Goal: Information Seeking & Learning: Learn about a topic

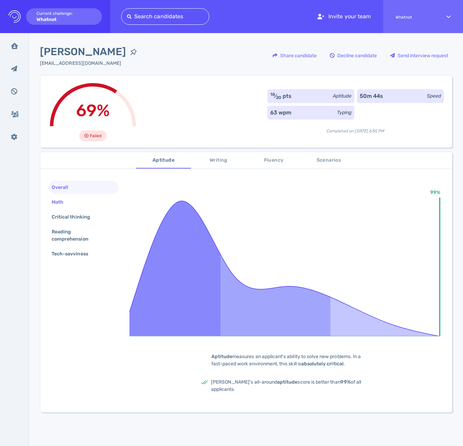
click at [70, 203] on div "Math" at bounding box center [60, 202] width 21 height 10
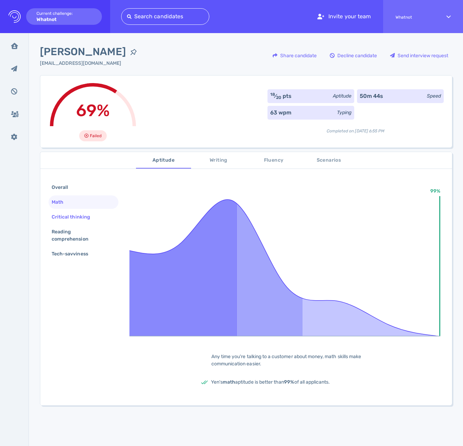
click at [70, 215] on div "Critical thinking" at bounding box center [74, 217] width 48 height 10
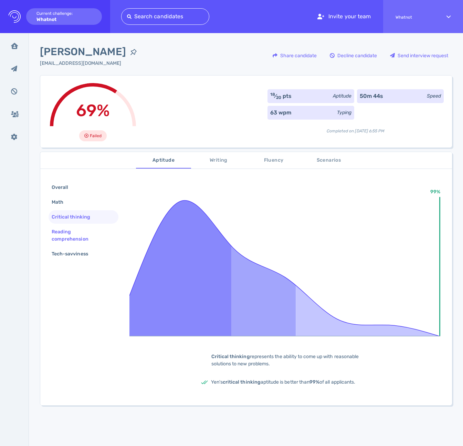
click at [66, 231] on div "Reading comprehension" at bounding box center [80, 235] width 61 height 17
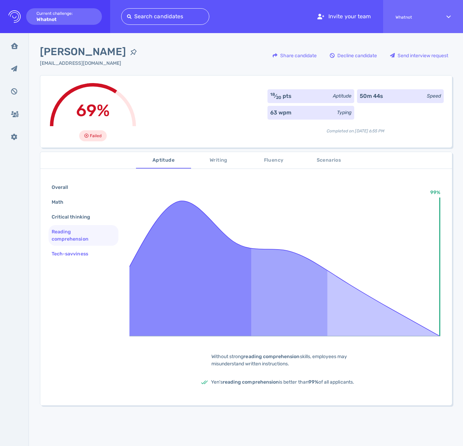
click at [71, 253] on div "Tech-savviness" at bounding box center [73, 254] width 46 height 10
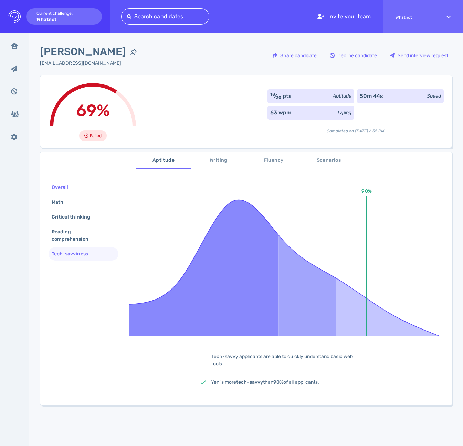
click at [71, 188] on div "Overall" at bounding box center [63, 187] width 26 height 10
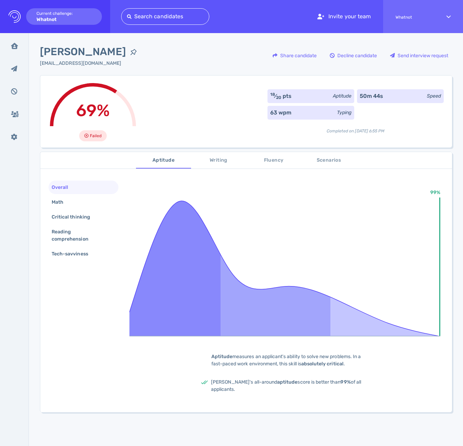
click at [178, 209] on rect at bounding box center [175, 258] width 92 height 156
click at [75, 254] on div "Tech-savviness" at bounding box center [73, 254] width 46 height 10
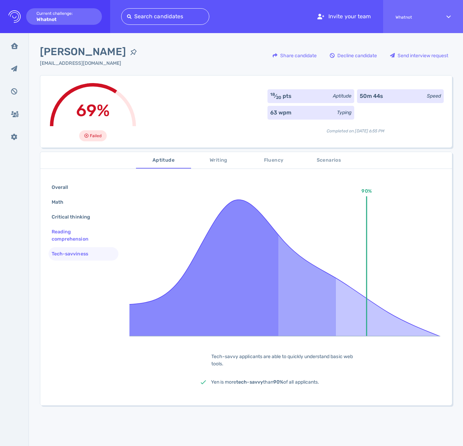
click at [71, 239] on div "Reading comprehension" at bounding box center [80, 235] width 61 height 17
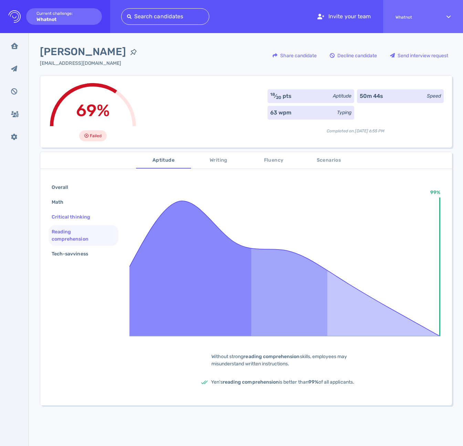
click at [69, 215] on div "Critical thinking" at bounding box center [74, 217] width 48 height 10
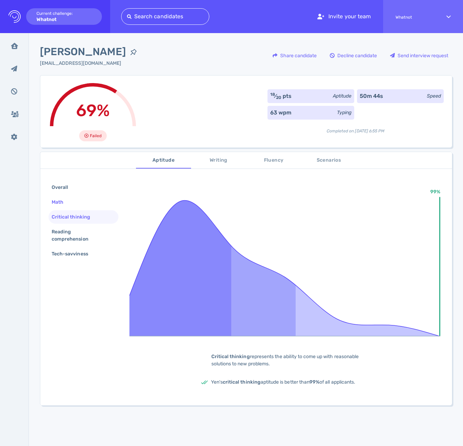
click at [65, 207] on div "Math" at bounding box center [84, 201] width 70 height 13
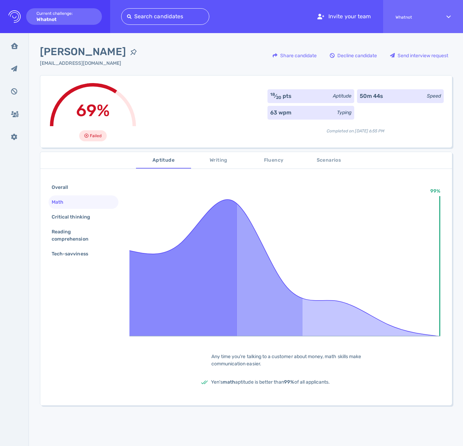
click at [63, 195] on div "Math" at bounding box center [84, 201] width 70 height 13
click at [65, 193] on div "Overall" at bounding box center [84, 186] width 70 height 13
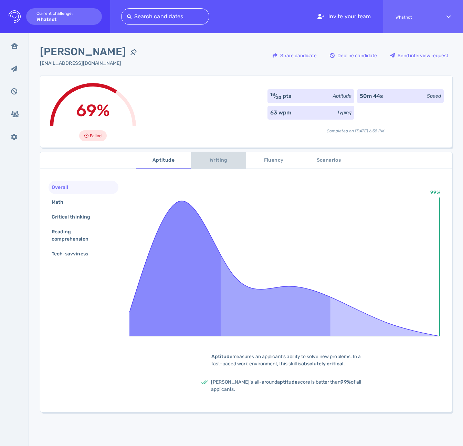
click at [226, 162] on span "Writing" at bounding box center [218, 160] width 47 height 9
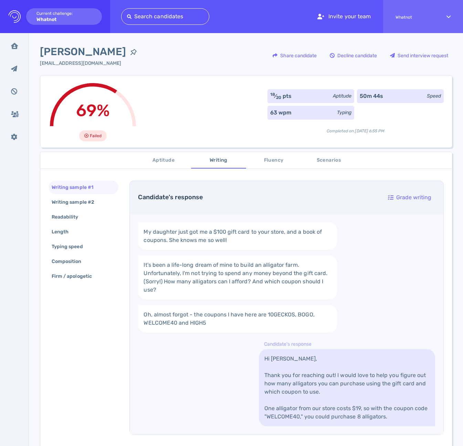
click at [262, 162] on span "Fluency" at bounding box center [273, 160] width 47 height 9
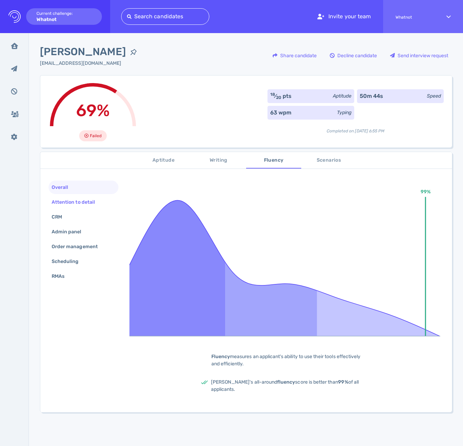
click at [95, 200] on div "Attention to detail" at bounding box center [76, 202] width 53 height 10
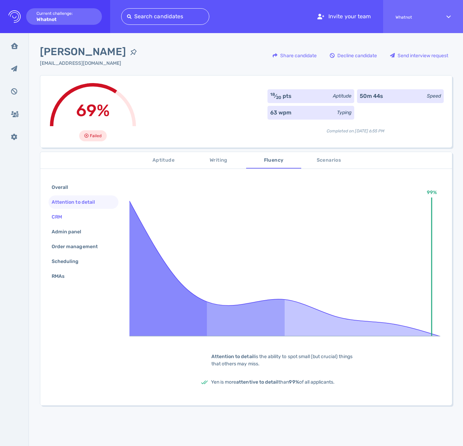
click at [82, 216] on div "CRM" at bounding box center [84, 216] width 70 height 13
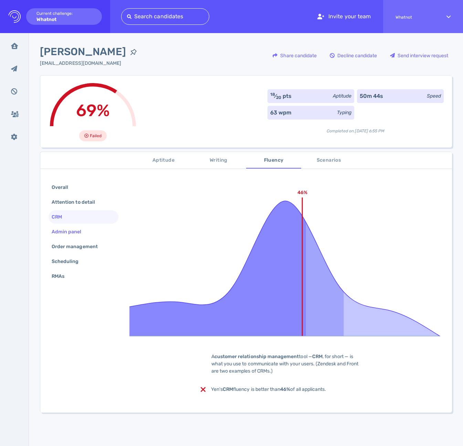
click at [74, 231] on div "Admin panel" at bounding box center [70, 232] width 40 height 10
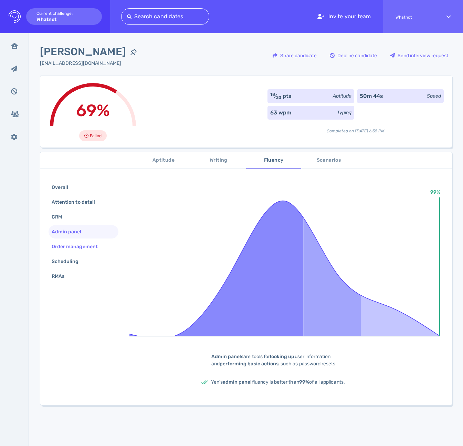
click at [79, 247] on div "Order management" at bounding box center [78, 246] width 56 height 10
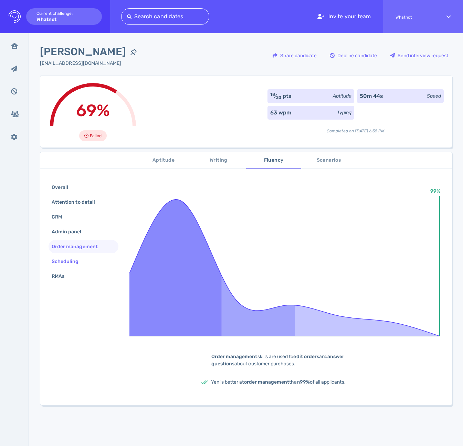
click at [75, 258] on div "Scheduling" at bounding box center [68, 261] width 37 height 10
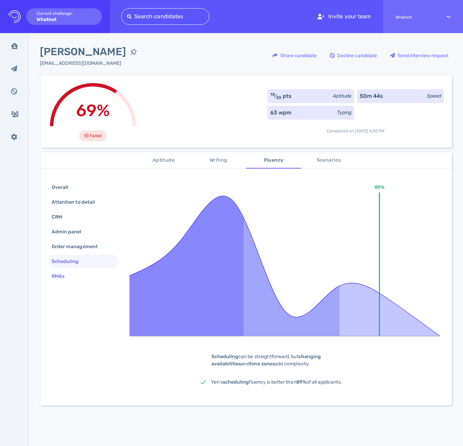
click at [63, 277] on div "RMAs" at bounding box center [61, 276] width 22 height 10
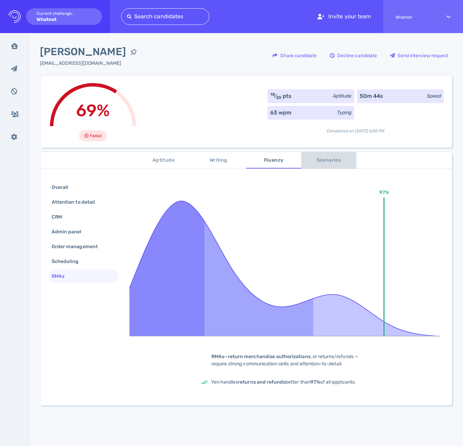
click at [328, 157] on span "Scenarios" at bounding box center [328, 160] width 47 height 9
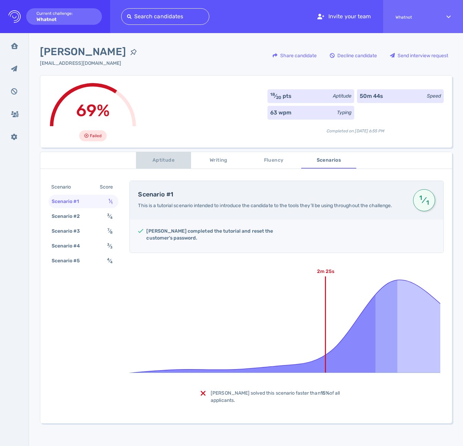
click at [158, 162] on span "Aptitude" at bounding box center [163, 160] width 47 height 9
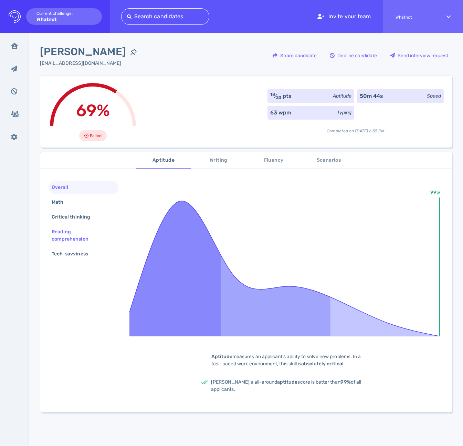
click at [71, 240] on div "Reading comprehension" at bounding box center [80, 235] width 61 height 17
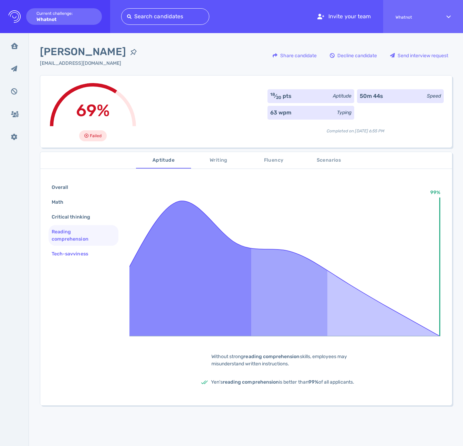
click at [73, 260] on div "Tech-savviness" at bounding box center [84, 253] width 70 height 13
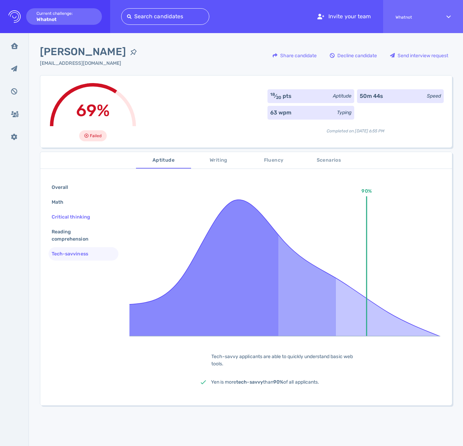
click at [74, 219] on div "Critical thinking" at bounding box center [74, 217] width 48 height 10
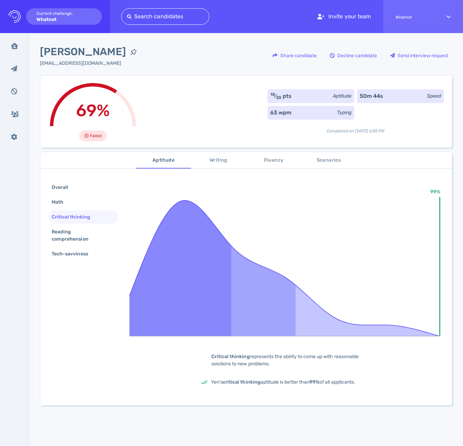
click at [67, 213] on div "Critical thinking" at bounding box center [74, 217] width 48 height 10
click at [62, 205] on div "Math" at bounding box center [60, 202] width 21 height 10
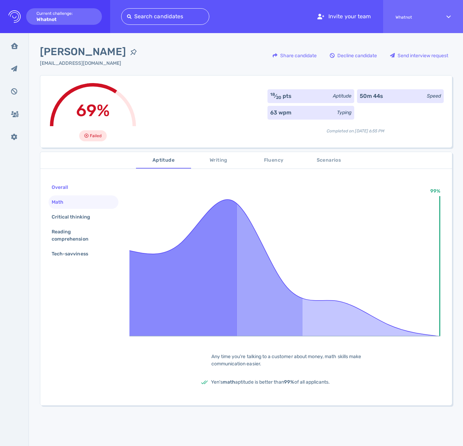
click at [64, 193] on div "Overall" at bounding box center [84, 186] width 70 height 13
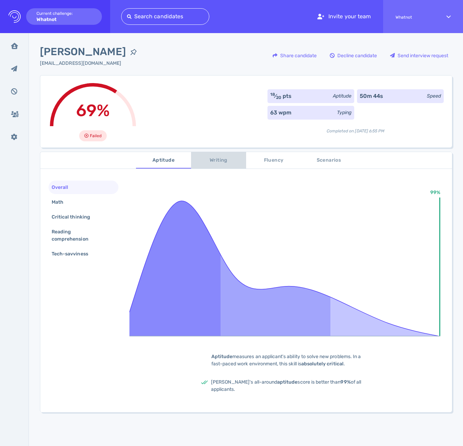
click at [212, 160] on span "Writing" at bounding box center [218, 160] width 47 height 9
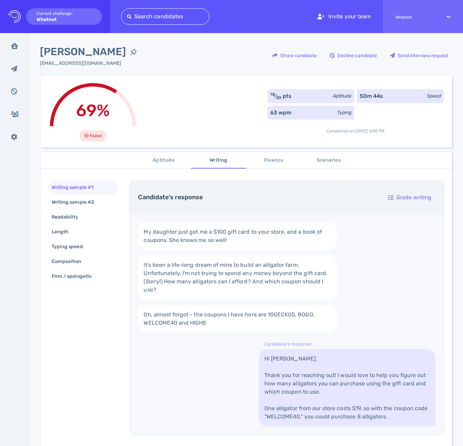
scroll to position [17, 0]
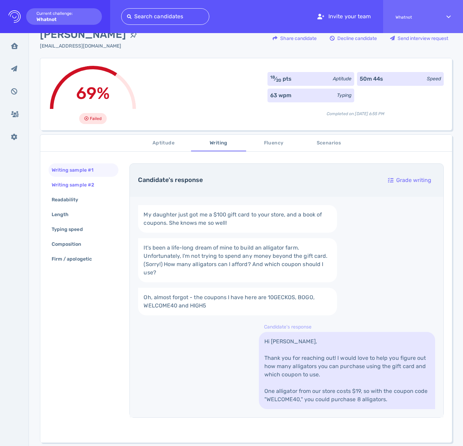
click at [82, 184] on div "Writing sample #2" at bounding box center [76, 185] width 52 height 10
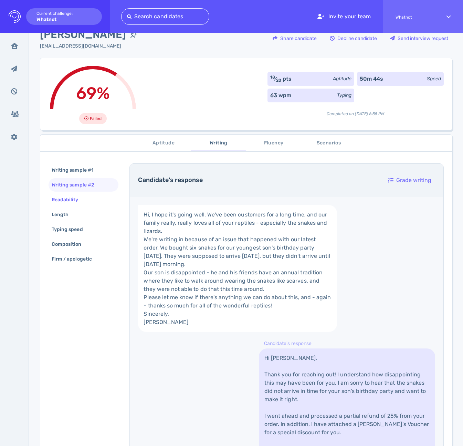
click at [69, 204] on div "Readability" at bounding box center [68, 200] width 37 height 10
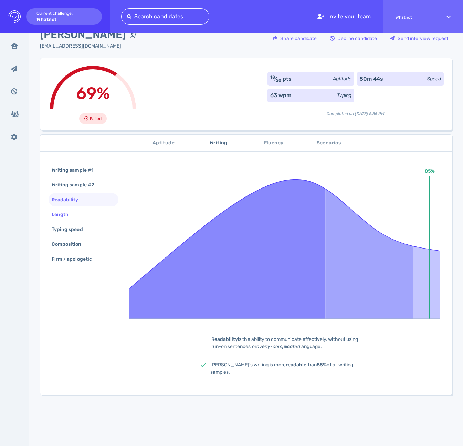
click at [69, 211] on div "Length" at bounding box center [63, 214] width 27 height 10
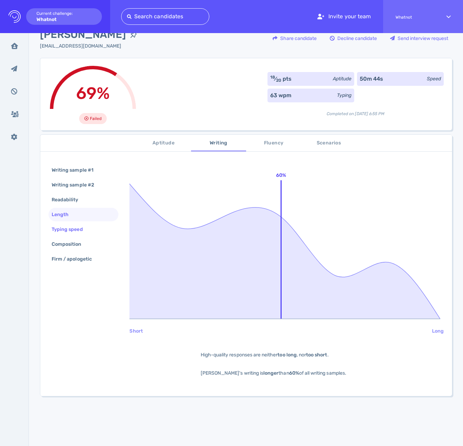
click at [72, 229] on div "Typing speed" at bounding box center [70, 229] width 41 height 10
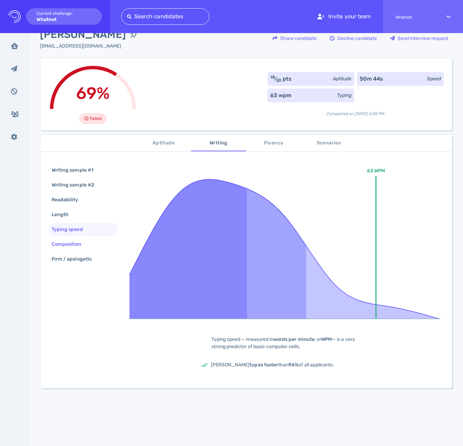
click at [73, 242] on div "Composition" at bounding box center [70, 244] width 40 height 10
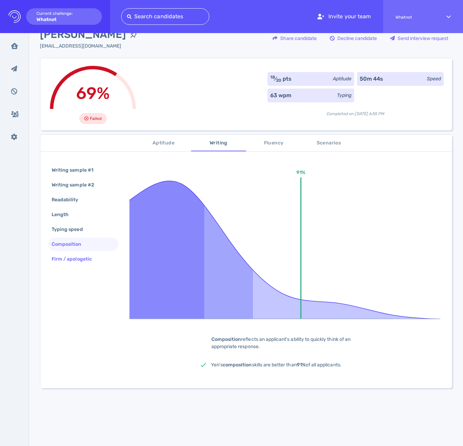
click at [76, 254] on div "Firm / apologetic" at bounding box center [75, 259] width 50 height 10
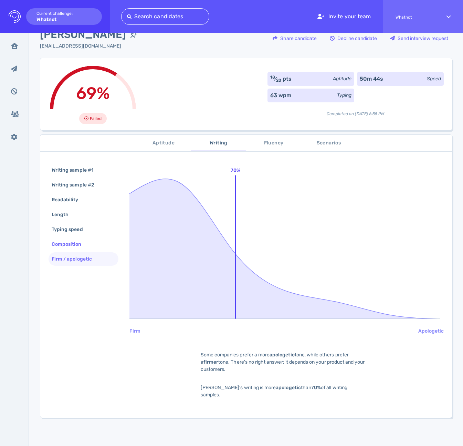
click at [83, 242] on div "Composition" at bounding box center [70, 244] width 40 height 10
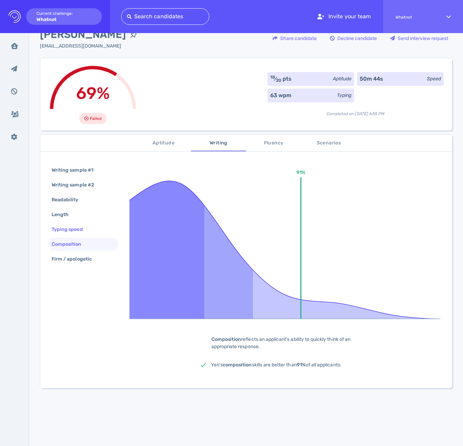
click at [79, 231] on div "Typing speed" at bounding box center [70, 229] width 41 height 10
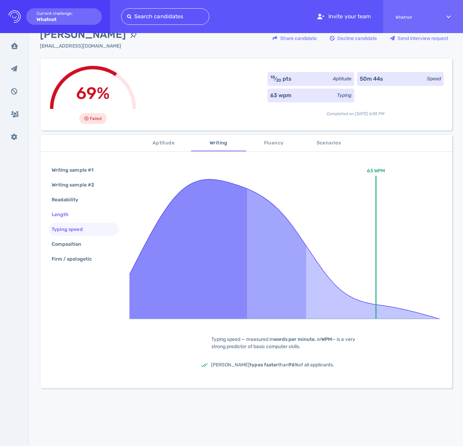
click at [76, 220] on div "Length" at bounding box center [84, 214] width 70 height 13
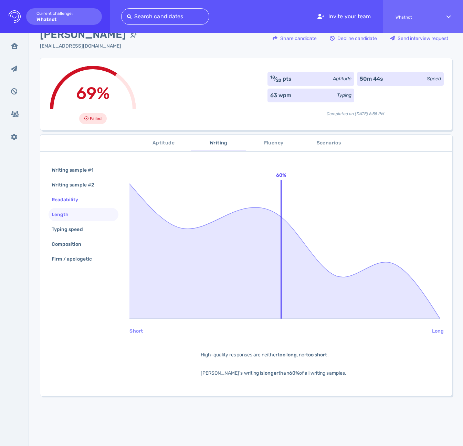
click at [73, 205] on div "Readability" at bounding box center [84, 199] width 70 height 13
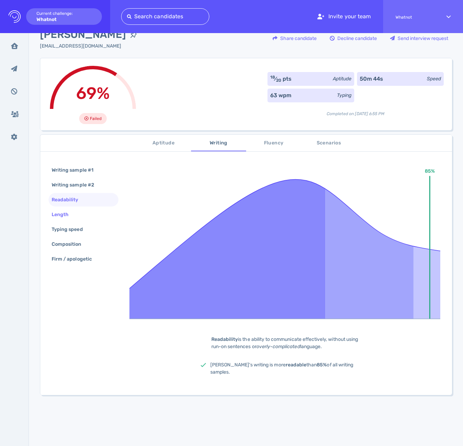
click at [74, 218] on div "Length" at bounding box center [63, 214] width 27 height 10
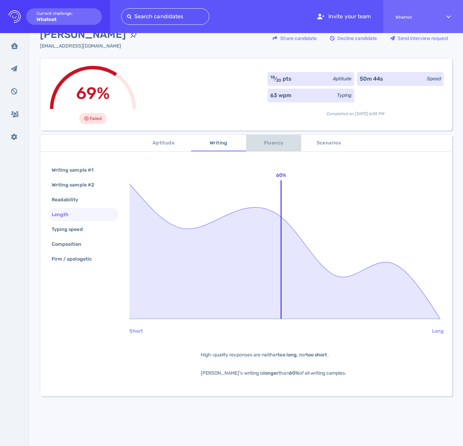
click at [271, 147] on button "Fluency" at bounding box center [273, 143] width 55 height 17
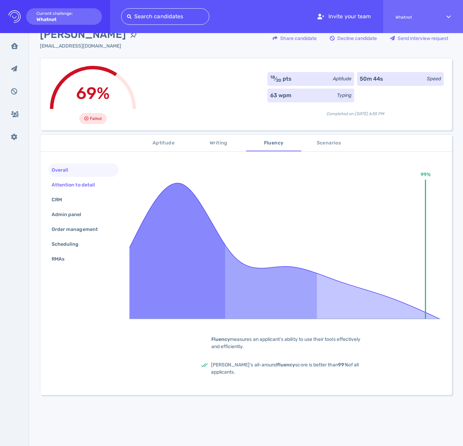
click at [75, 185] on div "Attention to detail" at bounding box center [76, 185] width 53 height 10
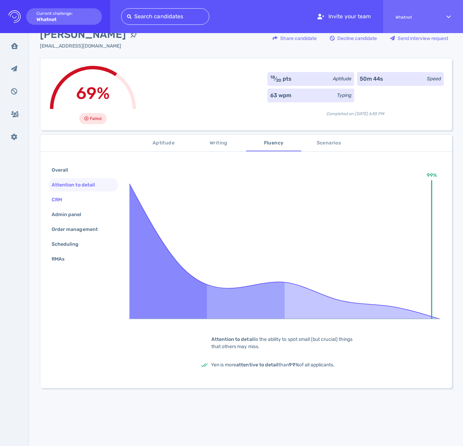
click at [69, 200] on div "CRM" at bounding box center [60, 200] width 20 height 10
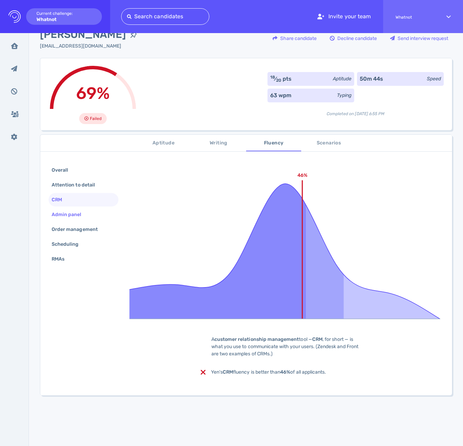
click at [76, 215] on div "Admin panel" at bounding box center [70, 214] width 40 height 10
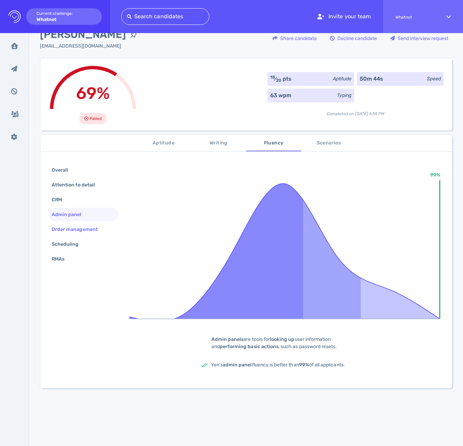
click at [81, 227] on div "Order management" at bounding box center [78, 229] width 56 height 10
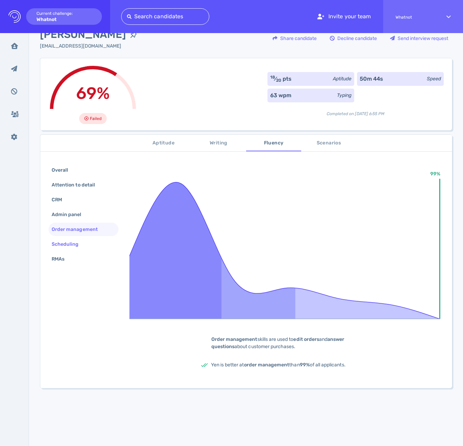
click at [74, 241] on div "Scheduling" at bounding box center [68, 244] width 37 height 10
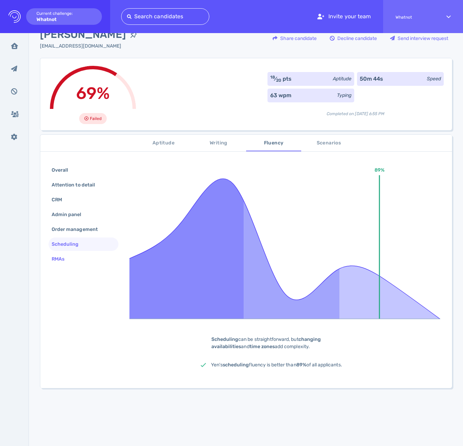
click at [70, 254] on div "RMAs" at bounding box center [61, 259] width 22 height 10
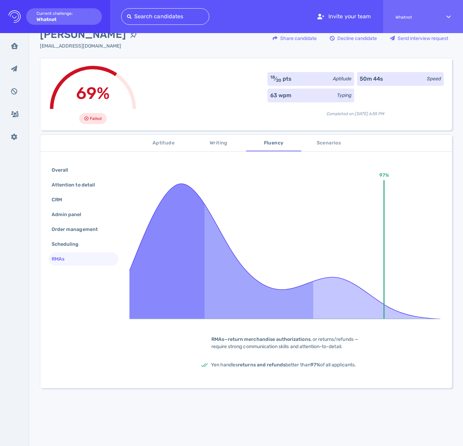
click at [324, 141] on span "Scenarios" at bounding box center [328, 143] width 47 height 9
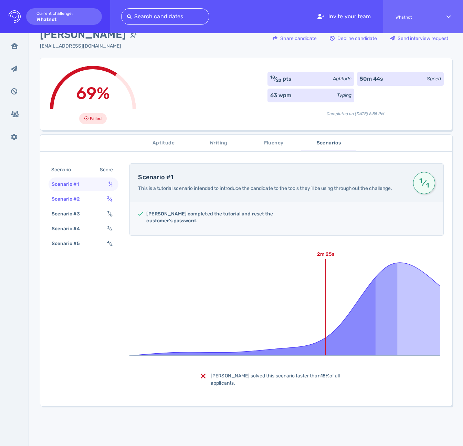
click at [70, 197] on div "Scenario #2" at bounding box center [69, 199] width 38 height 10
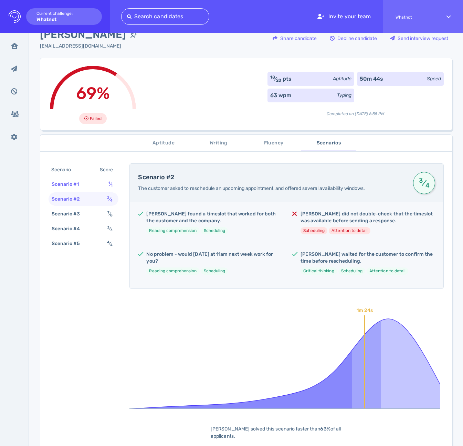
click at [65, 186] on div "Scenario #1" at bounding box center [68, 184] width 37 height 10
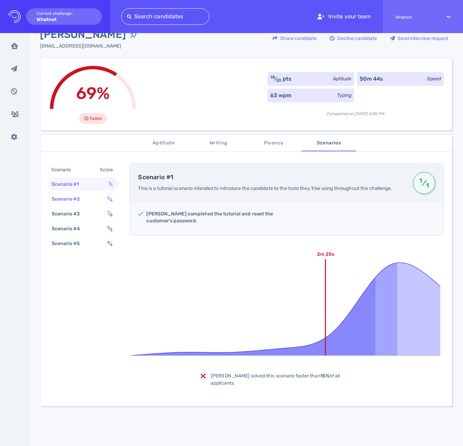
click at [71, 200] on div "Scenario #2" at bounding box center [69, 199] width 38 height 10
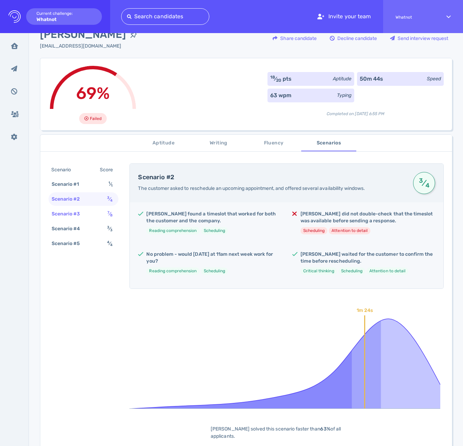
click at [75, 216] on div "Scenario #3" at bounding box center [69, 214] width 38 height 10
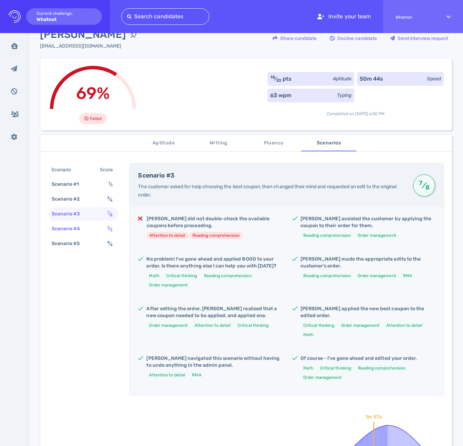
click at [75, 228] on div "Scenario #4" at bounding box center [69, 229] width 38 height 10
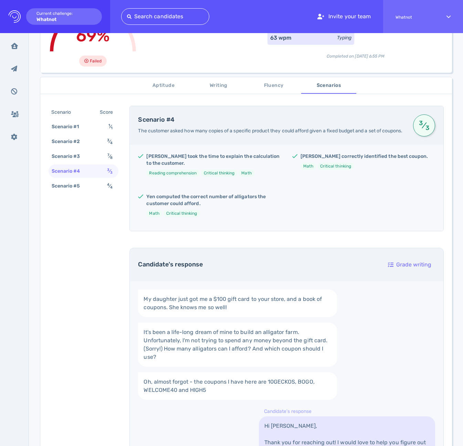
scroll to position [91, 0]
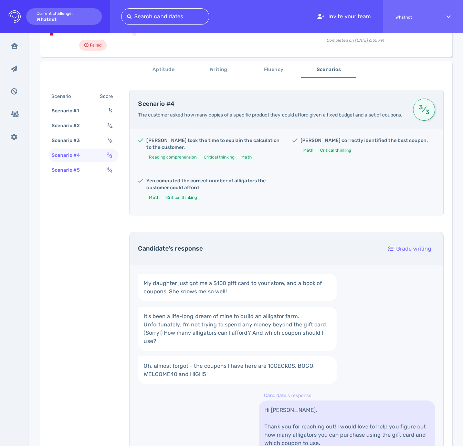
click at [71, 170] on div "Scenario #5" at bounding box center [69, 170] width 38 height 10
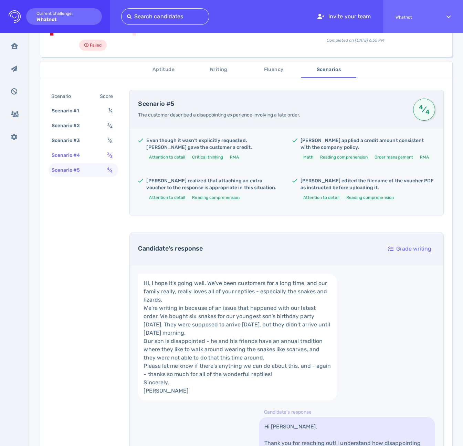
click at [74, 156] on div "Scenario #4" at bounding box center [69, 155] width 38 height 10
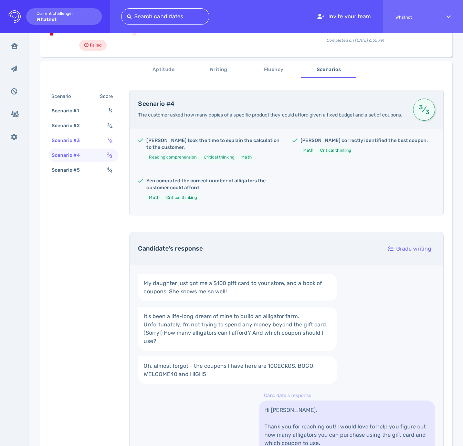
click at [64, 143] on div "Scenario #3" at bounding box center [69, 140] width 38 height 10
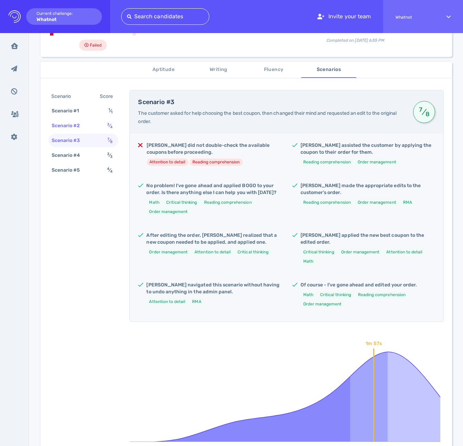
click at [73, 128] on div "Scenario #2" at bounding box center [69, 126] width 38 height 10
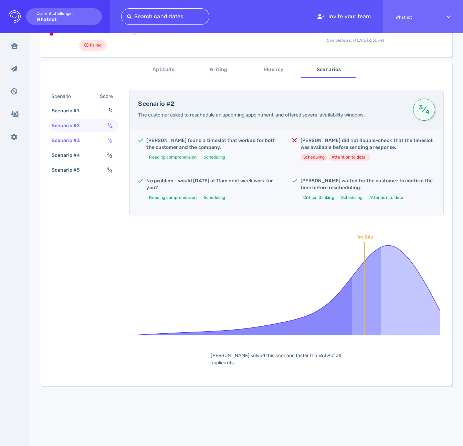
click at [75, 142] on div "Scenario #3" at bounding box center [69, 140] width 38 height 10
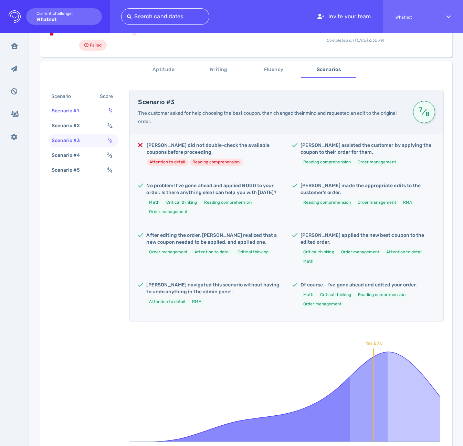
click at [72, 114] on div "Scenario #1" at bounding box center [68, 111] width 37 height 10
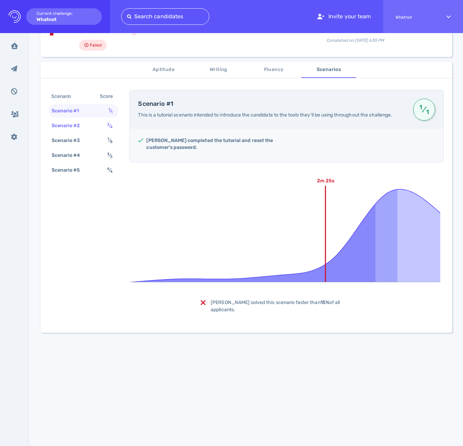
click at [71, 125] on div "Scenario #2" at bounding box center [69, 126] width 38 height 10
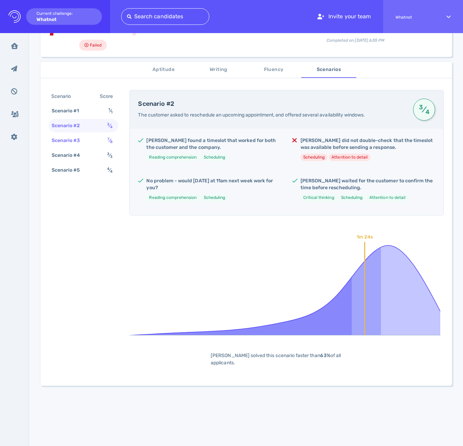
click at [71, 139] on div "Scenario #3" at bounding box center [69, 140] width 38 height 10
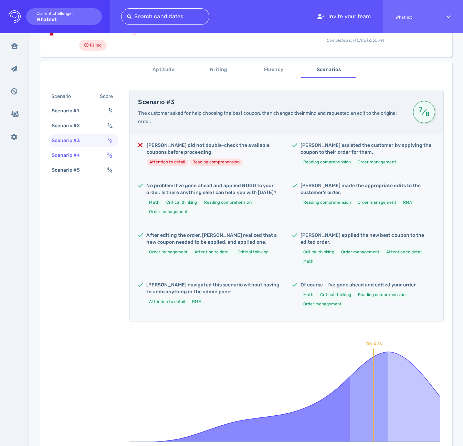
click at [71, 156] on div "Scenario #4" at bounding box center [69, 155] width 38 height 10
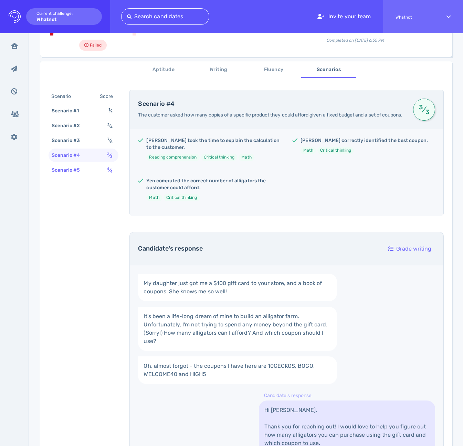
click at [71, 168] on div "Scenario #5" at bounding box center [69, 170] width 38 height 10
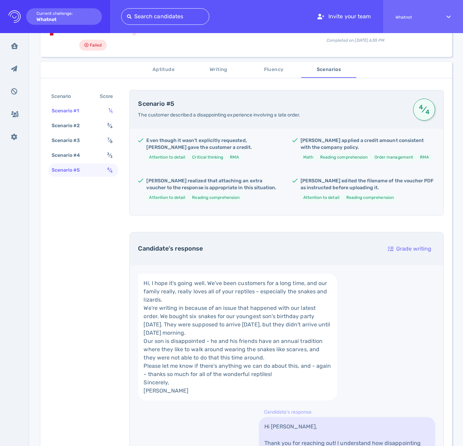
click at [72, 116] on div "Scenario #1 1 ⁄ 1" at bounding box center [84, 110] width 70 height 13
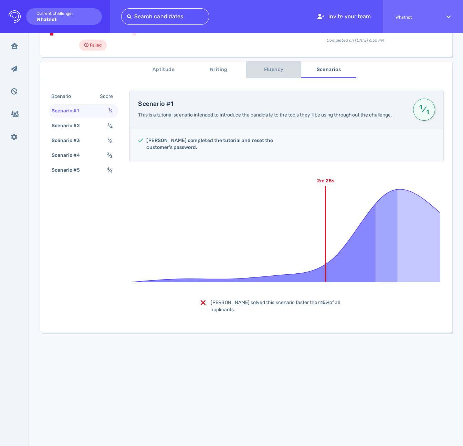
click at [275, 72] on span "Fluency" at bounding box center [273, 69] width 47 height 9
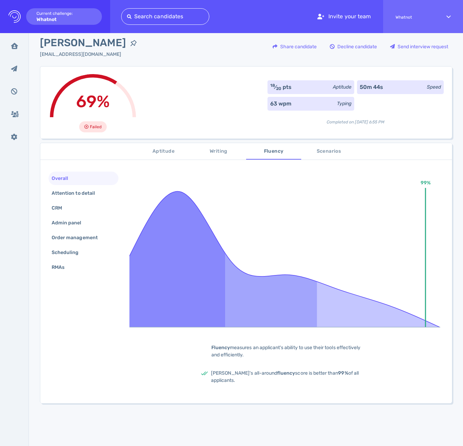
scroll to position [0, 0]
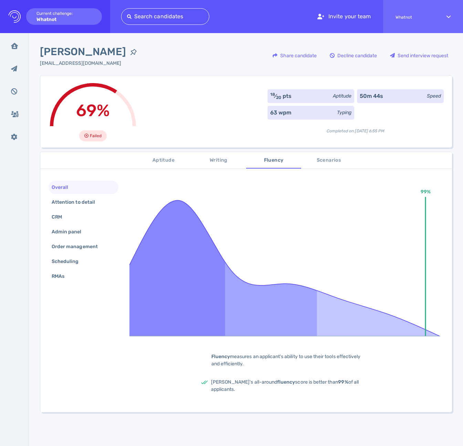
click at [277, 189] on icon at bounding box center [284, 258] width 311 height 156
click at [366, 98] on div "50m 44s" at bounding box center [371, 96] width 23 height 8
click at [225, 159] on span "Writing" at bounding box center [218, 160] width 47 height 9
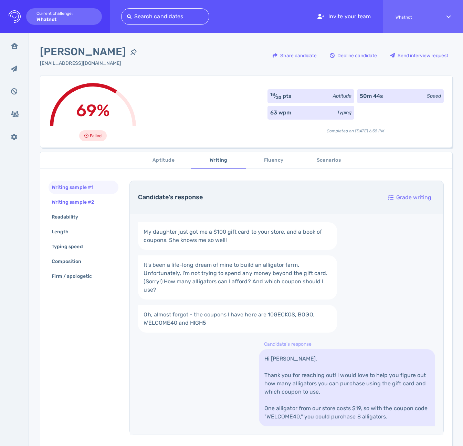
click at [79, 198] on div "Writing sample #2" at bounding box center [76, 202] width 52 height 10
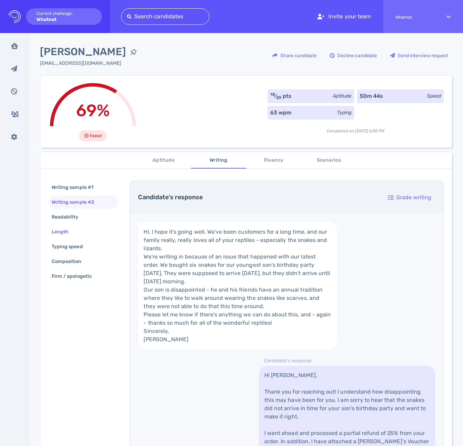
click at [73, 229] on div "Length" at bounding box center [63, 232] width 27 height 10
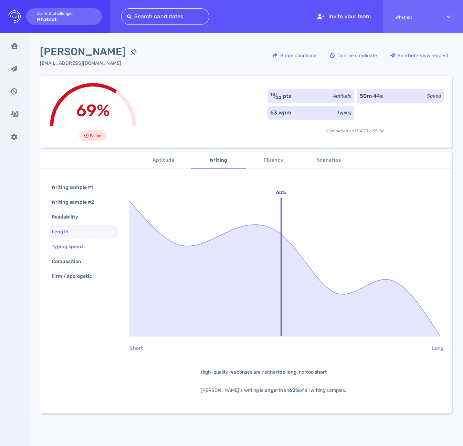
click at [79, 246] on div "Typing speed" at bounding box center [70, 246] width 41 height 10
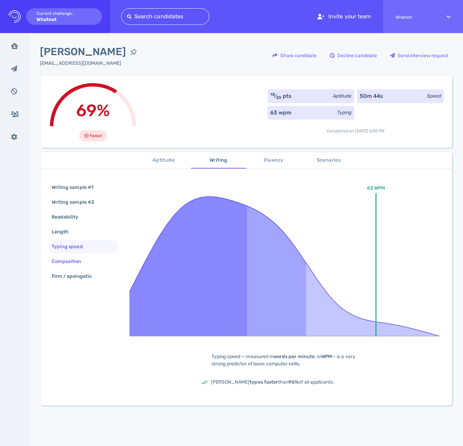
click at [68, 261] on div "Composition" at bounding box center [70, 261] width 40 height 10
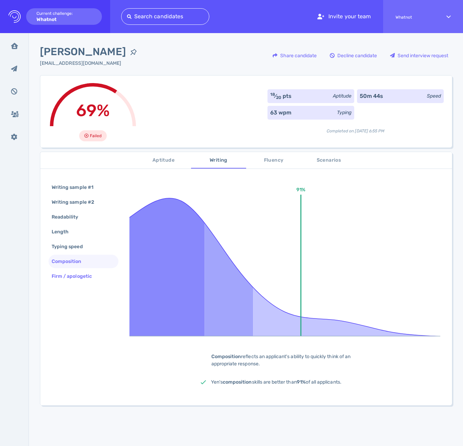
click at [73, 278] on div "Firm / apologetic" at bounding box center [75, 276] width 50 height 10
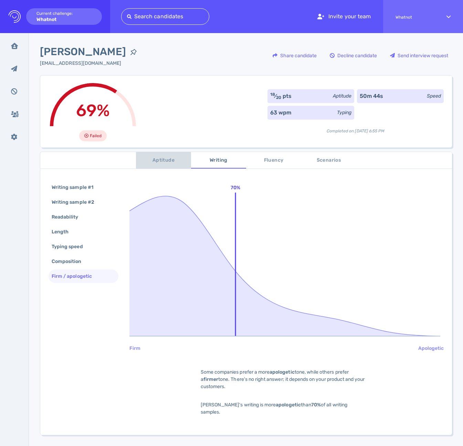
click at [169, 159] on span "Aptitude" at bounding box center [163, 160] width 47 height 9
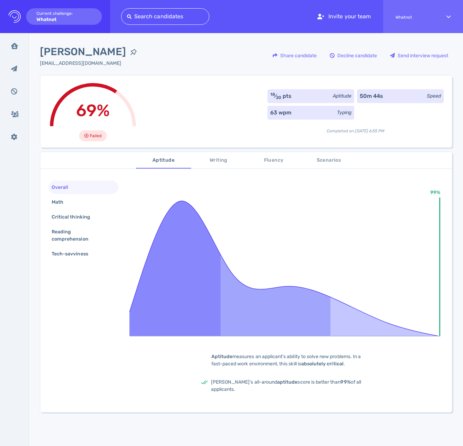
click at [88, 136] on icon at bounding box center [86, 136] width 4 height 4
click at [60, 202] on div "Math" at bounding box center [60, 202] width 21 height 10
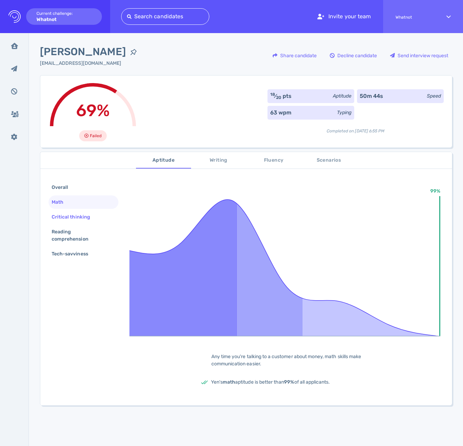
click at [68, 212] on div "Critical thinking" at bounding box center [74, 217] width 48 height 10
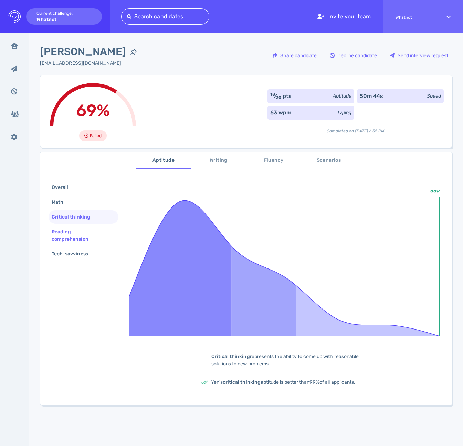
click at [68, 228] on div "Reading comprehension" at bounding box center [80, 235] width 61 height 17
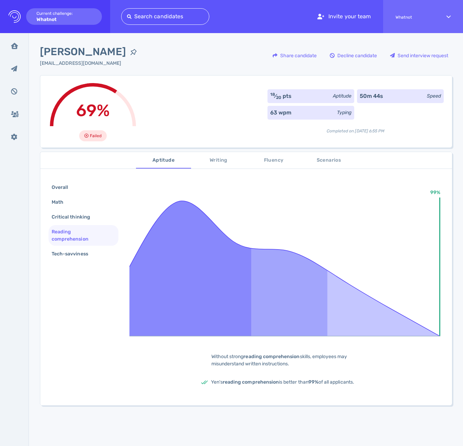
click at [76, 243] on div "Reading comprehension" at bounding box center [80, 235] width 61 height 17
click at [72, 253] on div "Tech-savviness" at bounding box center [73, 254] width 46 height 10
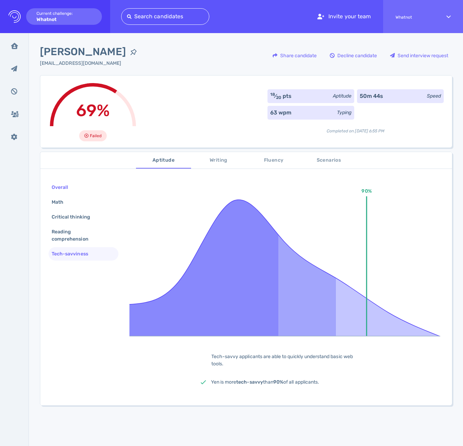
click at [63, 189] on div "Overall" at bounding box center [63, 187] width 26 height 10
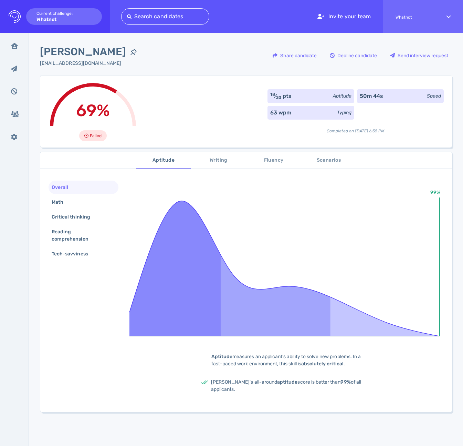
click at [328, 162] on span "Scenarios" at bounding box center [328, 160] width 47 height 9
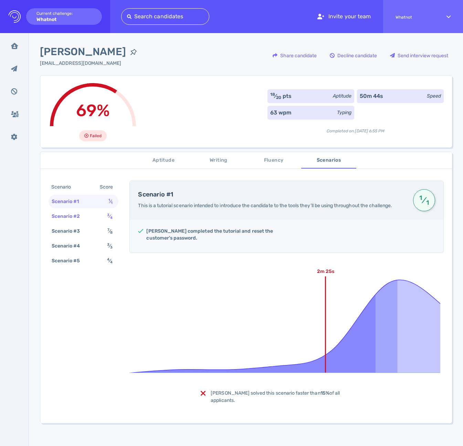
click at [85, 214] on div "Scenario #2" at bounding box center [69, 216] width 38 height 10
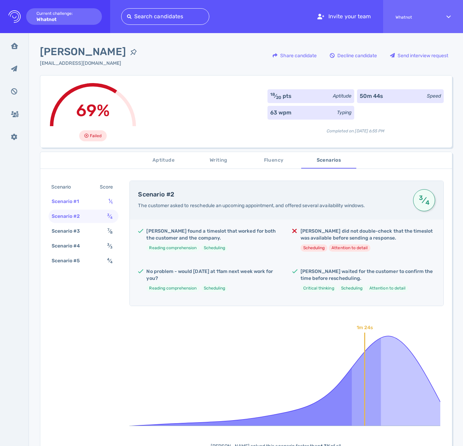
click at [76, 201] on div "Scenario #1" at bounding box center [68, 201] width 37 height 10
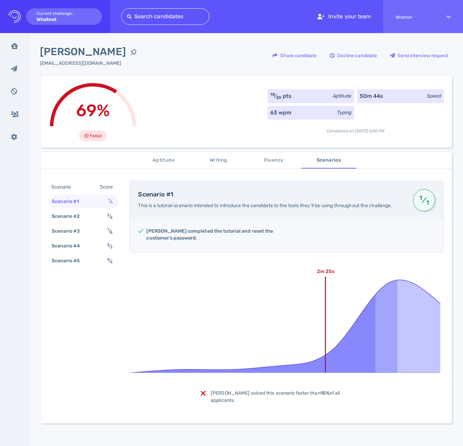
click at [158, 158] on span "Aptitude" at bounding box center [163, 160] width 47 height 9
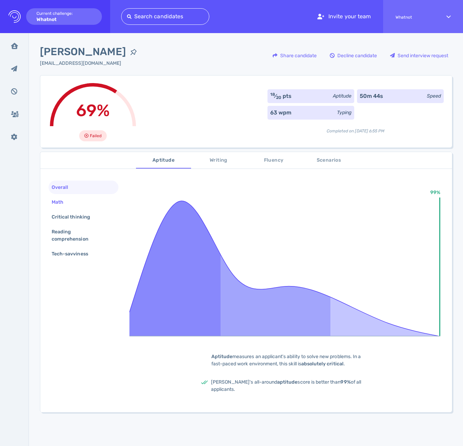
click at [84, 203] on div "Math" at bounding box center [84, 201] width 70 height 13
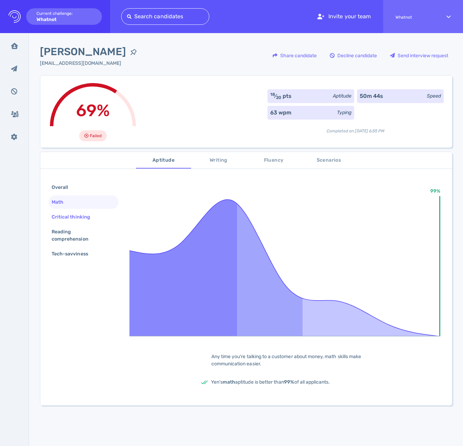
click at [89, 216] on div "Critical thinking" at bounding box center [74, 217] width 48 height 10
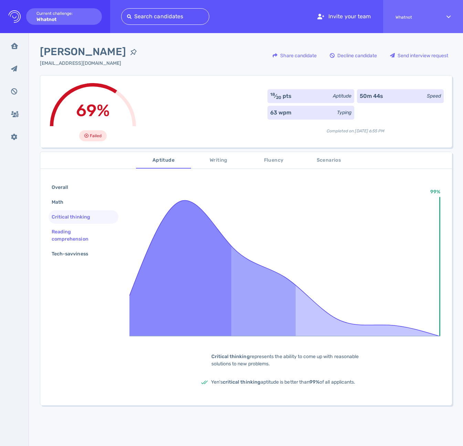
click at [66, 236] on div "Reading comprehension" at bounding box center [80, 235] width 61 height 17
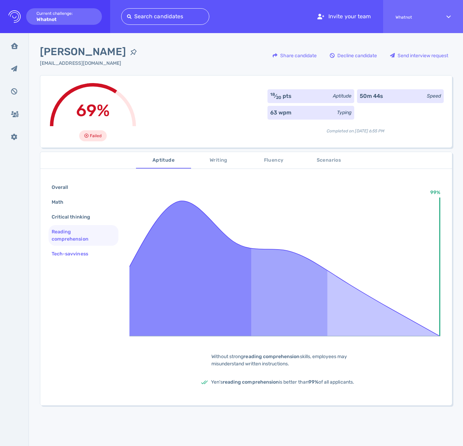
drag, startPoint x: 68, startPoint y: 253, endPoint x: 64, endPoint y: 252, distance: 4.1
click at [68, 253] on div "Tech-savviness" at bounding box center [73, 254] width 46 height 10
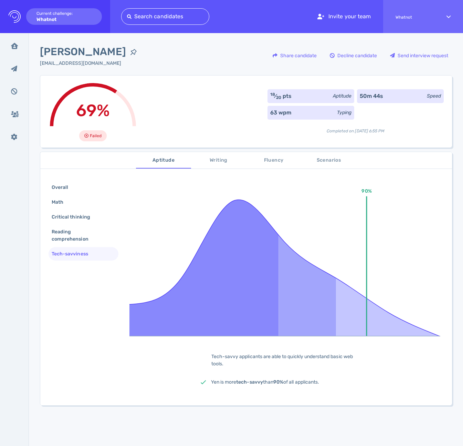
click at [211, 159] on span "Writing" at bounding box center [218, 160] width 47 height 9
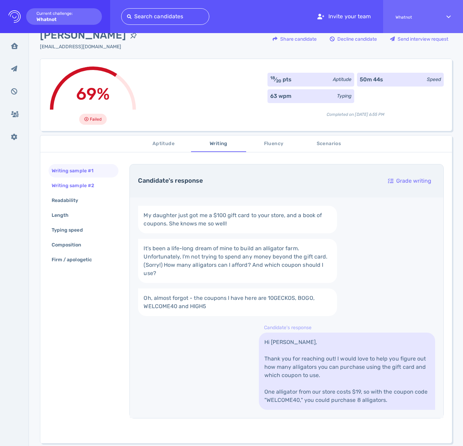
scroll to position [34, 0]
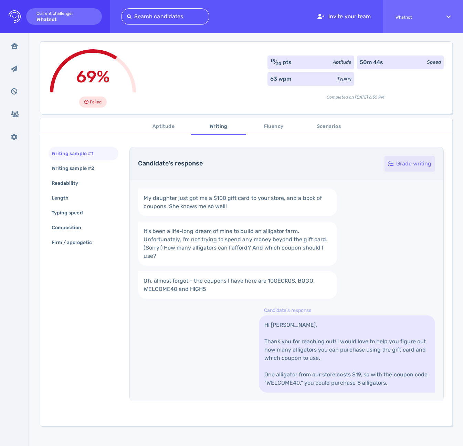
click at [400, 164] on div "Grade writing" at bounding box center [410, 164] width 50 height 16
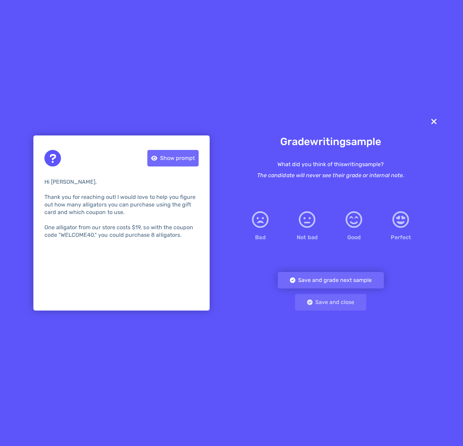
click at [434, 124] on icon at bounding box center [434, 121] width 8 height 11
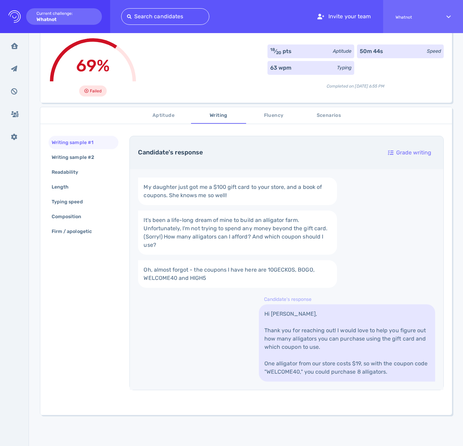
scroll to position [44, 0]
click at [76, 161] on div "Writing sample #2" at bounding box center [76, 158] width 52 height 10
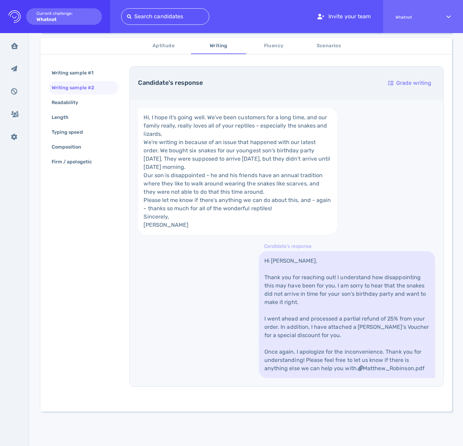
scroll to position [196, 0]
click at [83, 100] on div "Readability" at bounding box center [68, 102] width 37 height 10
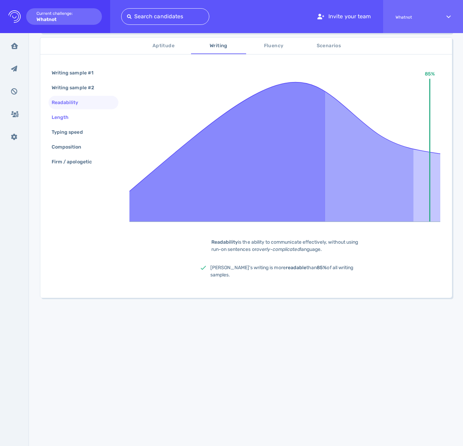
click at [66, 116] on div "Length" at bounding box center [63, 117] width 27 height 10
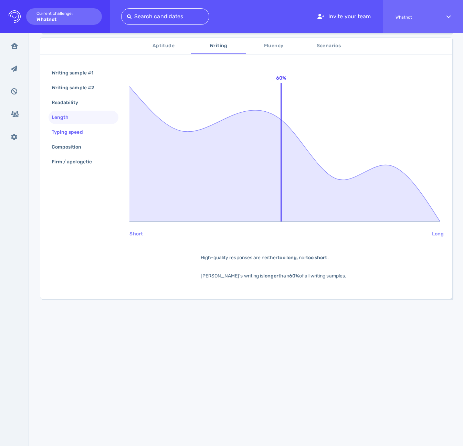
click at [73, 133] on div "Typing speed" at bounding box center [70, 132] width 41 height 10
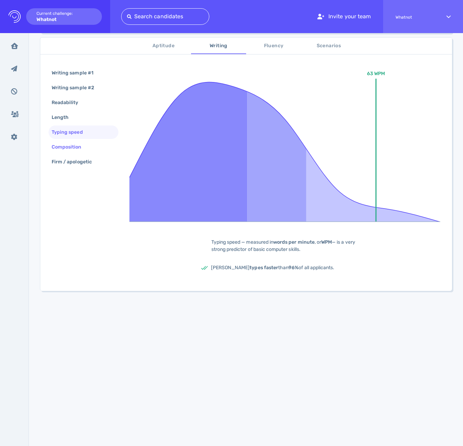
click at [77, 146] on div "Composition" at bounding box center [70, 147] width 40 height 10
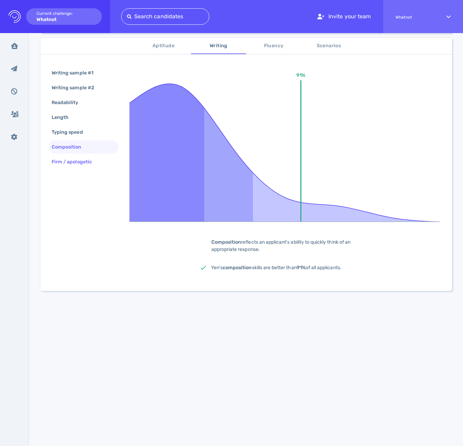
click at [81, 163] on div "Firm / apologetic" at bounding box center [75, 162] width 50 height 10
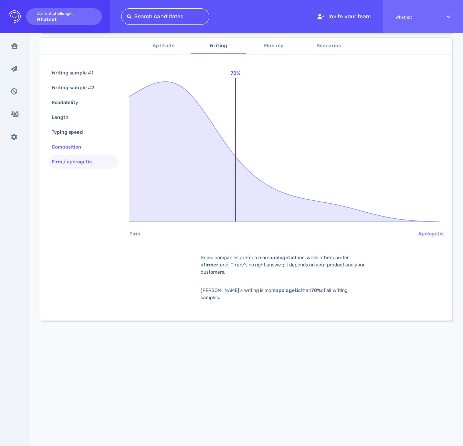
click at [74, 143] on div "Composition" at bounding box center [70, 147] width 40 height 10
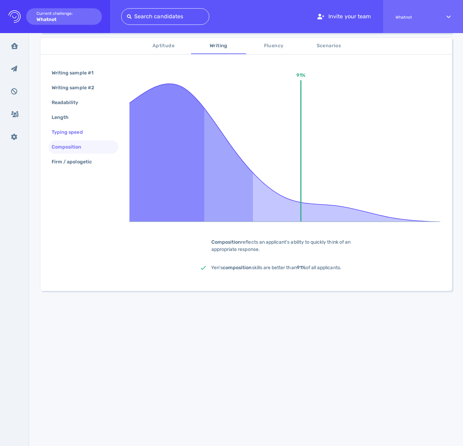
click at [73, 130] on div "Typing speed" at bounding box center [70, 132] width 41 height 10
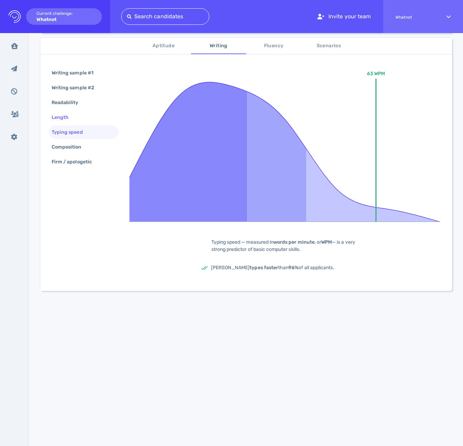
click at [69, 114] on div "Length" at bounding box center [63, 117] width 27 height 10
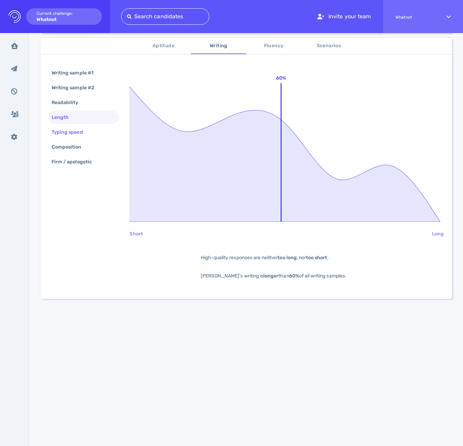
click at [69, 133] on div "Typing speed" at bounding box center [70, 132] width 41 height 10
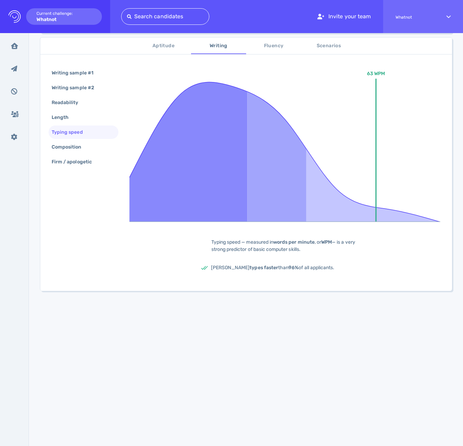
click at [155, 46] on span "Aptitude" at bounding box center [163, 46] width 47 height 9
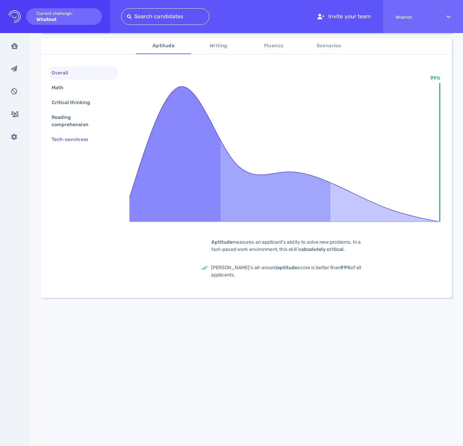
click at [70, 139] on div "Tech-savviness" at bounding box center [73, 139] width 46 height 10
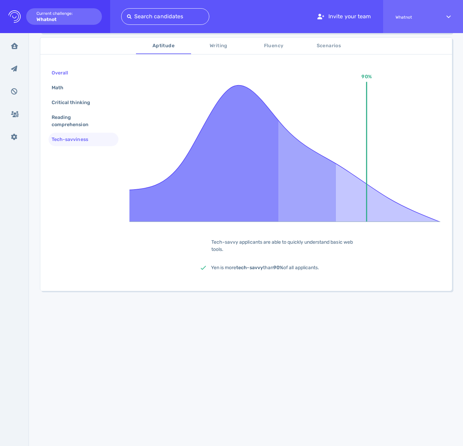
click at [66, 73] on div "Overall" at bounding box center [63, 73] width 26 height 10
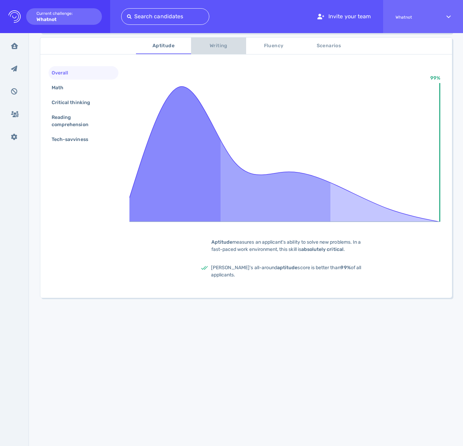
click at [216, 46] on span "Writing" at bounding box center [218, 46] width 47 height 9
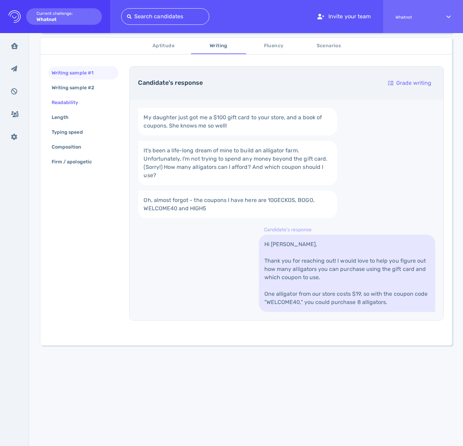
click at [72, 104] on div "Readability" at bounding box center [68, 102] width 37 height 10
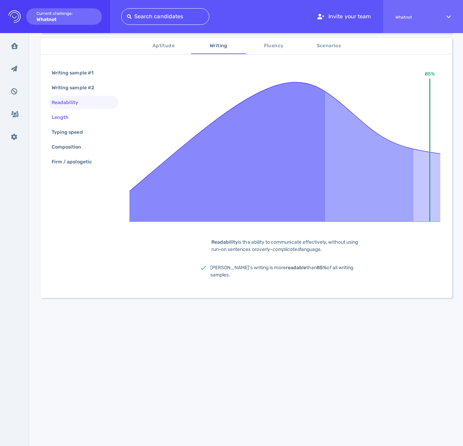
click at [67, 117] on div "Length" at bounding box center [63, 117] width 27 height 10
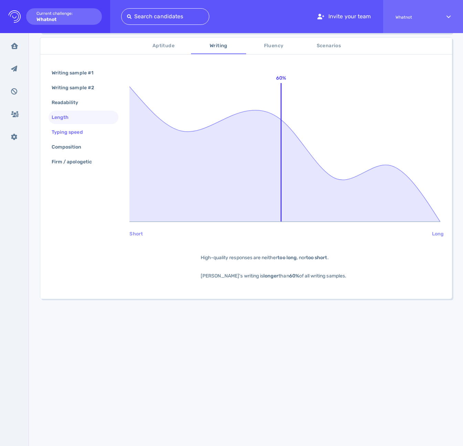
click at [68, 131] on div "Typing speed" at bounding box center [70, 132] width 41 height 10
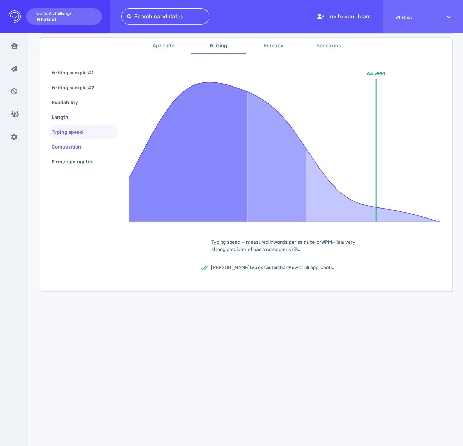
click at [73, 145] on div "Composition" at bounding box center [70, 147] width 40 height 10
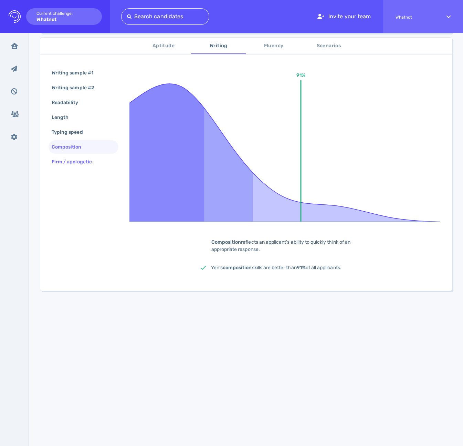
click at [77, 158] on div "Firm / apologetic" at bounding box center [75, 162] width 50 height 10
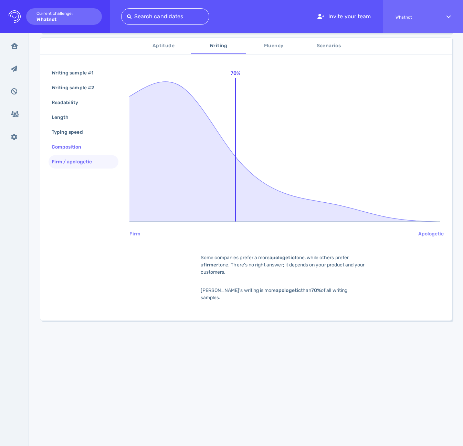
click at [74, 143] on div "Composition" at bounding box center [70, 147] width 40 height 10
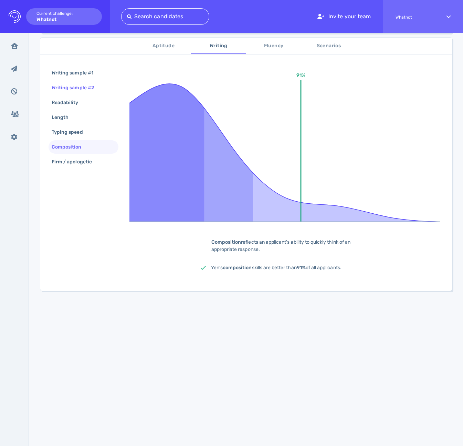
click at [73, 94] on div "Writing sample #2" at bounding box center [84, 87] width 70 height 13
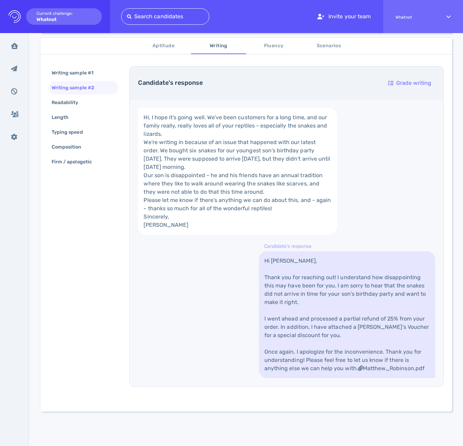
click at [71, 86] on div "Writing sample #2" at bounding box center [76, 88] width 52 height 10
click at [71, 75] on div "Writing sample #1" at bounding box center [84, 72] width 70 height 13
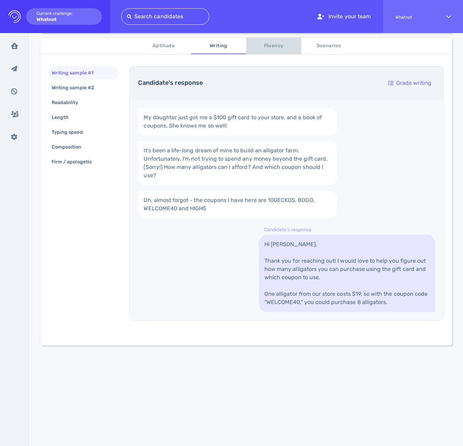
click at [273, 47] on span "Fluency" at bounding box center [273, 46] width 47 height 9
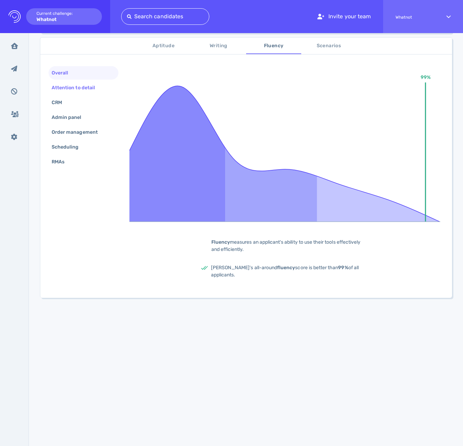
click at [77, 88] on div "Attention to detail" at bounding box center [76, 88] width 53 height 10
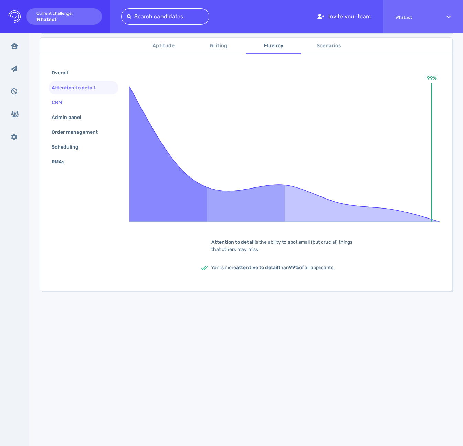
click at [73, 100] on div "CRM" at bounding box center [84, 102] width 70 height 13
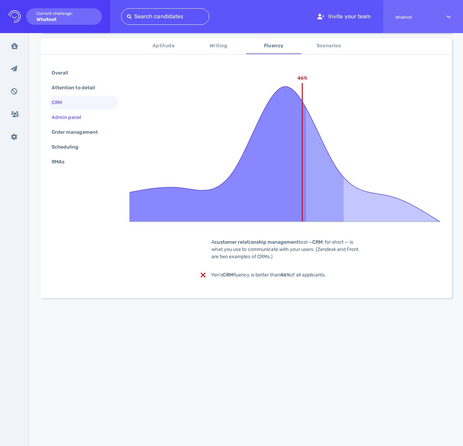
click at [80, 117] on div "Admin panel" at bounding box center [70, 117] width 40 height 10
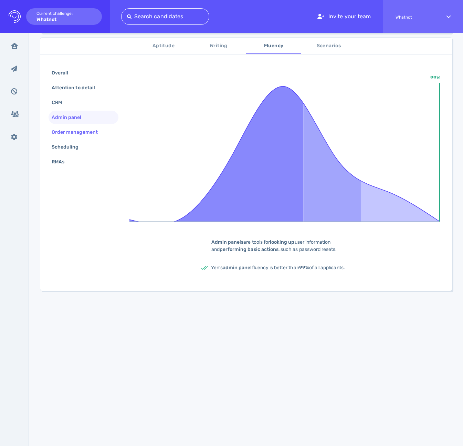
click at [82, 129] on div "Order management" at bounding box center [78, 132] width 56 height 10
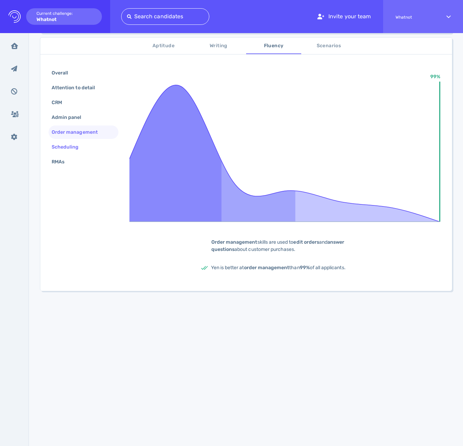
click at [78, 142] on div "Scheduling" at bounding box center [68, 147] width 37 height 10
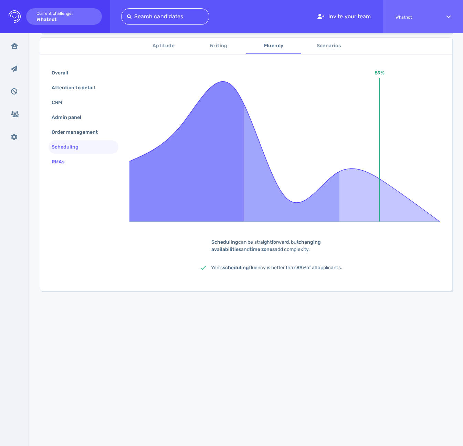
click at [76, 158] on div "RMAs" at bounding box center [84, 161] width 70 height 13
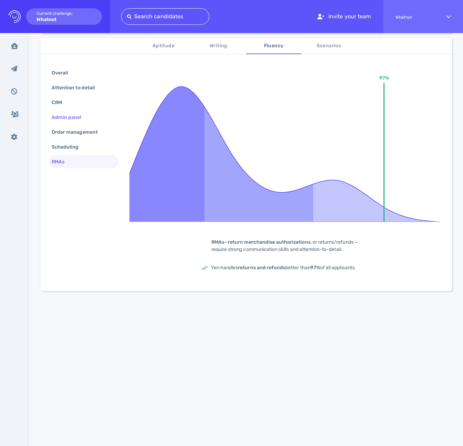
click at [76, 118] on div "Admin panel" at bounding box center [70, 117] width 40 height 10
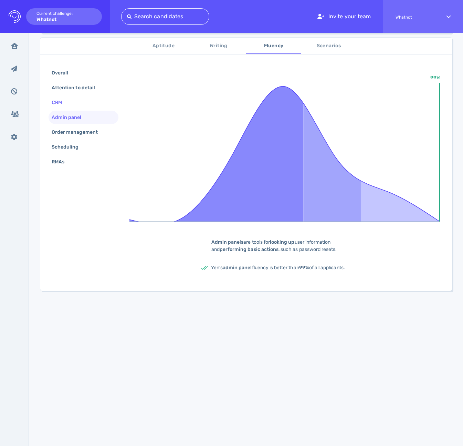
click at [67, 108] on div "CRM" at bounding box center [84, 102] width 70 height 13
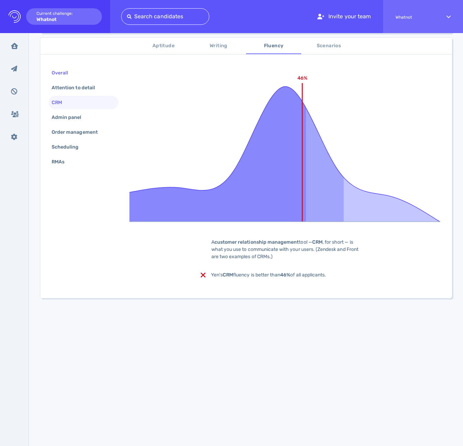
click at [54, 74] on div "Overall" at bounding box center [63, 73] width 26 height 10
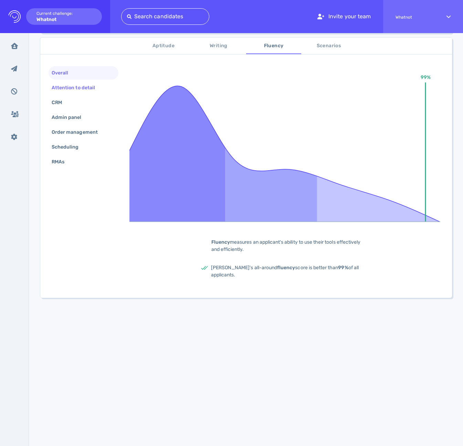
click at [72, 87] on div "Attention to detail" at bounding box center [76, 88] width 53 height 10
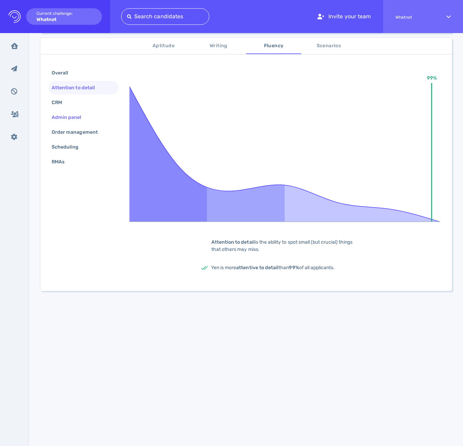
click at [71, 118] on div "Admin panel" at bounding box center [70, 117] width 40 height 10
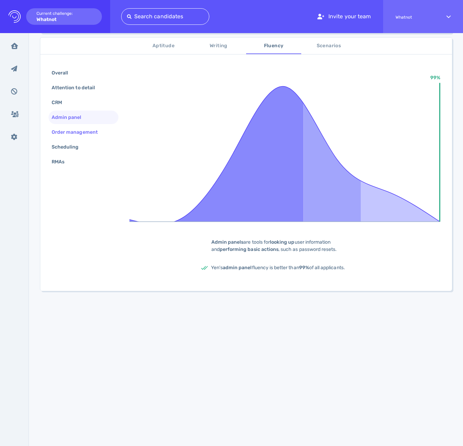
click at [86, 135] on div "Order management" at bounding box center [78, 132] width 56 height 10
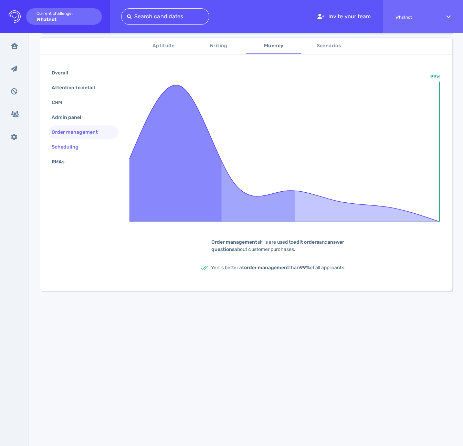
click at [80, 146] on div "Scheduling" at bounding box center [68, 147] width 37 height 10
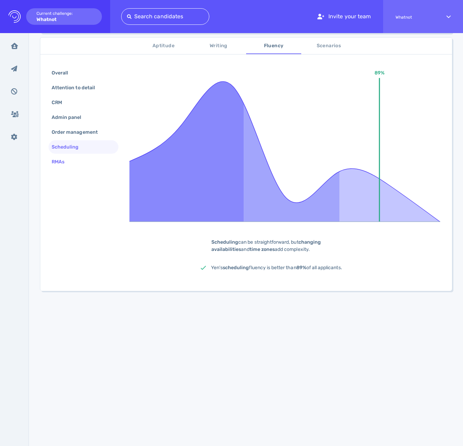
click at [77, 158] on div "RMAs" at bounding box center [84, 161] width 70 height 13
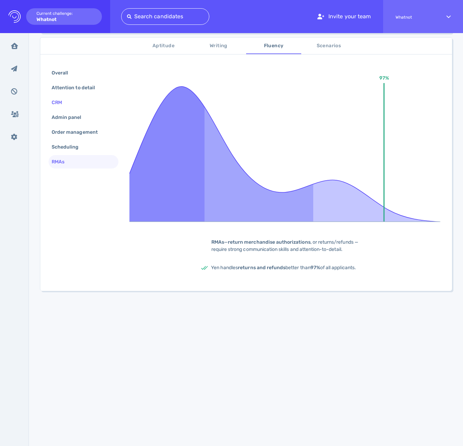
click at [72, 106] on div "CRM" at bounding box center [84, 102] width 70 height 13
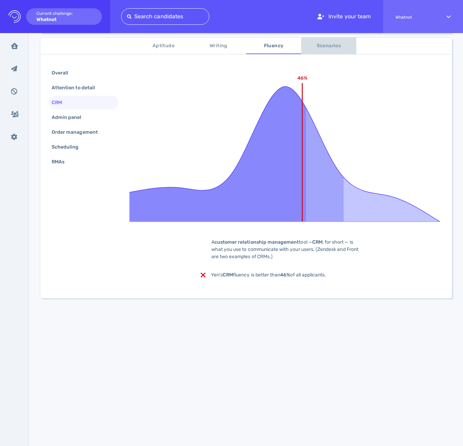
click at [327, 45] on span "Scenarios" at bounding box center [328, 46] width 47 height 9
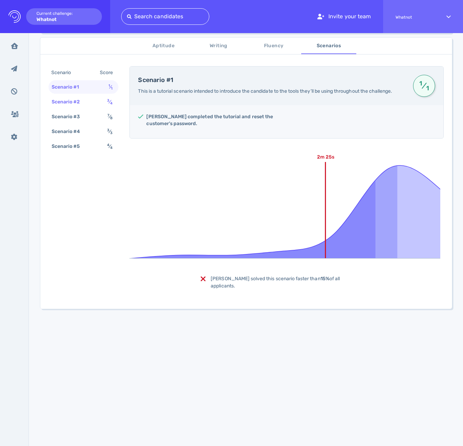
click at [76, 102] on div "Scenario #2" at bounding box center [69, 102] width 38 height 10
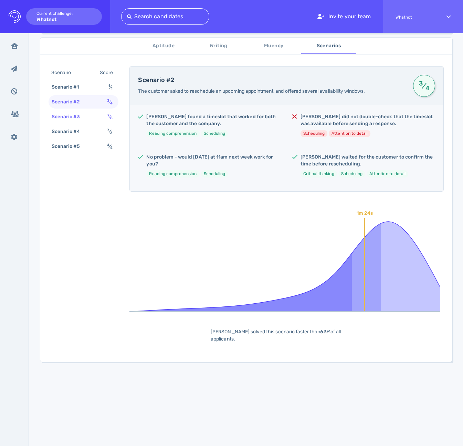
click at [74, 117] on div "Scenario #3" at bounding box center [69, 117] width 38 height 10
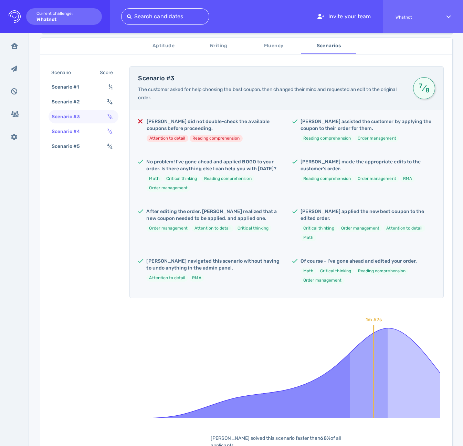
click at [64, 128] on div "Scenario #4" at bounding box center [69, 131] width 38 height 10
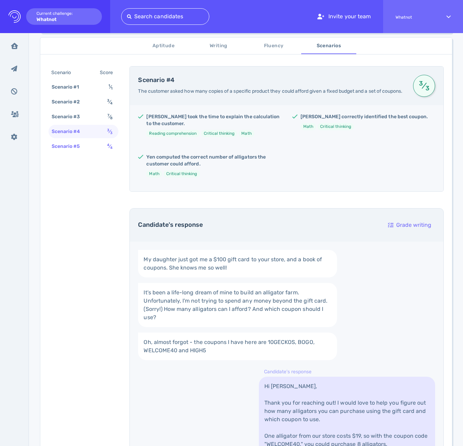
click at [66, 146] on div "Scenario #5" at bounding box center [69, 146] width 38 height 10
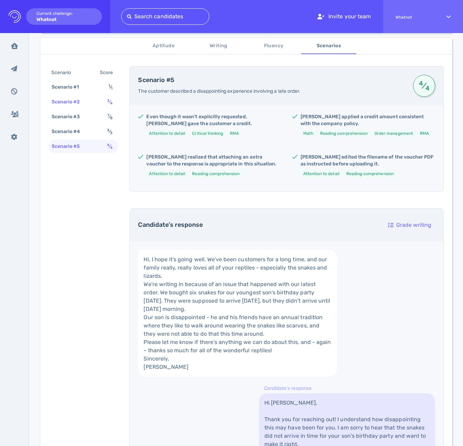
click at [75, 101] on div "Scenario #2" at bounding box center [69, 102] width 38 height 10
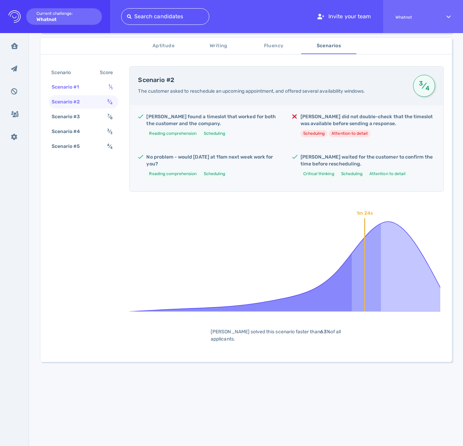
click at [78, 90] on div "Scenario #1" at bounding box center [68, 87] width 37 height 10
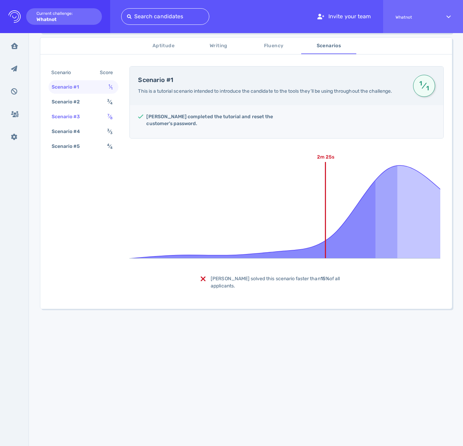
click at [75, 110] on div "Scenario #3 7 ⁄ 8" at bounding box center [84, 116] width 70 height 13
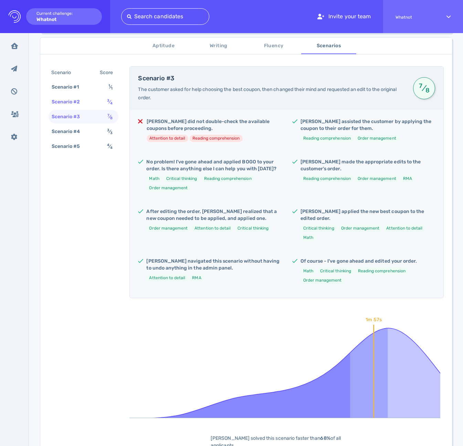
click at [76, 106] on div "Scenario #2" at bounding box center [69, 102] width 38 height 10
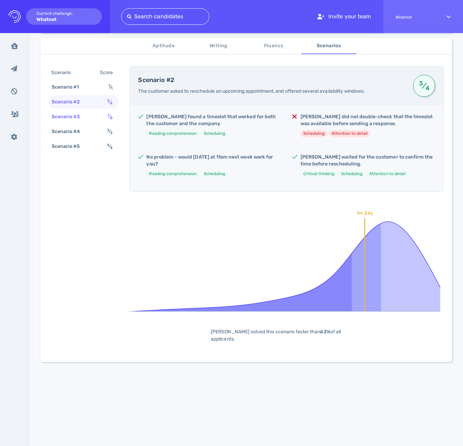
click at [74, 116] on div "Scenario #3" at bounding box center [69, 117] width 38 height 10
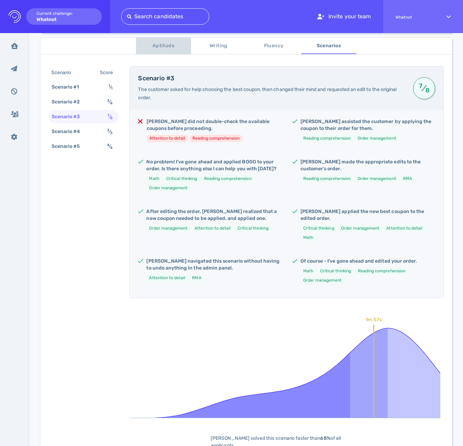
click at [173, 44] on span "Aptitude" at bounding box center [163, 46] width 47 height 9
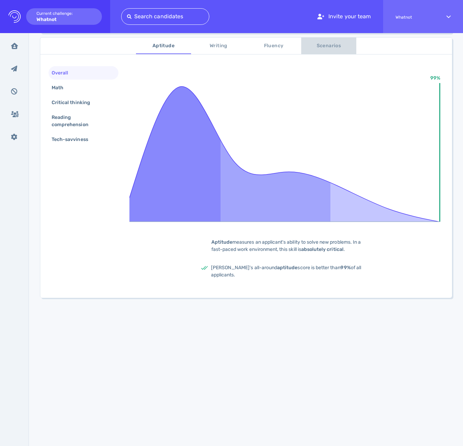
click at [342, 46] on span "Scenarios" at bounding box center [328, 46] width 47 height 9
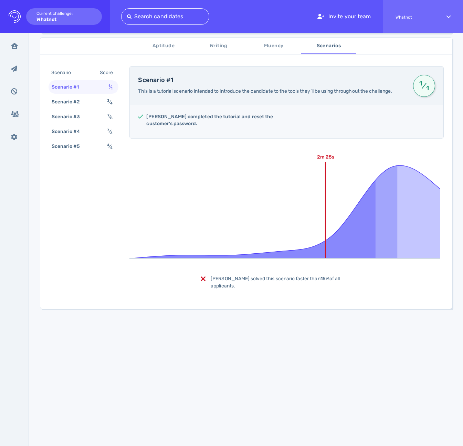
click at [70, 74] on div "Scenario" at bounding box center [64, 73] width 29 height 10
click at [111, 66] on div "Scenario Score" at bounding box center [84, 72] width 70 height 13
click at [107, 71] on div "Score" at bounding box center [108, 73] width 19 height 10
click at [95, 102] on div "Scenario #2 3 ⁄ 4" at bounding box center [84, 101] width 70 height 13
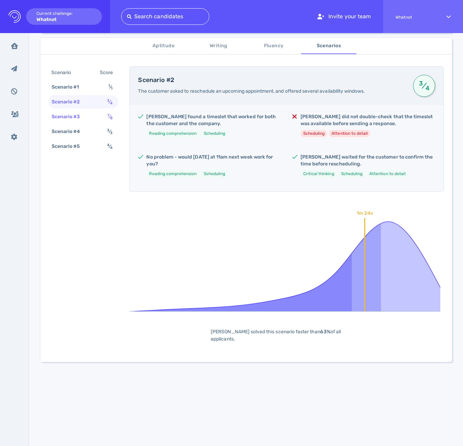
click at [92, 116] on div "Scenario #3 7 ⁄ 8" at bounding box center [84, 116] width 70 height 13
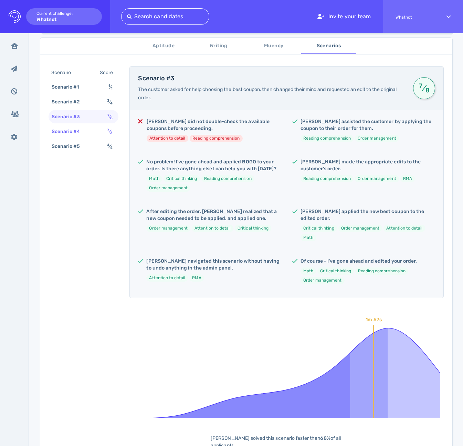
click at [81, 128] on div "Scenario #4" at bounding box center [69, 131] width 38 height 10
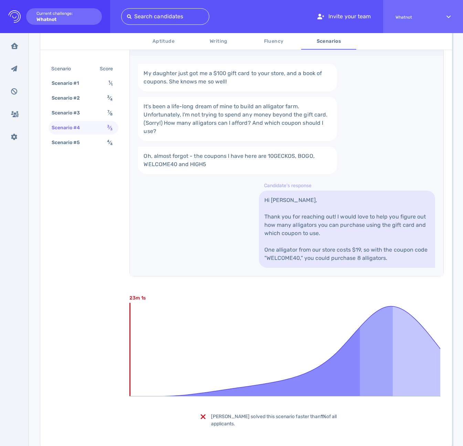
scroll to position [327, 0]
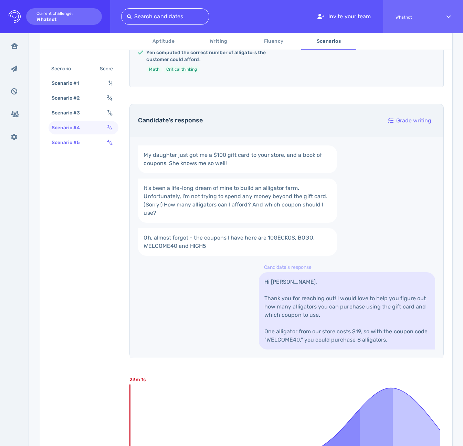
click at [87, 141] on div "Scenario #5" at bounding box center [69, 142] width 38 height 10
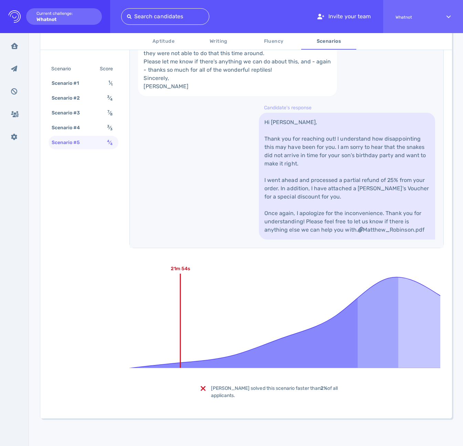
scroll to position [487, 0]
click at [75, 123] on div "Scenario #4" at bounding box center [69, 128] width 38 height 10
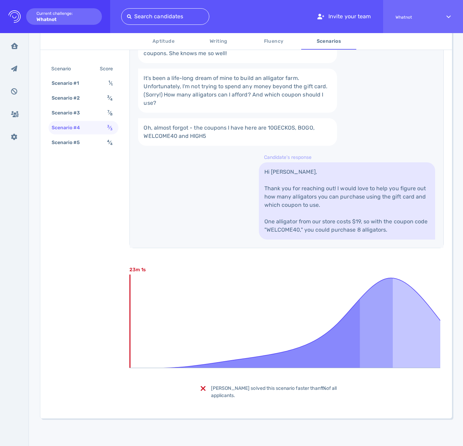
scroll to position [327, 0]
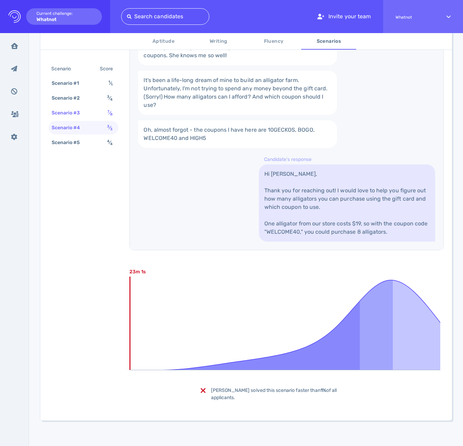
click at [75, 111] on div "Scenario #3" at bounding box center [69, 113] width 38 height 10
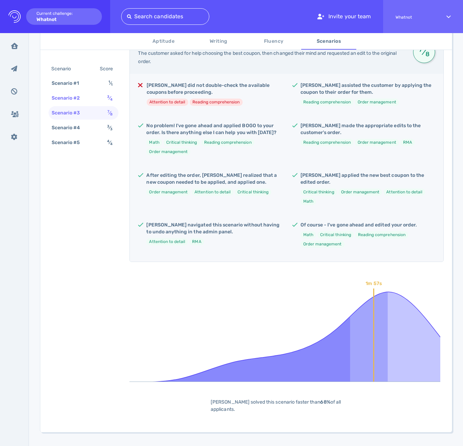
click at [73, 101] on div "Scenario #2" at bounding box center [69, 98] width 38 height 10
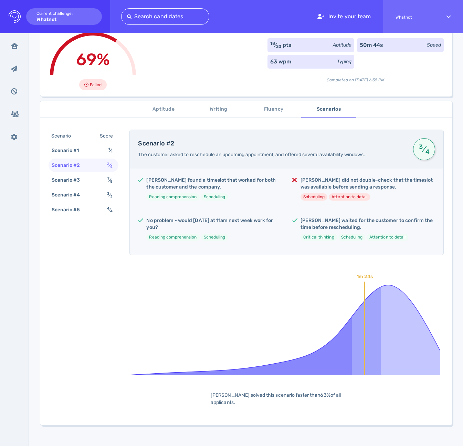
click at [73, 88] on div "69% Failed" at bounding box center [93, 61] width 89 height 64
click at [73, 197] on div "Scenario #4" at bounding box center [69, 195] width 38 height 10
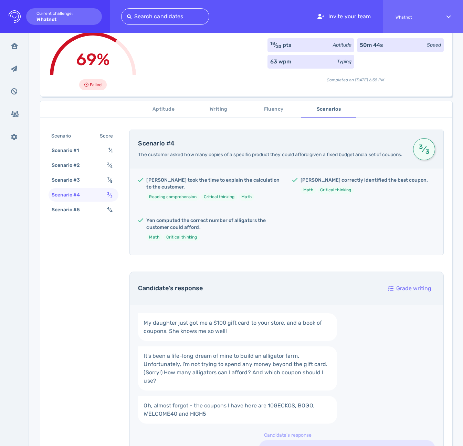
scroll to position [327, 0]
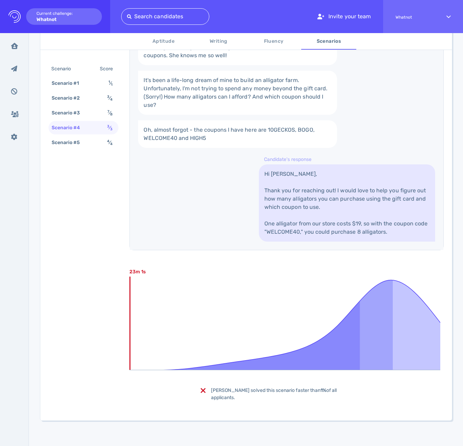
click at [74, 152] on div "Scenario Score Scenario #1 1 ⁄ 1 Scenario #2 3 ⁄ 4 Scenario #3 7 ⁄ 8 Scenario #…" at bounding box center [246, 133] width 412 height 574
click at [72, 144] on div "Scenario #5" at bounding box center [69, 142] width 38 height 10
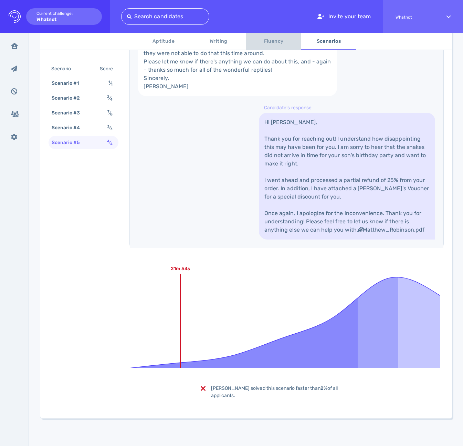
click at [278, 39] on span "Fluency" at bounding box center [273, 41] width 47 height 9
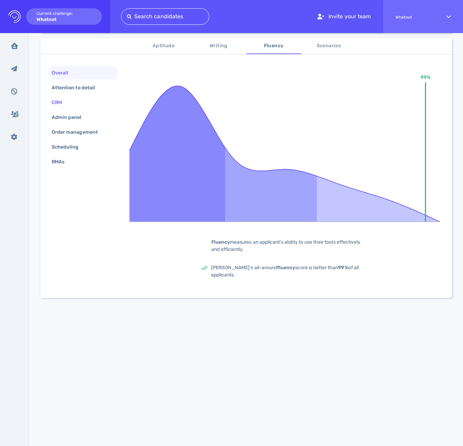
click at [63, 107] on div "CRM" at bounding box center [60, 102] width 20 height 10
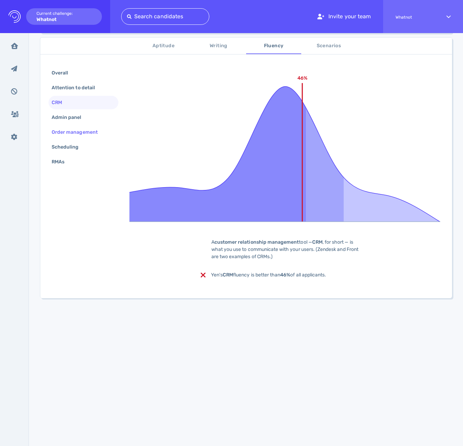
click at [88, 134] on div "Order management" at bounding box center [78, 132] width 56 height 10
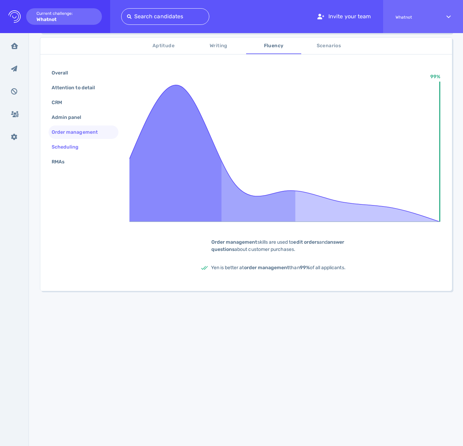
click at [80, 146] on div "Scheduling" at bounding box center [68, 147] width 37 height 10
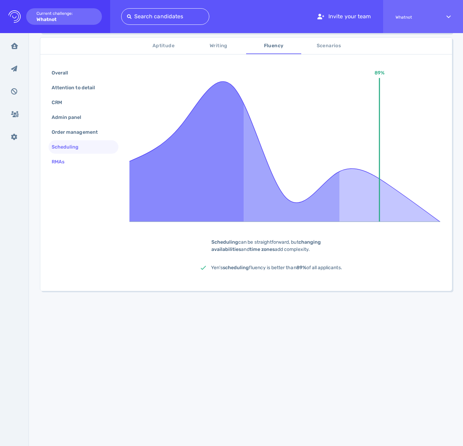
click at [69, 158] on div "RMAs" at bounding box center [61, 162] width 22 height 10
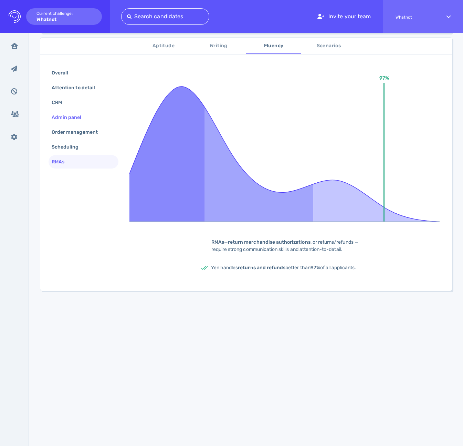
click at [73, 122] on div "Admin panel" at bounding box center [84, 117] width 70 height 13
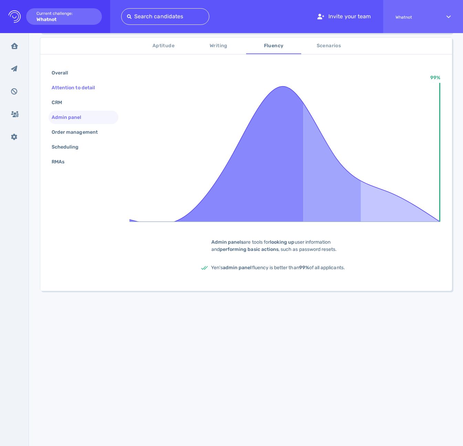
click at [70, 86] on div "Attention to detail" at bounding box center [76, 88] width 53 height 10
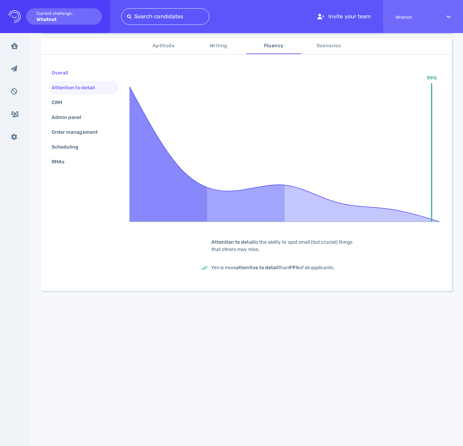
click at [67, 74] on div "Overall" at bounding box center [63, 73] width 26 height 10
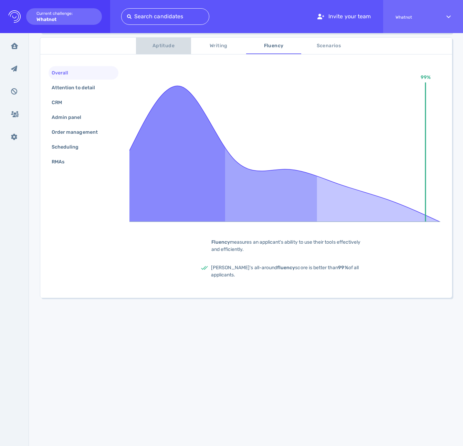
click at [172, 44] on span "Aptitude" at bounding box center [163, 46] width 47 height 9
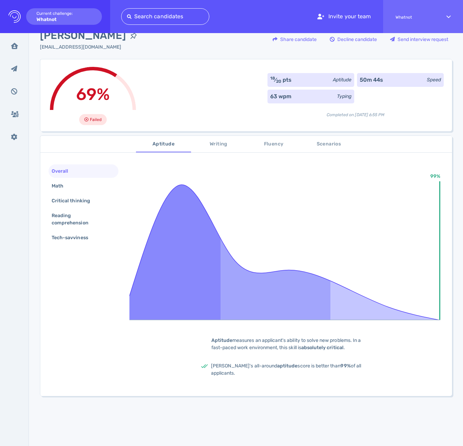
scroll to position [0, 0]
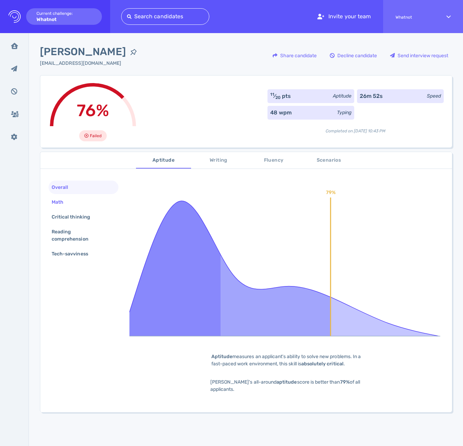
click at [83, 203] on div "Math" at bounding box center [84, 201] width 70 height 13
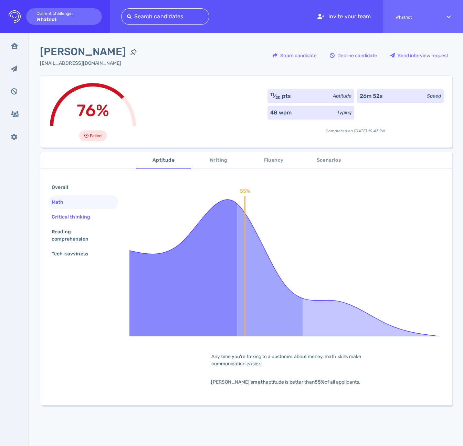
click at [76, 211] on div "Critical thinking" at bounding box center [84, 216] width 70 height 13
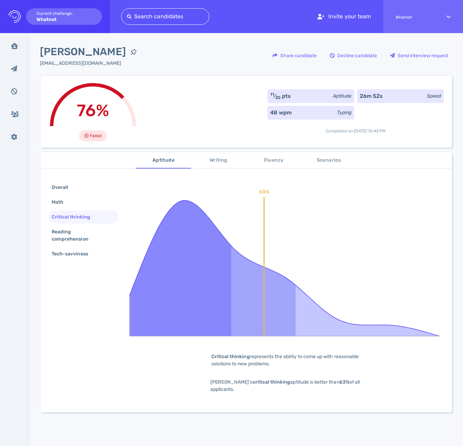
click at [76, 224] on div "Overall Math Critical thinking Reading comprehension Tech-savviness" at bounding box center [84, 220] width 70 height 81
drag, startPoint x: 70, startPoint y: 230, endPoint x: 75, endPoint y: 241, distance: 11.9
click at [70, 231] on div "Reading comprehension" at bounding box center [80, 235] width 61 height 17
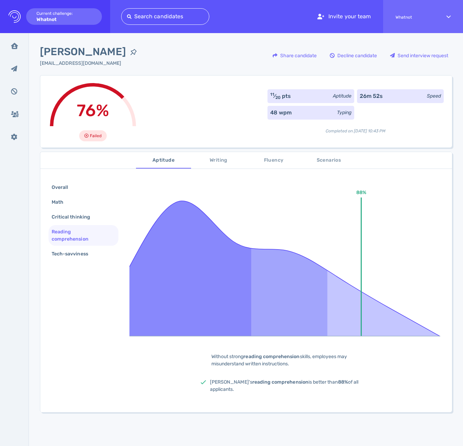
drag, startPoint x: 75, startPoint y: 241, endPoint x: 83, endPoint y: 253, distance: 14.4
click at [75, 241] on div "Reading comprehension" at bounding box center [80, 235] width 61 height 17
click at [78, 255] on div "Tech-savviness" at bounding box center [73, 254] width 46 height 10
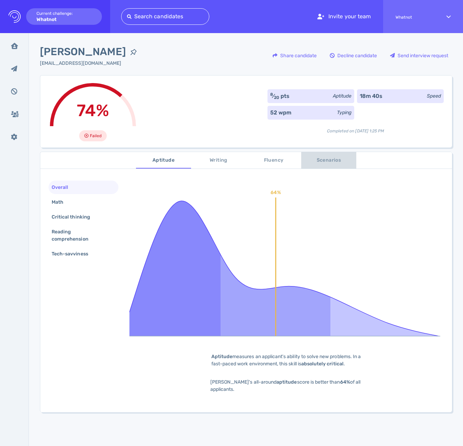
click at [319, 158] on span "Scenarios" at bounding box center [328, 160] width 47 height 9
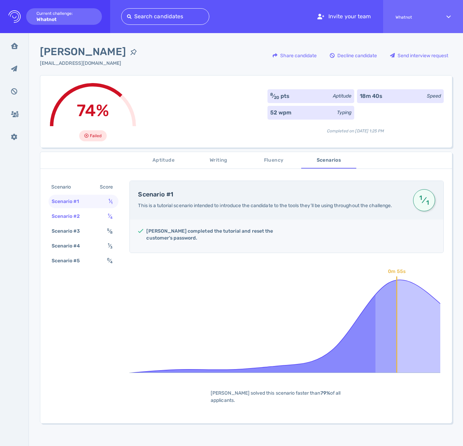
click at [76, 217] on div "Scenario #2" at bounding box center [69, 216] width 38 height 10
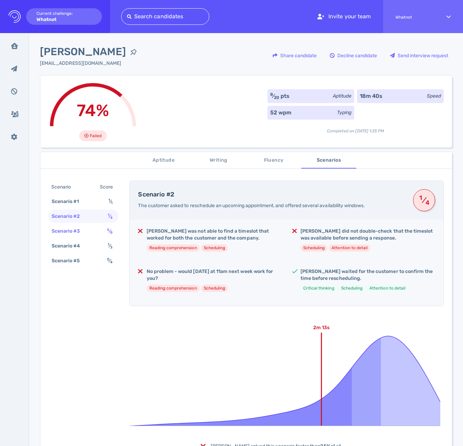
click at [74, 228] on div "Scenario #3" at bounding box center [69, 231] width 38 height 10
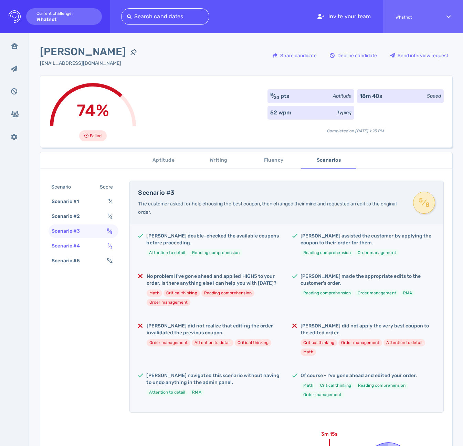
click at [73, 240] on div "Scenario #4 1 ⁄ 3" at bounding box center [84, 245] width 70 height 13
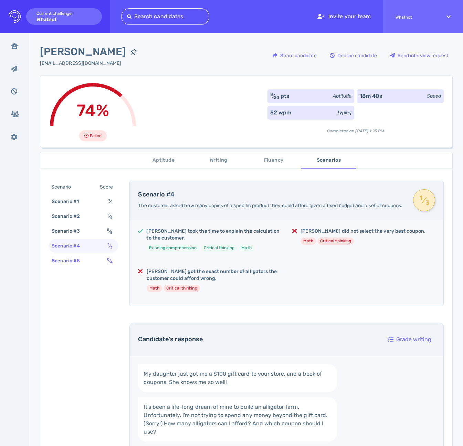
click at [73, 256] on div "Scenario #5" at bounding box center [69, 261] width 38 height 10
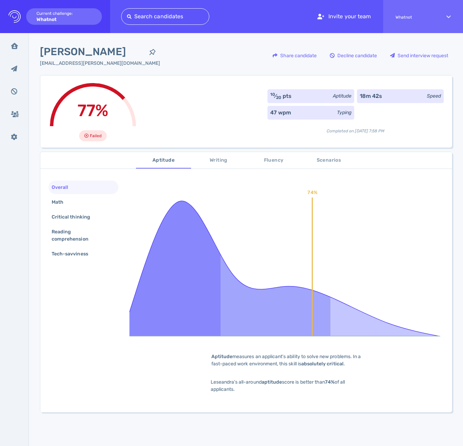
click at [225, 128] on div "77% Failed 10 ⁄ 20 pts Aptitude 18m 42s Speed 47 wpm Typing Completed on [DATE]…" at bounding box center [246, 111] width 412 height 72
click at [63, 200] on div "Math" at bounding box center [60, 202] width 21 height 10
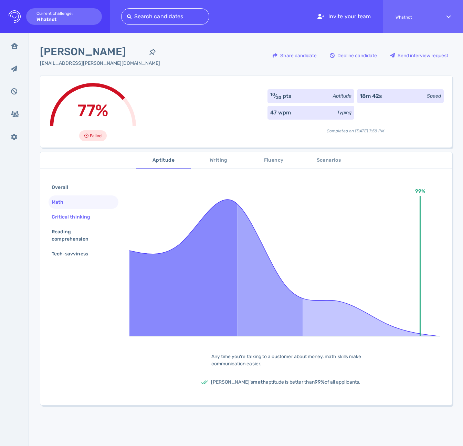
click at [69, 210] on div "Critical thinking" at bounding box center [84, 216] width 70 height 13
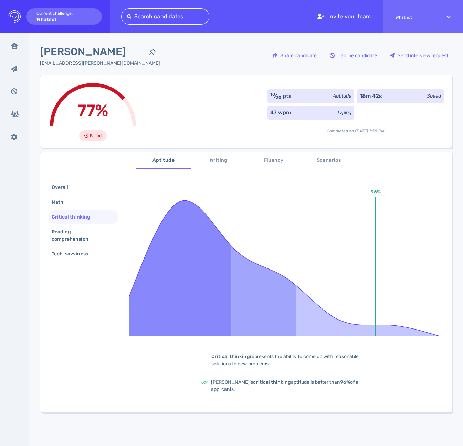
click at [66, 223] on div "Critical thinking" at bounding box center [84, 216] width 70 height 13
click at [70, 231] on div "Reading comprehension" at bounding box center [80, 235] width 61 height 17
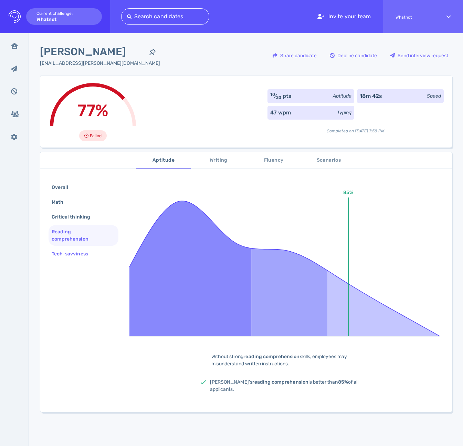
click at [67, 253] on div "Tech-savviness" at bounding box center [73, 254] width 46 height 10
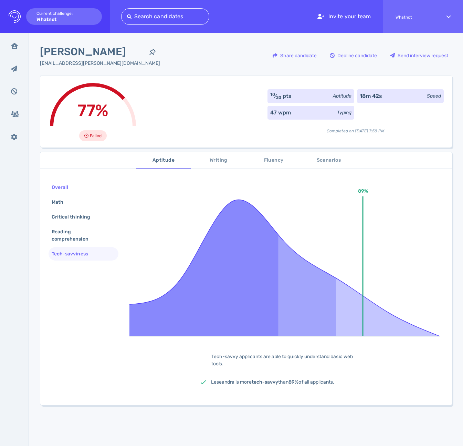
click at [60, 187] on div "Overall" at bounding box center [63, 187] width 26 height 10
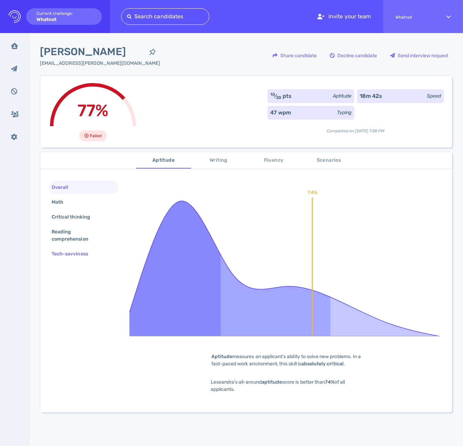
click at [108, 256] on div "Tech-savviness" at bounding box center [84, 253] width 70 height 13
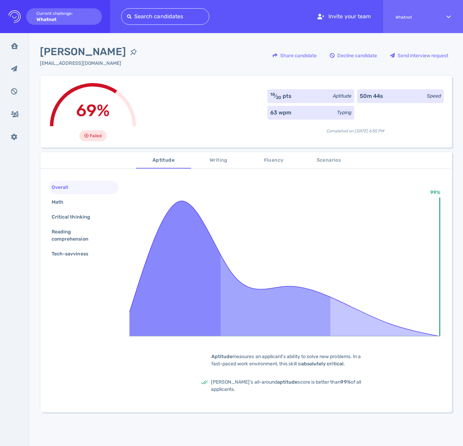
click at [120, 202] on div "Overall Math Critical thinking Reading comprehension Tech-savviness 99% Aptitud…" at bounding box center [246, 292] width 412 height 240
click at [88, 270] on div "Overall Math Critical thinking Reading comprehension Tech-savviness 99% Aptitud…" at bounding box center [246, 292] width 412 height 240
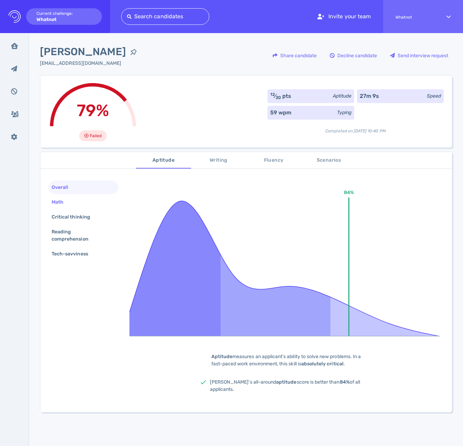
click at [71, 203] on div "Math" at bounding box center [60, 202] width 21 height 10
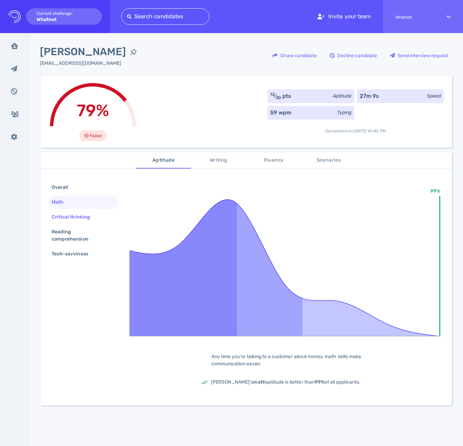
click at [72, 214] on div "Critical thinking" at bounding box center [74, 217] width 48 height 10
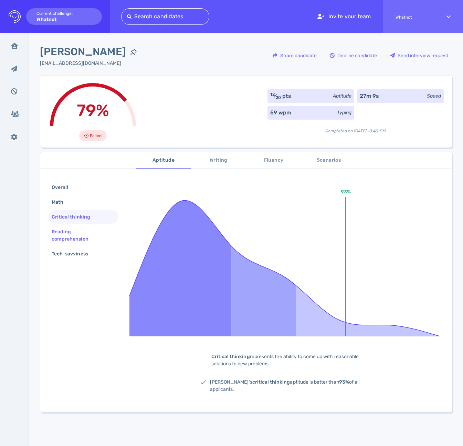
click at [74, 226] on div "Reading comprehension" at bounding box center [84, 235] width 70 height 21
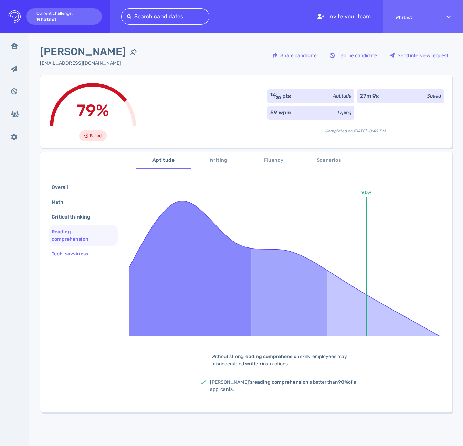
drag, startPoint x: 76, startPoint y: 239, endPoint x: 78, endPoint y: 249, distance: 9.5
click at [76, 241] on div "Reading comprehension" at bounding box center [80, 235] width 61 height 17
click at [79, 255] on div "Tech-savviness" at bounding box center [73, 254] width 46 height 10
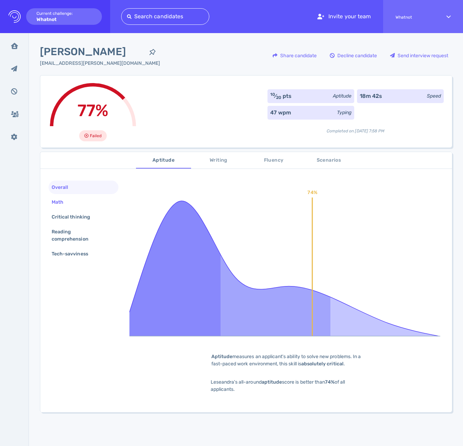
click at [67, 200] on div "Math" at bounding box center [60, 202] width 21 height 10
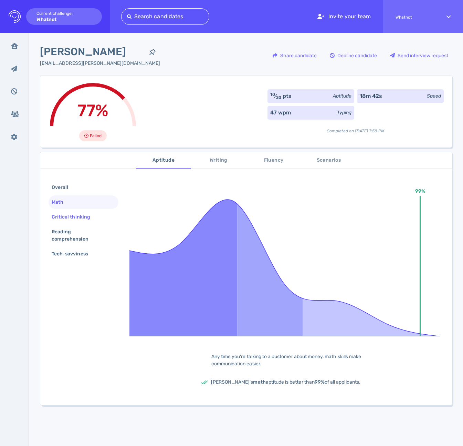
click at [74, 219] on div "Critical thinking" at bounding box center [74, 217] width 48 height 10
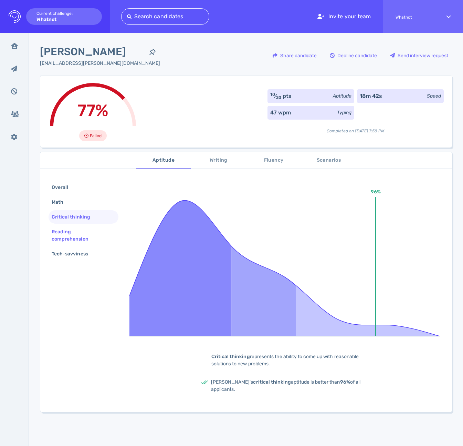
click at [69, 229] on div "Reading comprehension" at bounding box center [80, 235] width 61 height 17
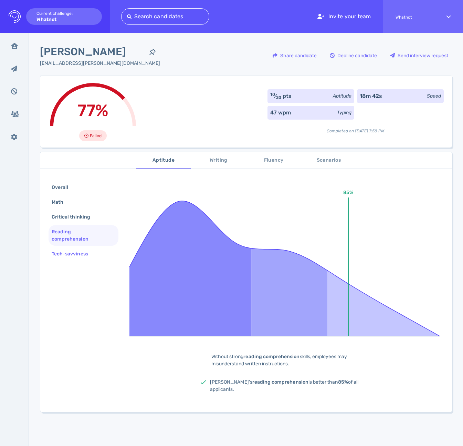
click at [73, 247] on div "Tech-savviness" at bounding box center [84, 253] width 70 height 13
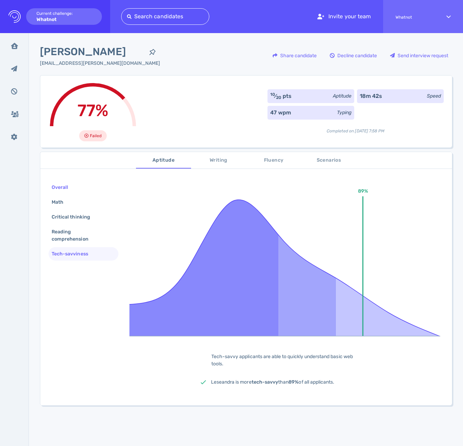
click at [65, 190] on div "Overall" at bounding box center [63, 187] width 26 height 10
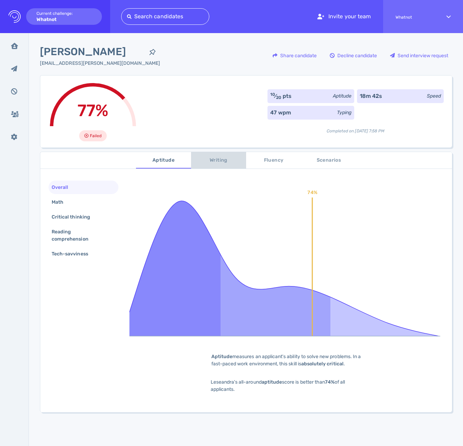
click at [215, 157] on span "Writing" at bounding box center [218, 160] width 47 height 9
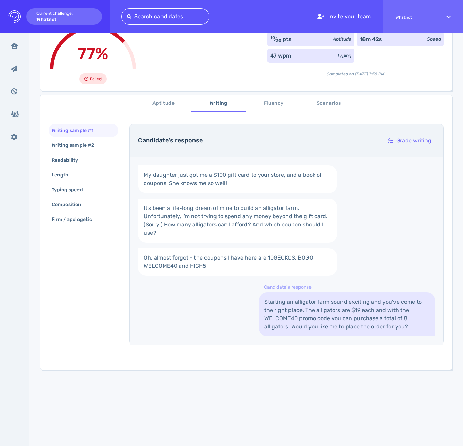
scroll to position [7, 0]
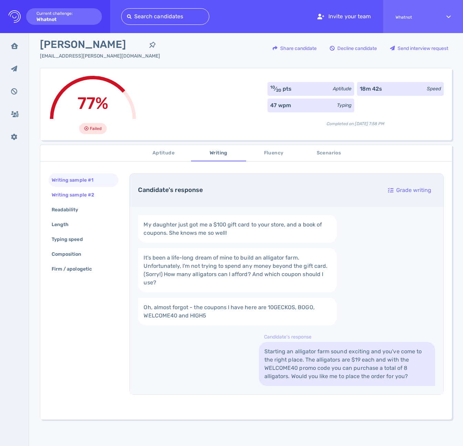
click at [79, 197] on div "Writing sample #2" at bounding box center [76, 195] width 52 height 10
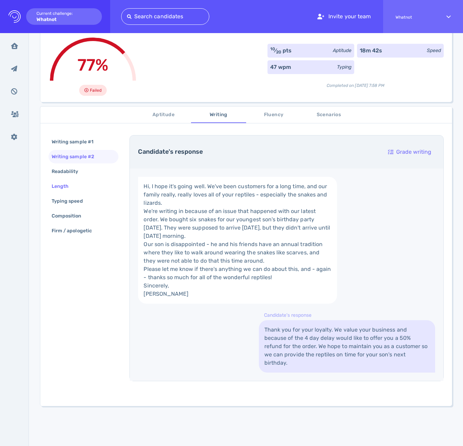
scroll to position [41, 0]
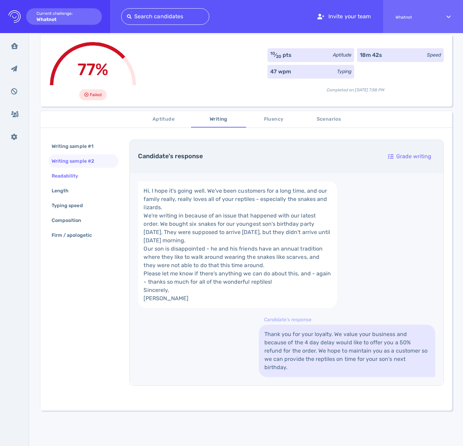
click at [68, 178] on div "Readability" at bounding box center [68, 176] width 37 height 10
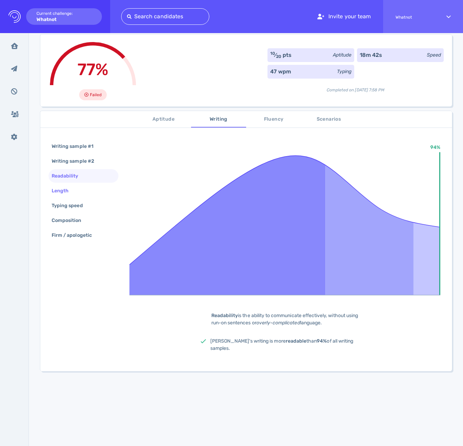
click at [68, 188] on div "Length" at bounding box center [63, 191] width 27 height 10
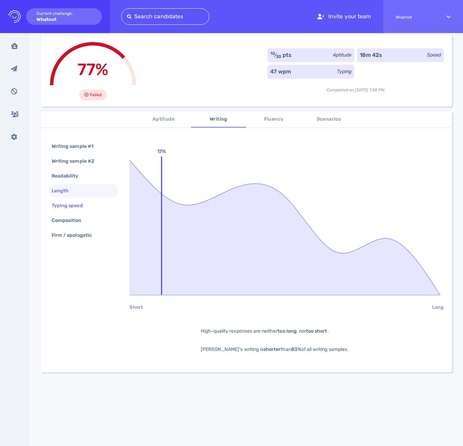
click at [72, 207] on div "Typing speed" at bounding box center [70, 205] width 41 height 10
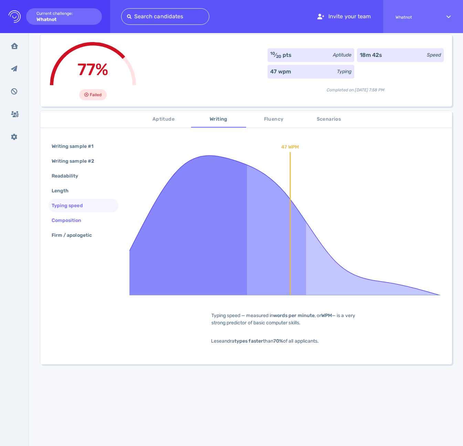
click at [77, 220] on div "Composition" at bounding box center [70, 220] width 40 height 10
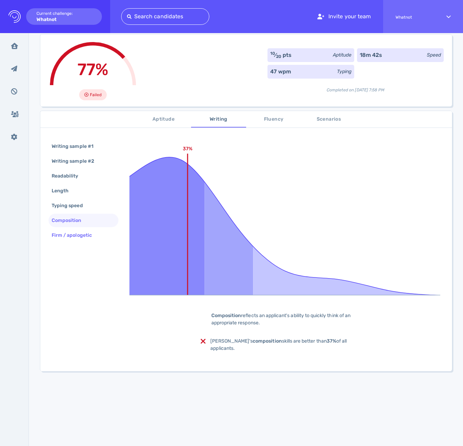
click at [79, 237] on div "Firm / apologetic" at bounding box center [75, 235] width 50 height 10
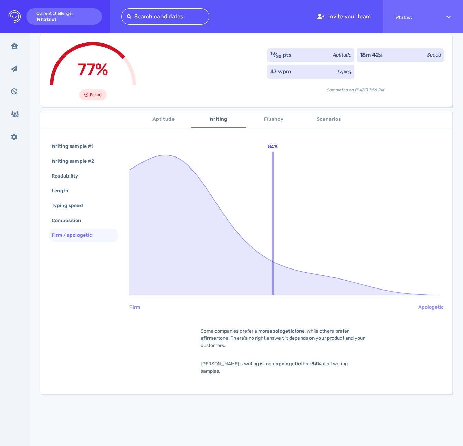
click at [169, 119] on span "Aptitude" at bounding box center [163, 119] width 47 height 9
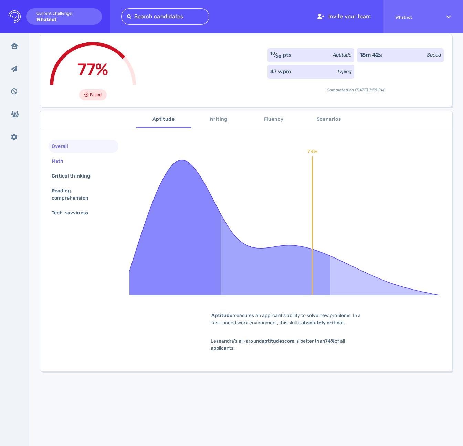
drag, startPoint x: 84, startPoint y: 167, endPoint x: 70, endPoint y: 163, distance: 14.4
click at [81, 166] on div "Math" at bounding box center [84, 160] width 70 height 13
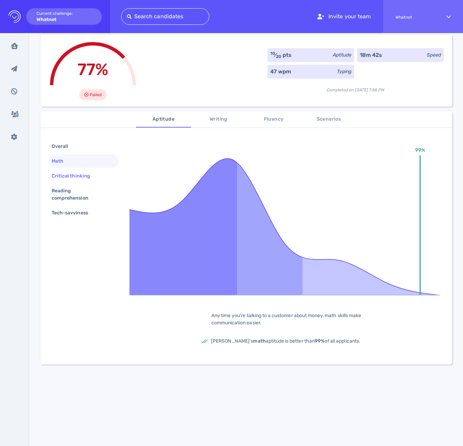
click at [75, 174] on div "Critical thinking" at bounding box center [74, 176] width 48 height 10
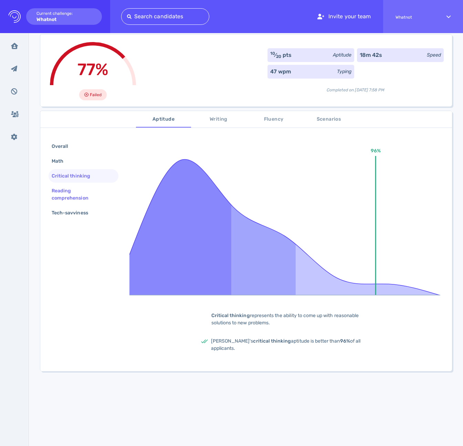
click at [66, 187] on div "Reading comprehension" at bounding box center [80, 194] width 61 height 17
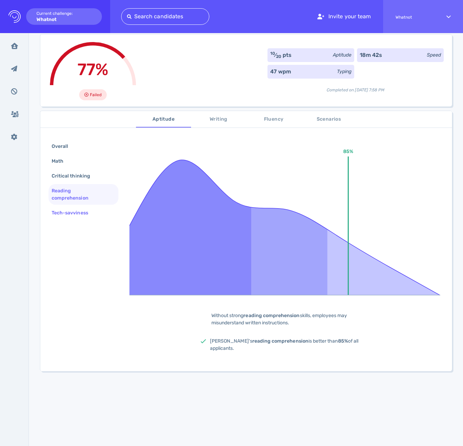
click at [70, 208] on div "Tech-savviness" at bounding box center [73, 213] width 46 height 10
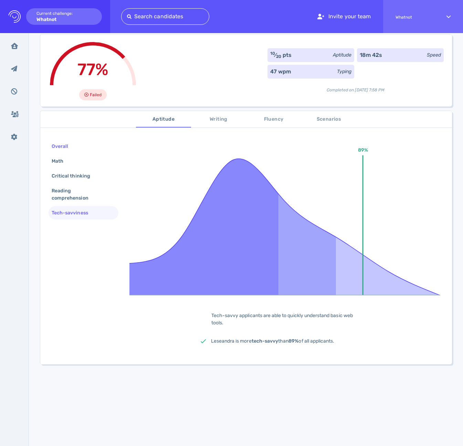
click at [66, 144] on div "Overall" at bounding box center [63, 146] width 26 height 10
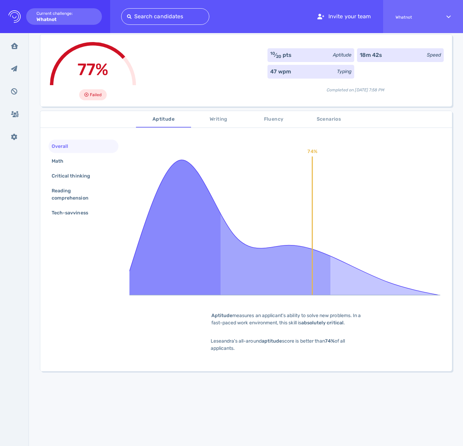
click at [208, 115] on span "Writing" at bounding box center [218, 119] width 47 height 9
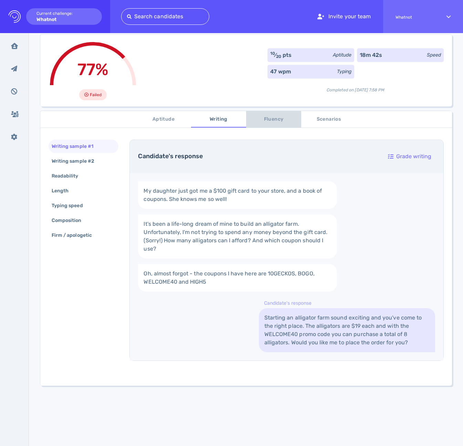
click at [279, 120] on span "Fluency" at bounding box center [273, 119] width 47 height 9
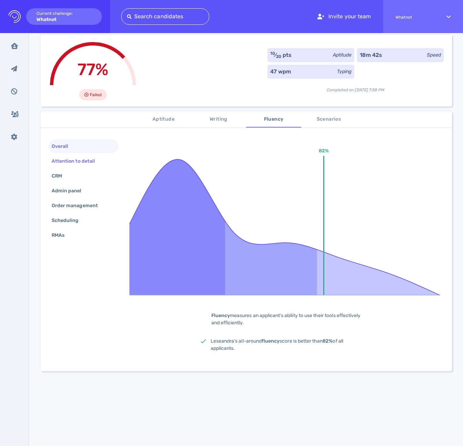
click at [86, 163] on div "Attention to detail" at bounding box center [76, 161] width 53 height 10
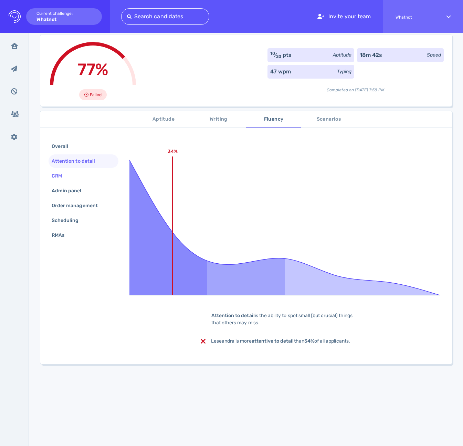
click at [75, 177] on div "CRM" at bounding box center [84, 175] width 70 height 13
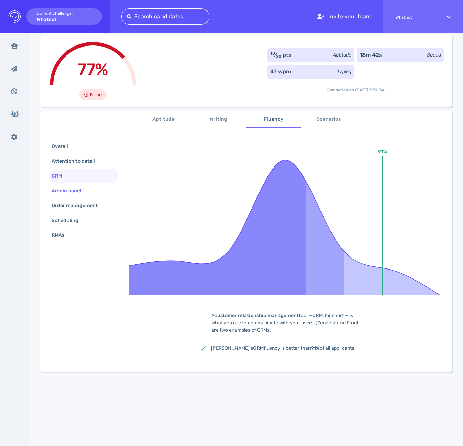
click at [77, 187] on div "Admin panel" at bounding box center [70, 191] width 40 height 10
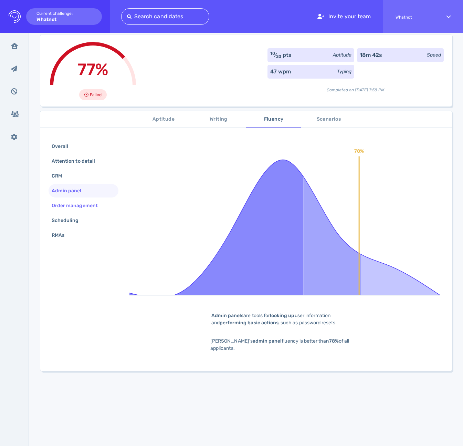
click at [79, 201] on div "Order management" at bounding box center [78, 205] width 56 height 10
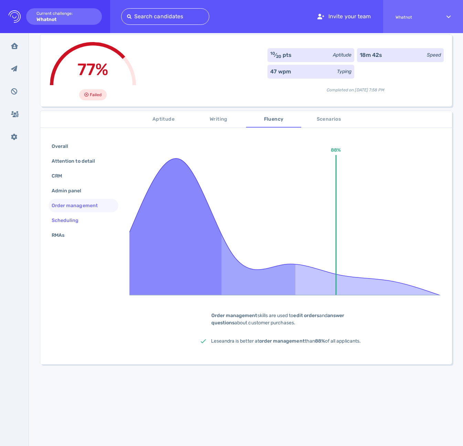
click at [72, 220] on div "Scheduling" at bounding box center [68, 220] width 37 height 10
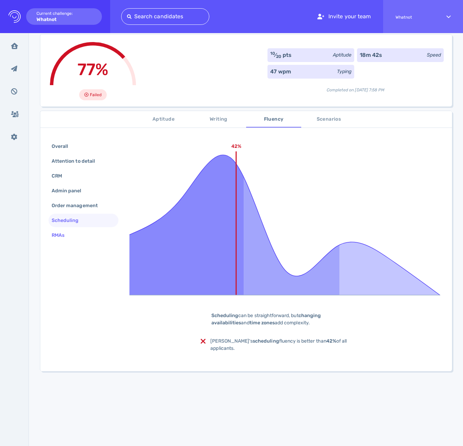
click at [68, 235] on div "RMAs" at bounding box center [61, 235] width 22 height 10
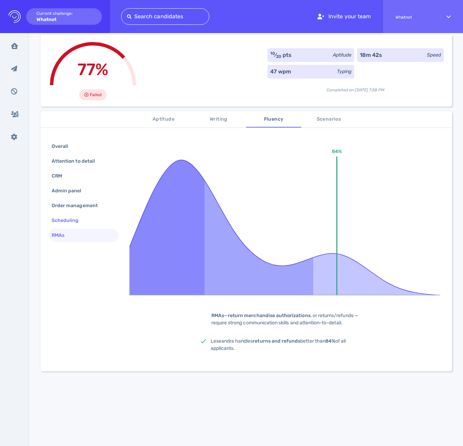
click at [69, 222] on div "Scheduling" at bounding box center [68, 220] width 37 height 10
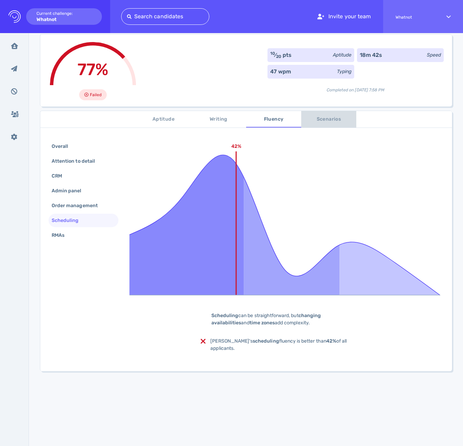
click at [335, 117] on span "Scenarios" at bounding box center [328, 119] width 47 height 9
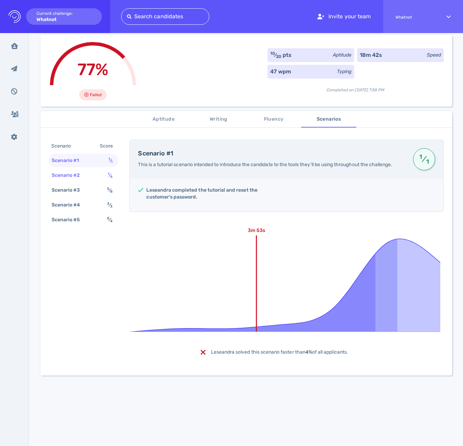
click at [76, 175] on div "Scenario #2" at bounding box center [69, 175] width 38 height 10
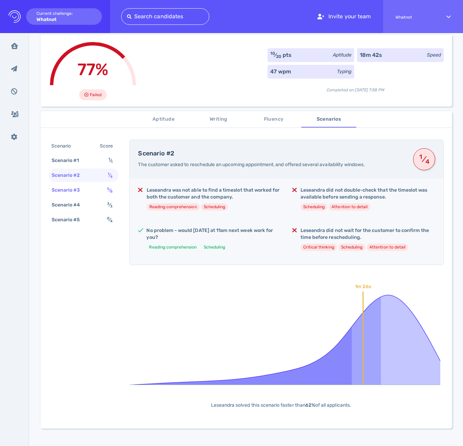
click at [75, 192] on div "Scenario #3" at bounding box center [69, 190] width 38 height 10
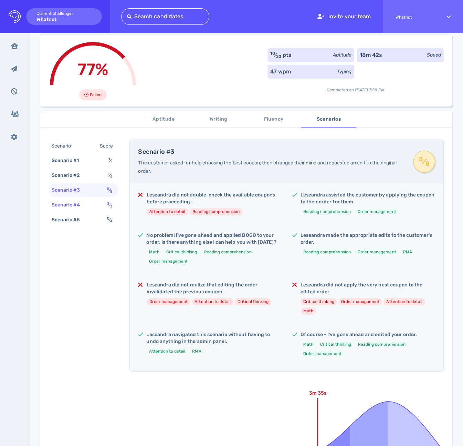
click at [74, 202] on div "Scenario #4" at bounding box center [69, 205] width 38 height 10
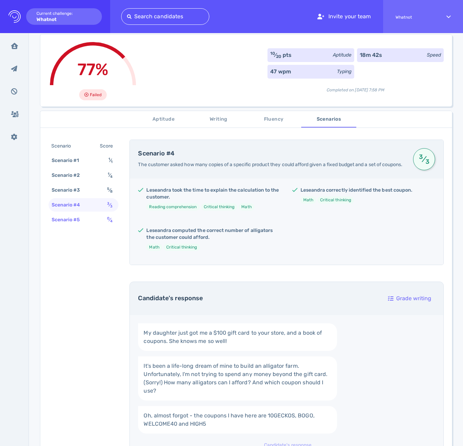
click at [79, 218] on div "Scenario #5" at bounding box center [69, 220] width 38 height 10
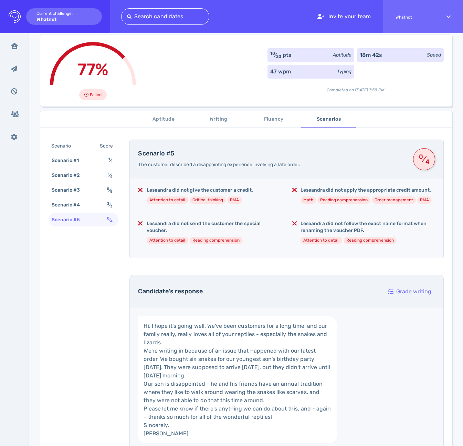
click at [155, 120] on span "Aptitude" at bounding box center [163, 119] width 47 height 9
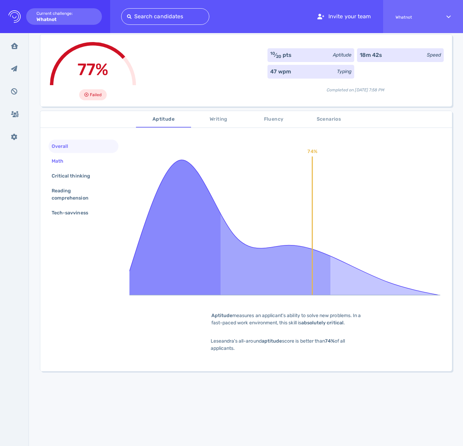
click at [66, 165] on div "Math" at bounding box center [60, 161] width 21 height 10
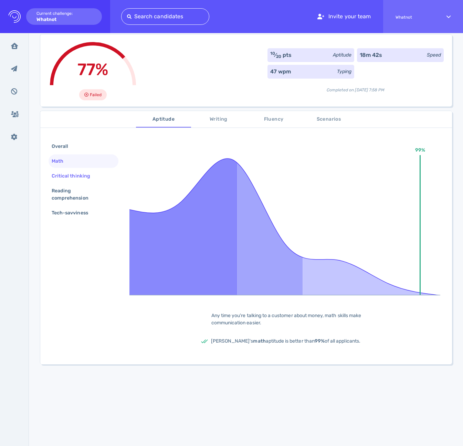
click at [64, 174] on div "Critical thinking" at bounding box center [74, 176] width 48 height 10
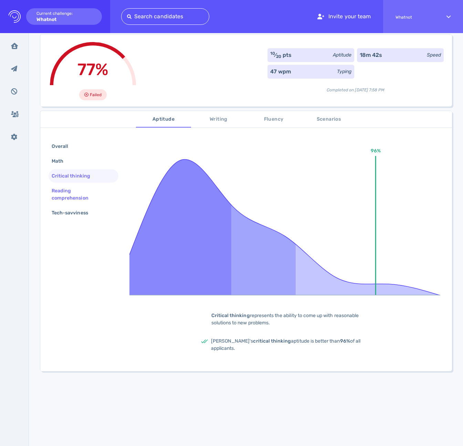
click at [67, 186] on div "Reading comprehension" at bounding box center [80, 194] width 61 height 17
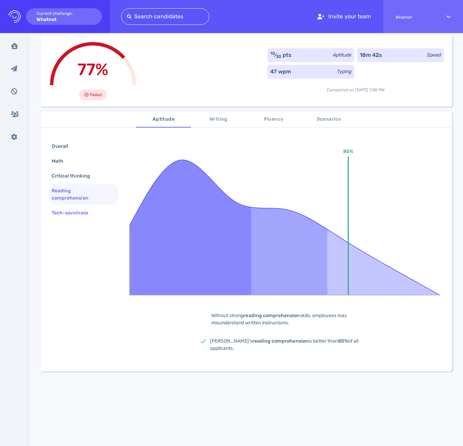
click at [77, 206] on div "Tech-savviness" at bounding box center [84, 212] width 70 height 13
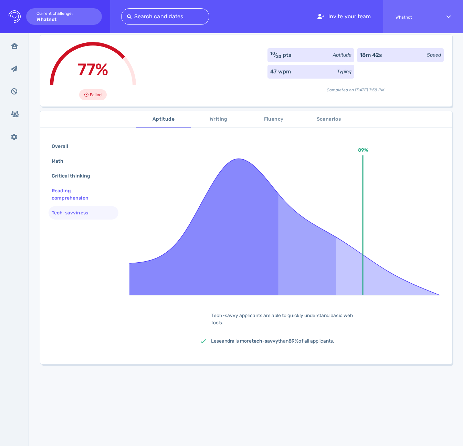
click at [68, 195] on div "Reading comprehension" at bounding box center [80, 194] width 61 height 17
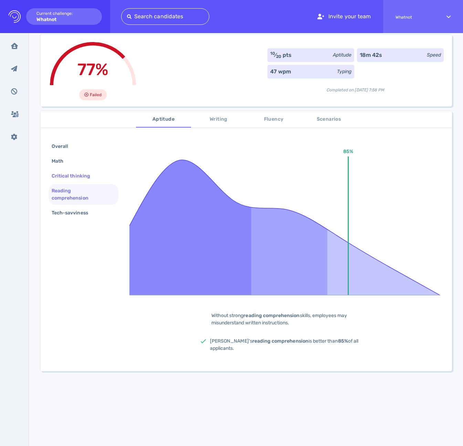
click at [76, 177] on div "Critical thinking" at bounding box center [74, 176] width 48 height 10
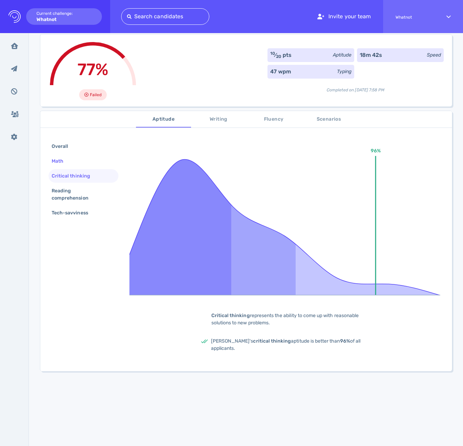
click at [67, 163] on div "Math" at bounding box center [60, 161] width 21 height 10
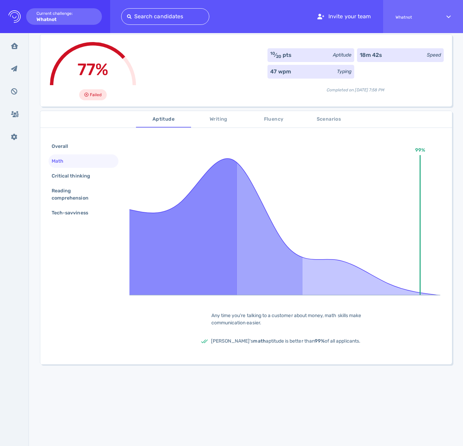
click at [211, 120] on span "Writing" at bounding box center [218, 119] width 47 height 9
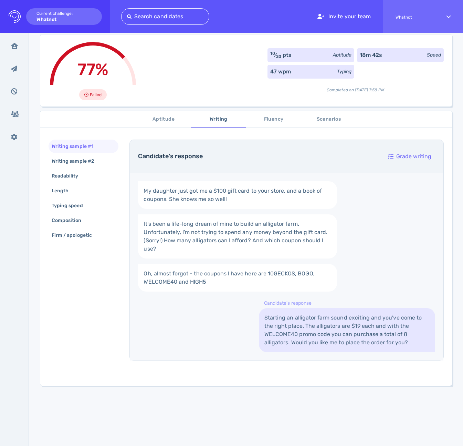
click at [268, 120] on span "Fluency" at bounding box center [273, 119] width 47 height 9
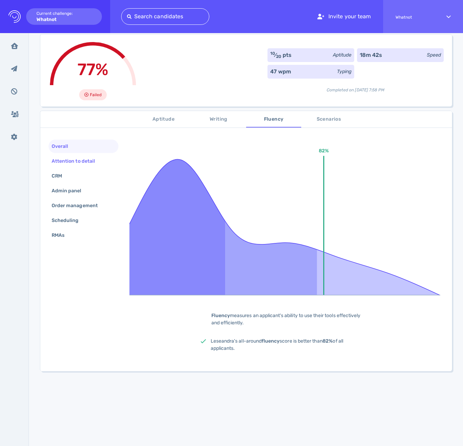
click at [80, 162] on div "Attention to detail" at bounding box center [76, 161] width 53 height 10
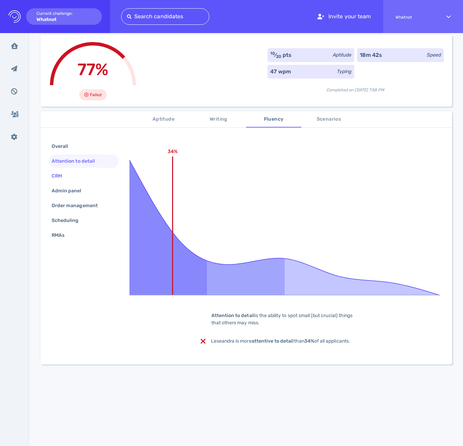
click at [71, 180] on div "CRM" at bounding box center [84, 175] width 70 height 13
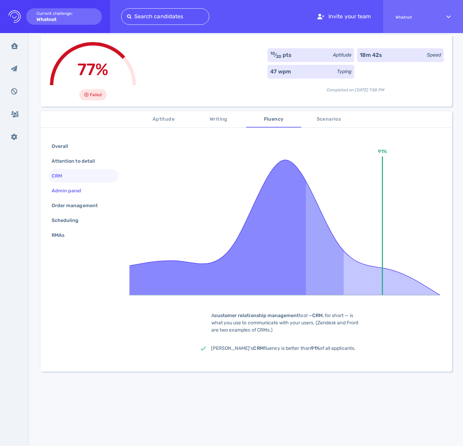
click at [71, 192] on div "Admin panel" at bounding box center [70, 191] width 40 height 10
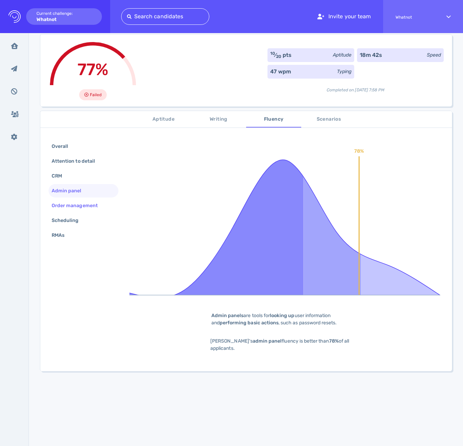
click at [78, 206] on div "Order management" at bounding box center [78, 205] width 56 height 10
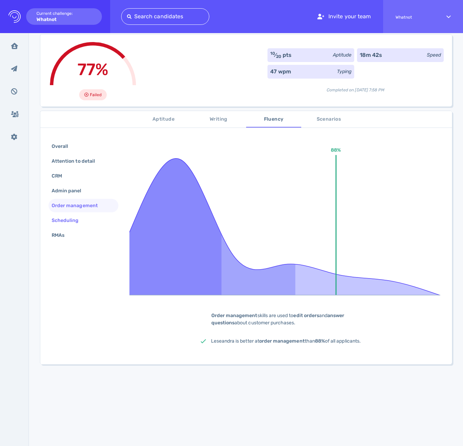
click at [74, 220] on div "Scheduling" at bounding box center [68, 220] width 37 height 10
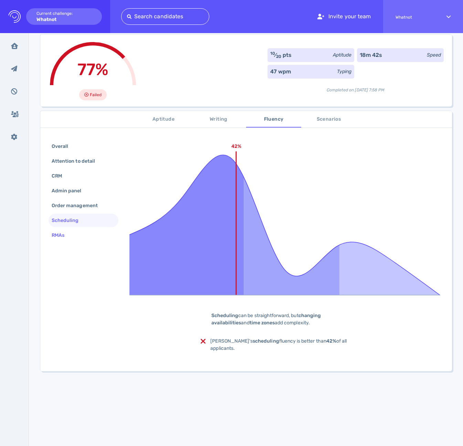
click at [67, 238] on div "RMAs" at bounding box center [61, 235] width 22 height 10
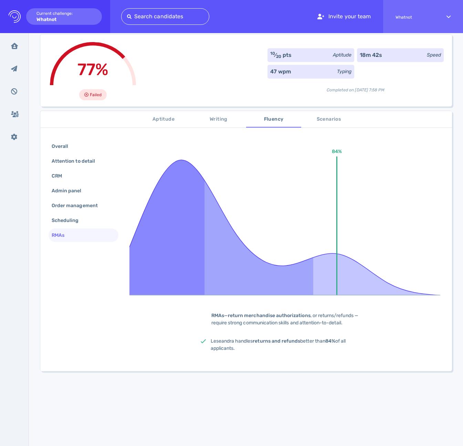
click at [70, 229] on div "RMAs" at bounding box center [84, 234] width 70 height 13
click at [70, 221] on div "Scheduling" at bounding box center [68, 220] width 37 height 10
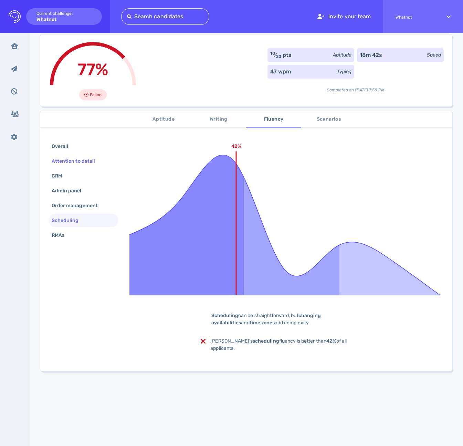
click at [63, 154] on div "Attention to detail" at bounding box center [84, 160] width 70 height 13
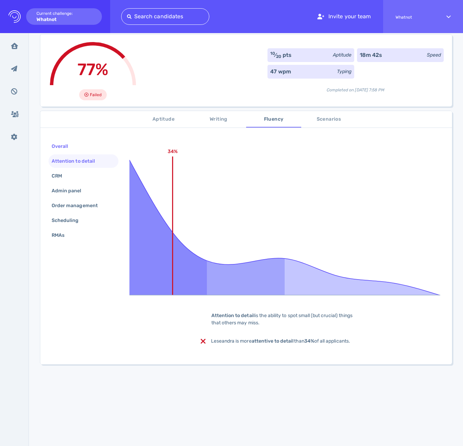
click at [62, 147] on div "Overall" at bounding box center [63, 146] width 26 height 10
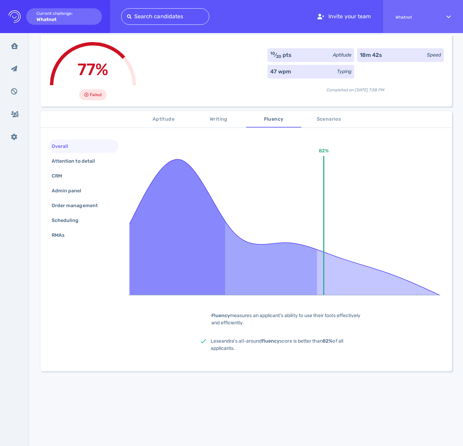
drag, startPoint x: 158, startPoint y: 110, endPoint x: 159, endPoint y: 114, distance: 3.9
click at [158, 111] on div "Aptitude Writing Fluency Scenarios Overall Attention to detail CRM Admin panel …" at bounding box center [246, 241] width 412 height 260
click at [160, 117] on span "Aptitude" at bounding box center [163, 119] width 47 height 9
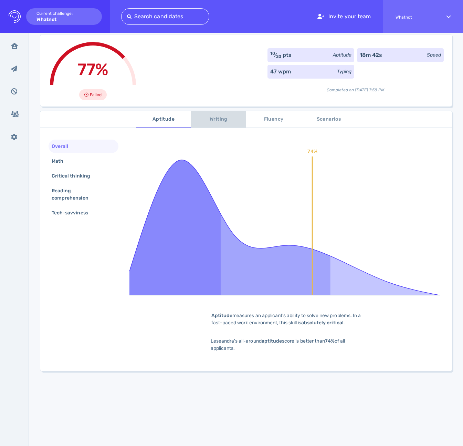
click at [214, 118] on span "Writing" at bounding box center [218, 119] width 47 height 9
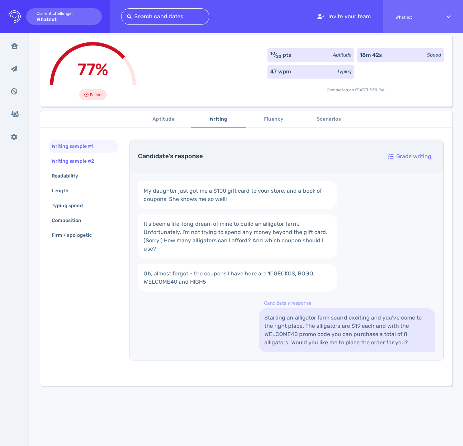
click at [79, 159] on div "Writing sample #2" at bounding box center [76, 161] width 52 height 10
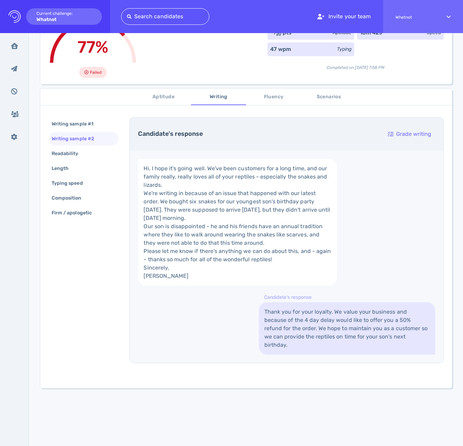
scroll to position [59, 0]
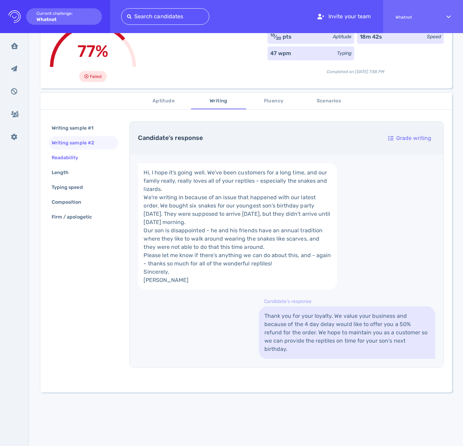
click at [71, 157] on div "Readability" at bounding box center [68, 158] width 37 height 10
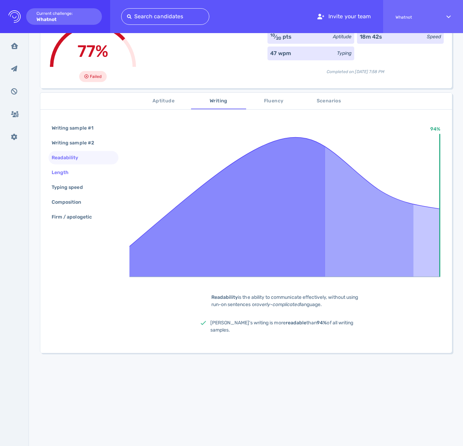
click at [71, 173] on div "Length" at bounding box center [63, 172] width 27 height 10
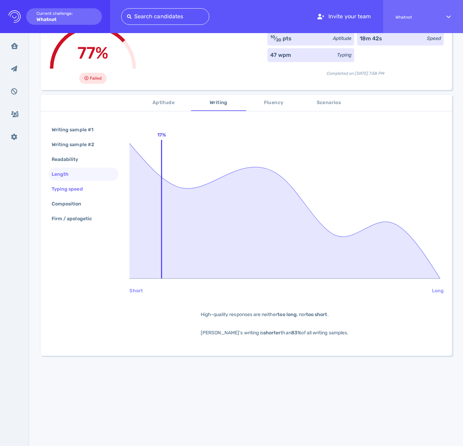
click at [74, 185] on div "Typing speed" at bounding box center [70, 189] width 41 height 10
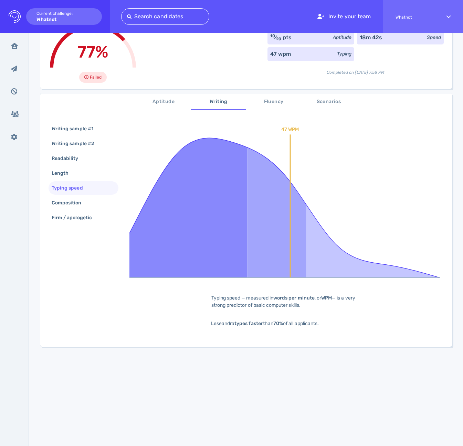
scroll to position [63, 0]
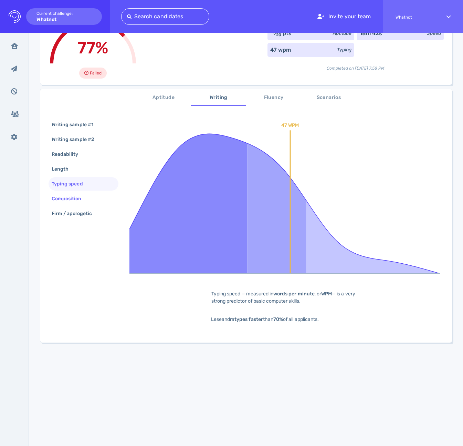
click at [77, 197] on div "Composition" at bounding box center [70, 199] width 40 height 10
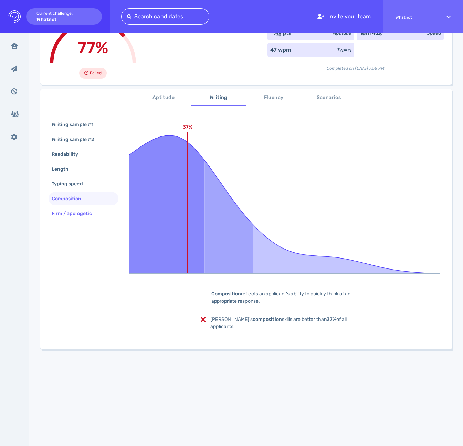
click at [72, 214] on div "Firm / apologetic" at bounding box center [75, 213] width 50 height 10
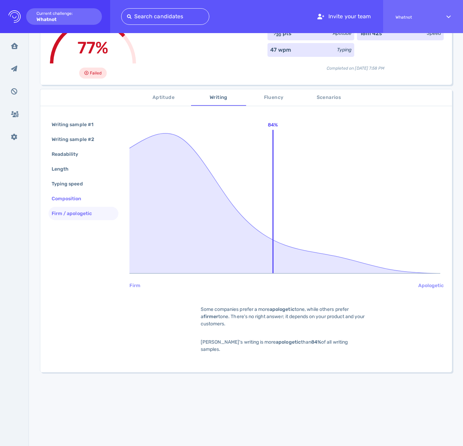
click at [71, 199] on div "Composition" at bounding box center [70, 199] width 40 height 10
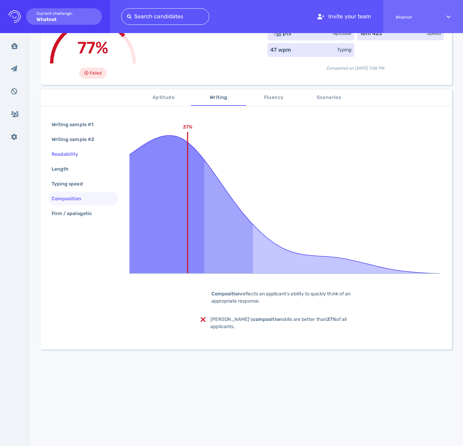
click at [66, 154] on div "Readability" at bounding box center [68, 154] width 37 height 10
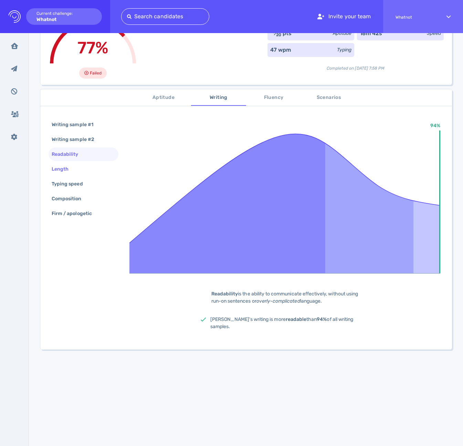
click at [65, 171] on div "Length" at bounding box center [63, 169] width 27 height 10
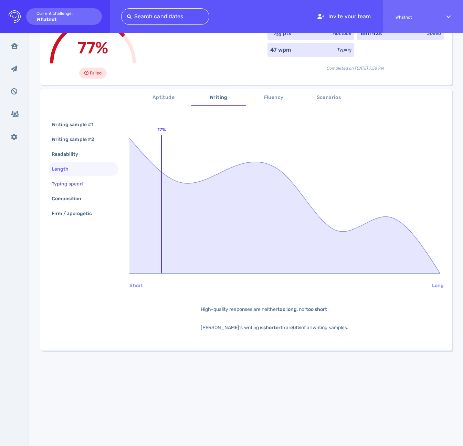
click at [68, 187] on div "Typing speed" at bounding box center [70, 184] width 41 height 10
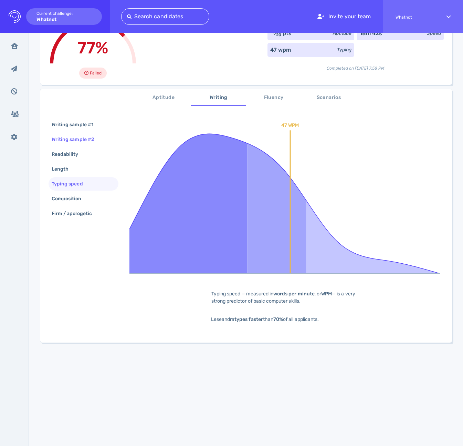
click at [71, 140] on div "Writing sample #2" at bounding box center [76, 139] width 52 height 10
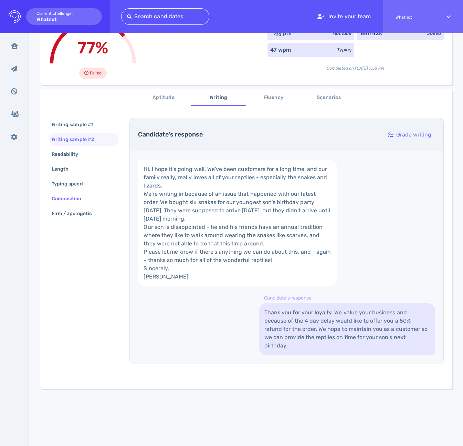
click at [73, 199] on div "Composition" at bounding box center [70, 199] width 40 height 10
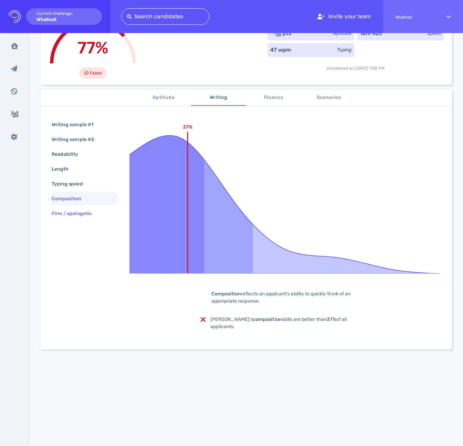
click at [82, 212] on div "Firm / apologetic" at bounding box center [75, 213] width 50 height 10
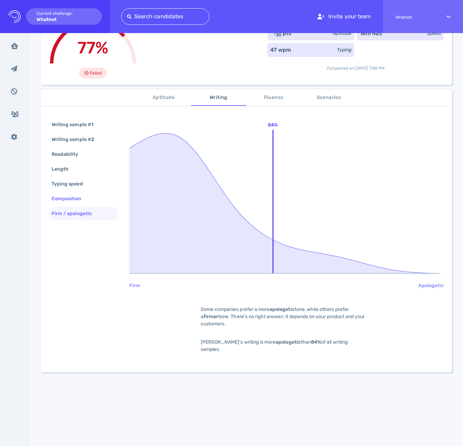
click at [75, 200] on div "Composition" at bounding box center [70, 199] width 40 height 10
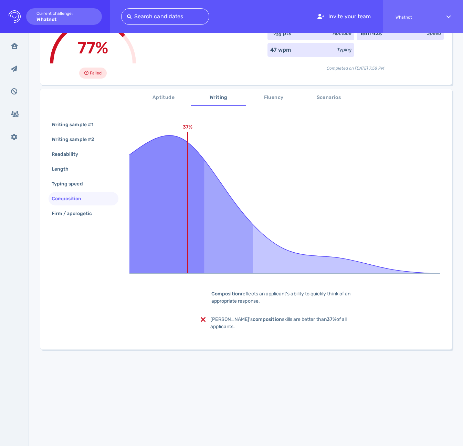
click at [170, 97] on span "Aptitude" at bounding box center [163, 97] width 47 height 9
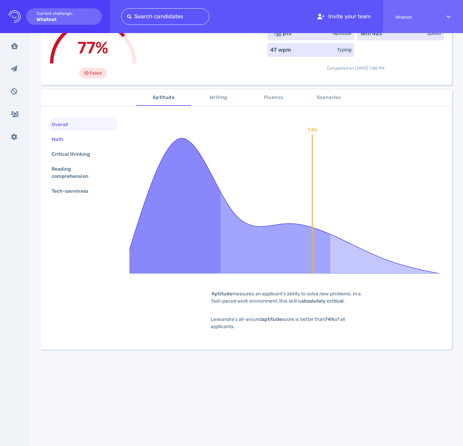
click at [63, 141] on div "Math" at bounding box center [60, 139] width 21 height 10
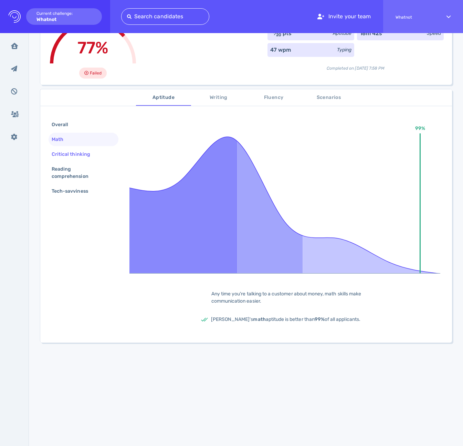
click at [67, 152] on div "Critical thinking" at bounding box center [74, 154] width 48 height 10
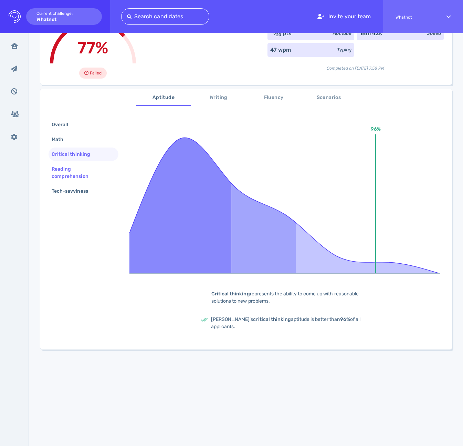
click at [65, 167] on div "Reading comprehension" at bounding box center [80, 172] width 61 height 17
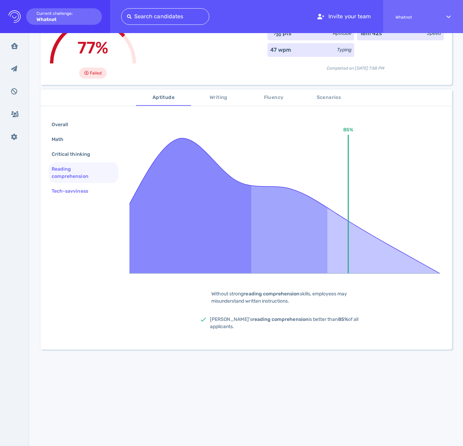
click at [71, 190] on div "Tech-savviness" at bounding box center [73, 191] width 46 height 10
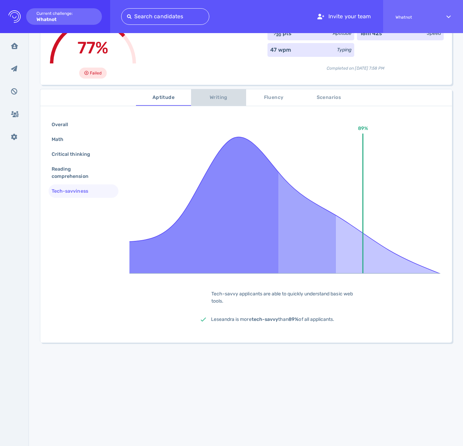
click at [210, 96] on span "Writing" at bounding box center [218, 97] width 47 height 9
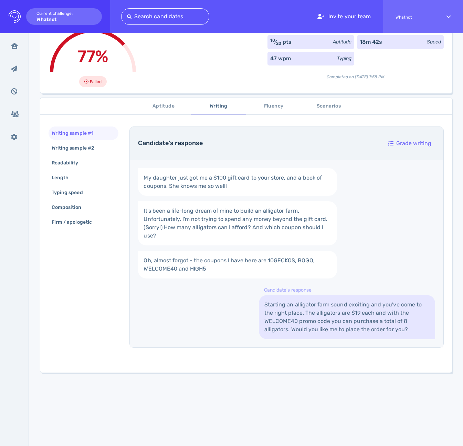
scroll to position [51, 0]
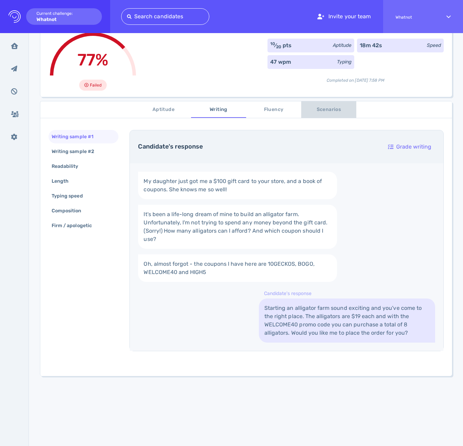
click at [322, 111] on span "Scenarios" at bounding box center [328, 109] width 47 height 9
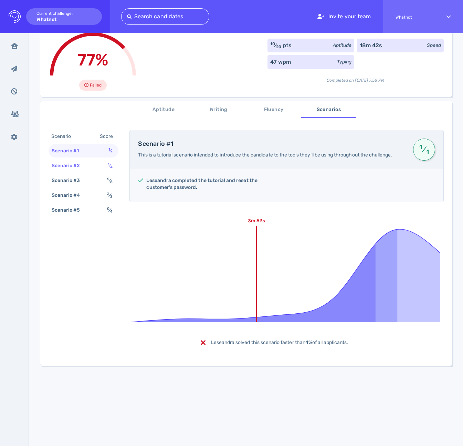
click at [73, 162] on div "Scenario #2" at bounding box center [69, 165] width 38 height 10
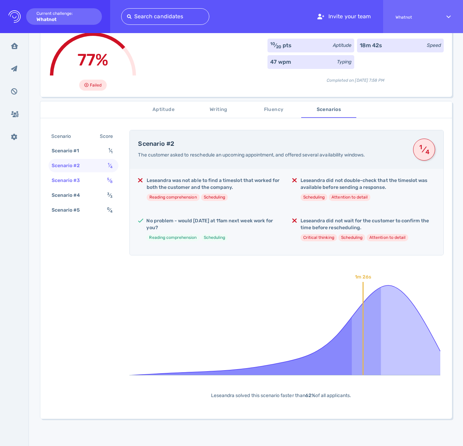
click at [73, 179] on div "Scenario #3" at bounding box center [69, 180] width 38 height 10
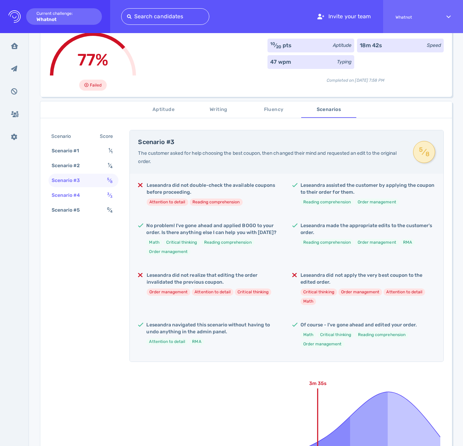
click at [73, 196] on div "Scenario #4" at bounding box center [69, 195] width 38 height 10
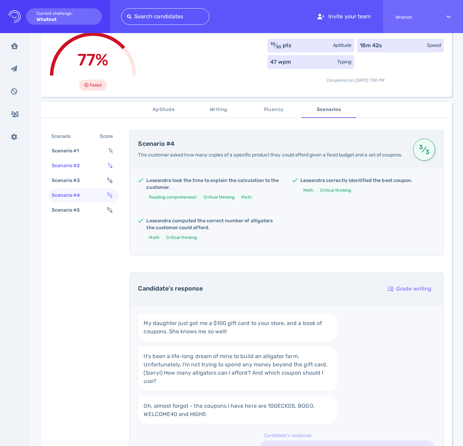
click at [78, 170] on div "Scenario #2" at bounding box center [69, 165] width 38 height 10
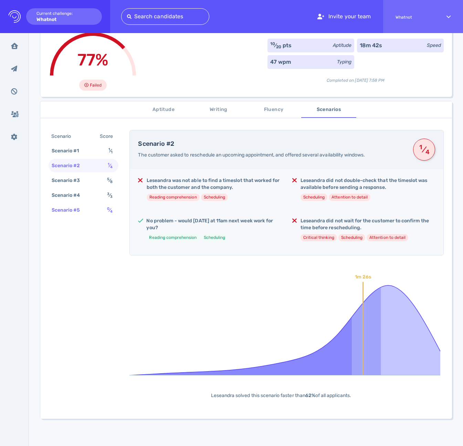
click at [68, 212] on div "Scenario #5" at bounding box center [69, 210] width 38 height 10
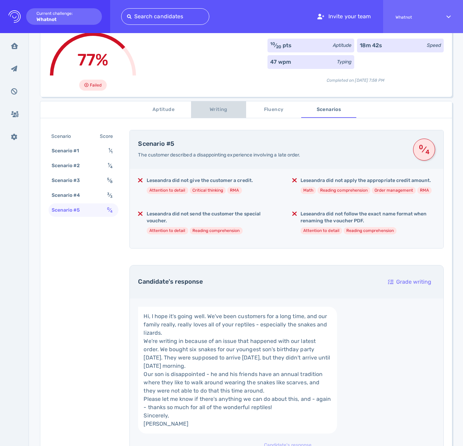
click at [217, 107] on span "Writing" at bounding box center [218, 109] width 47 height 9
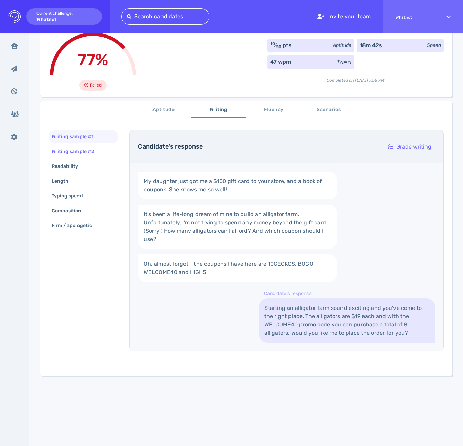
click at [83, 152] on div "Writing sample #2" at bounding box center [76, 151] width 52 height 10
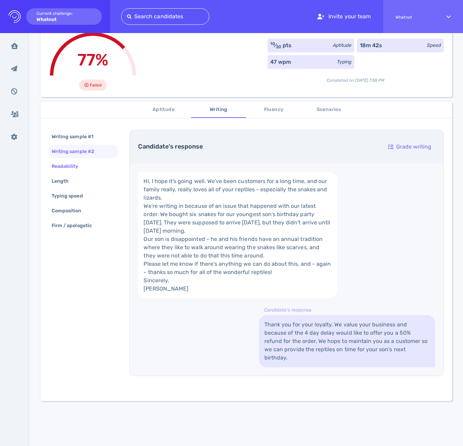
click at [77, 161] on div "Readability" at bounding box center [68, 166] width 37 height 10
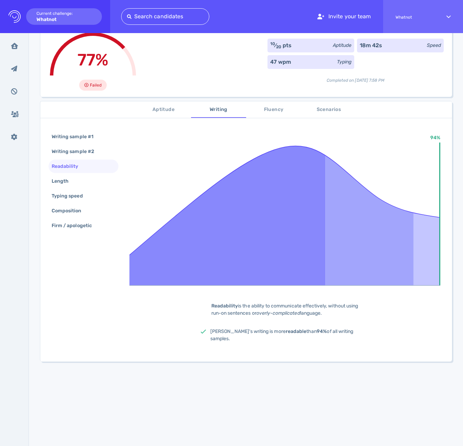
click at [75, 173] on div "Writing sample #1 Writing sample #2 Readability Length Typing speed Composition…" at bounding box center [84, 182] width 70 height 104
click at [73, 186] on div "Length" at bounding box center [84, 180] width 70 height 13
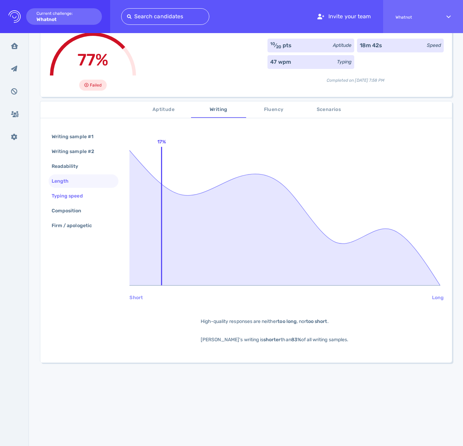
click at [75, 194] on div "Typing speed" at bounding box center [70, 196] width 41 height 10
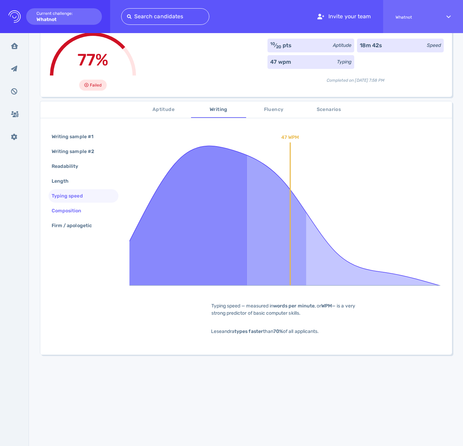
click at [75, 210] on div "Composition" at bounding box center [70, 211] width 40 height 10
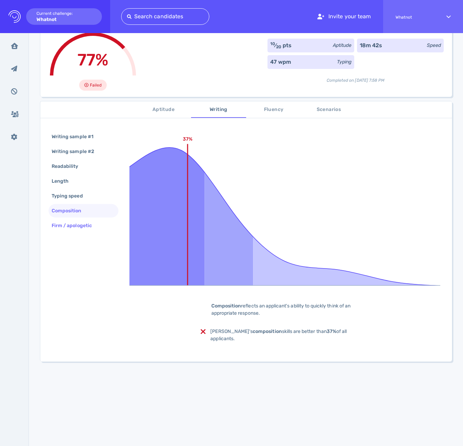
click at [77, 224] on div "Firm / apologetic" at bounding box center [75, 225] width 50 height 10
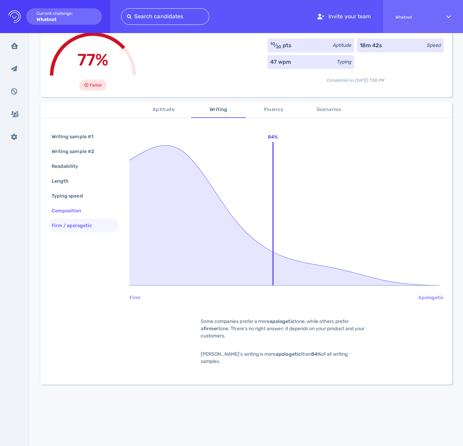
click at [70, 211] on div "Composition" at bounding box center [70, 211] width 40 height 10
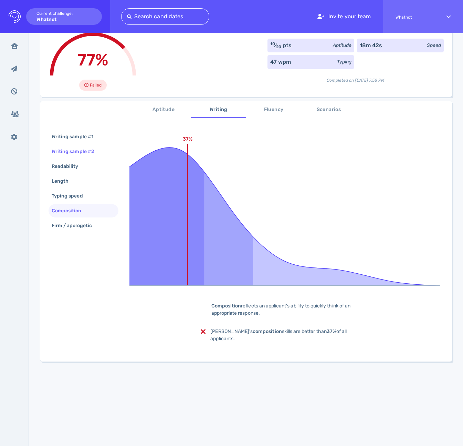
click at [82, 151] on div "Writing sample #2" at bounding box center [76, 151] width 52 height 10
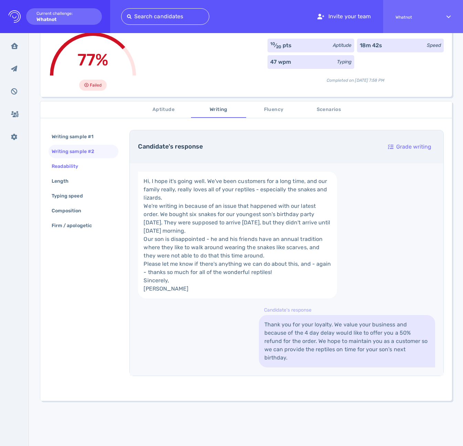
click at [77, 167] on div "Readability" at bounding box center [68, 166] width 37 height 10
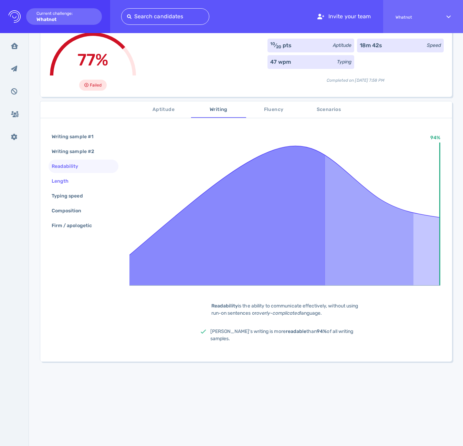
click at [70, 179] on div "Length" at bounding box center [63, 181] width 27 height 10
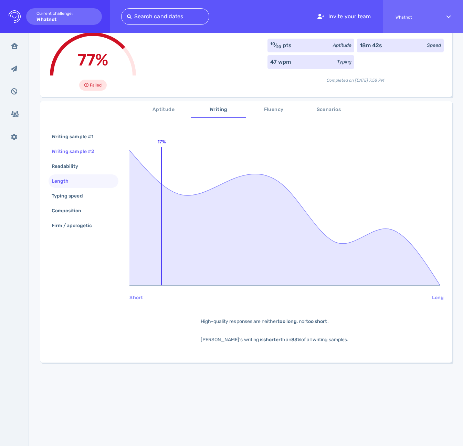
click at [76, 153] on div "Writing sample #2" at bounding box center [76, 151] width 52 height 10
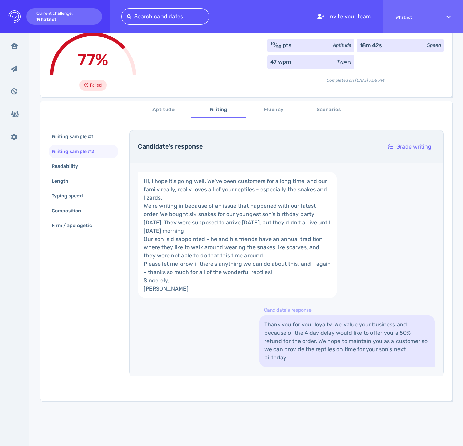
scroll to position [103, 0]
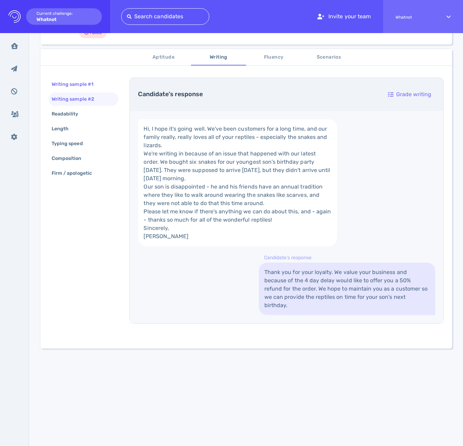
click at [74, 91] on div "Writing sample #1" at bounding box center [84, 83] width 70 height 13
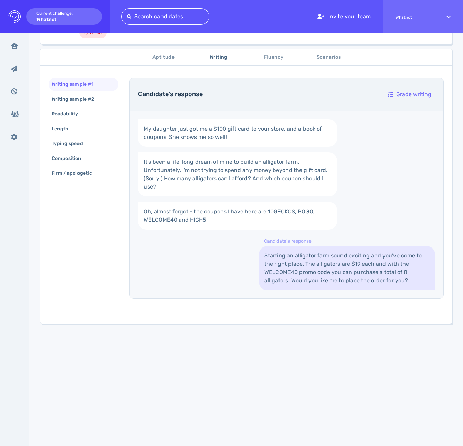
click at [312, 269] on link "Starting an alligator farm sound exciting and you've come to the right place. T…" at bounding box center [347, 268] width 176 height 44
click at [271, 57] on span "Fluency" at bounding box center [273, 57] width 47 height 9
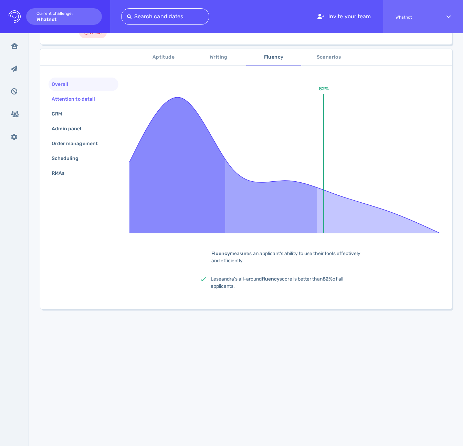
click at [77, 102] on div "Attention to detail" at bounding box center [76, 99] width 53 height 10
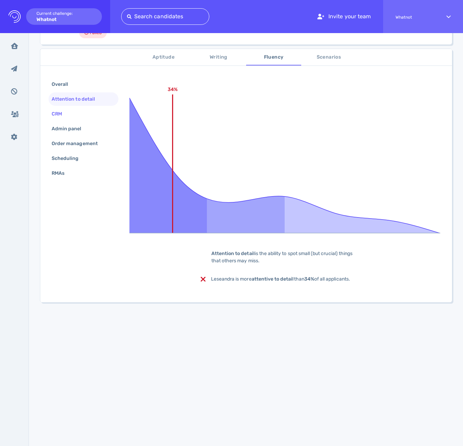
click at [65, 114] on div "CRM" at bounding box center [60, 114] width 20 height 10
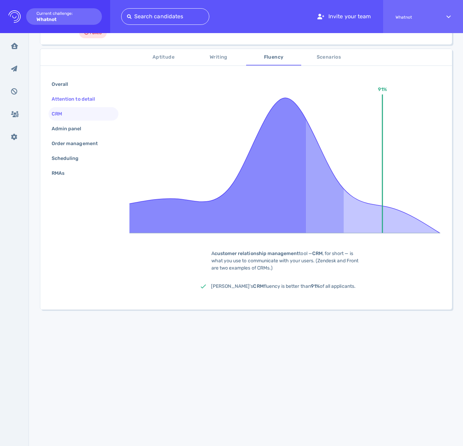
click at [83, 101] on div "Attention to detail" at bounding box center [76, 99] width 53 height 10
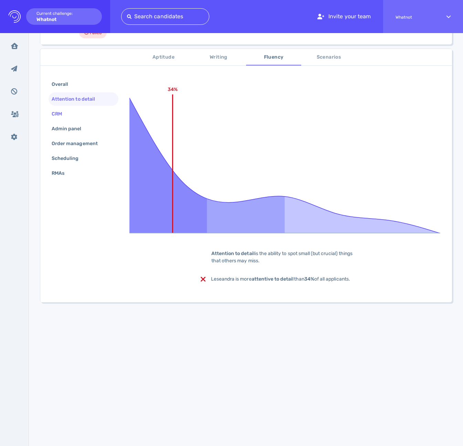
click at [62, 114] on div "CRM" at bounding box center [60, 114] width 20 height 10
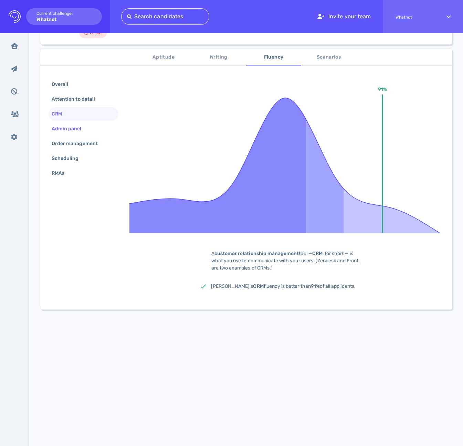
click at [68, 129] on div "Admin panel" at bounding box center [70, 129] width 40 height 10
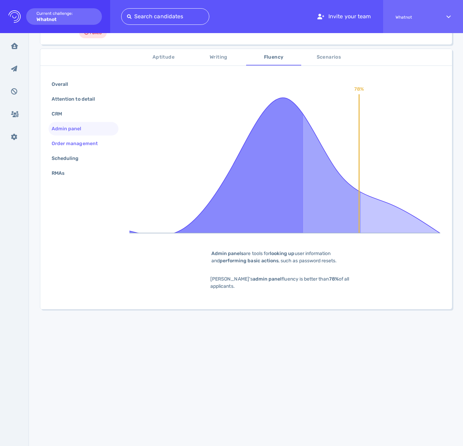
click at [72, 144] on div "Order management" at bounding box center [78, 143] width 56 height 10
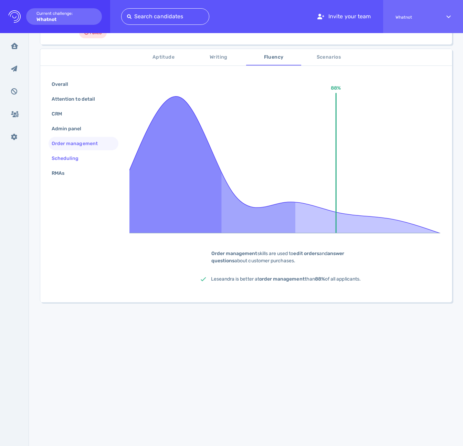
click at [69, 156] on div "Scheduling" at bounding box center [68, 158] width 37 height 10
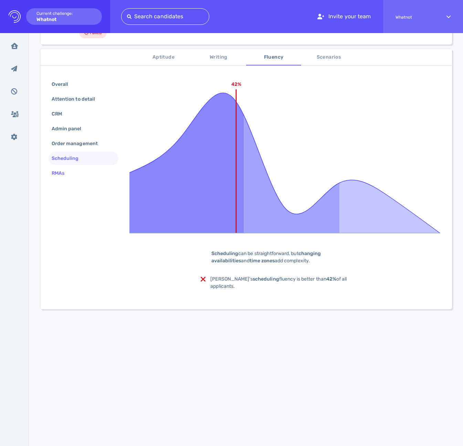
click at [66, 173] on div "RMAs" at bounding box center [61, 173] width 22 height 10
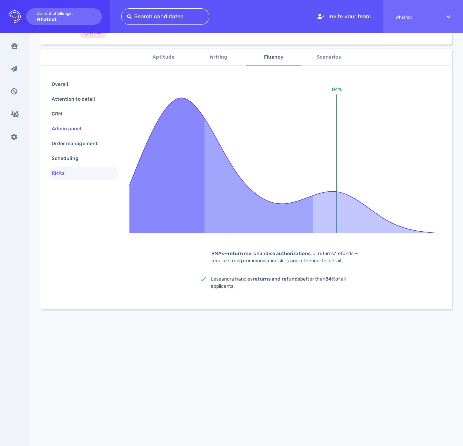
click at [76, 134] on div "Admin panel" at bounding box center [84, 128] width 70 height 13
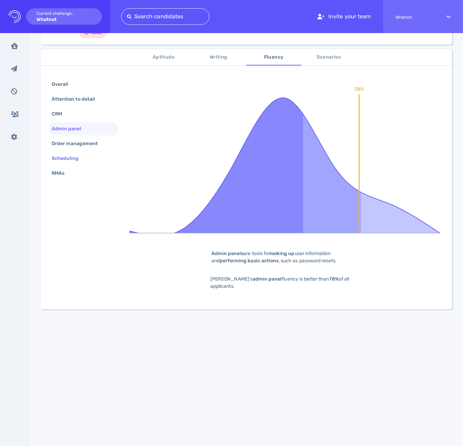
click at [70, 156] on div "Scheduling" at bounding box center [68, 158] width 37 height 10
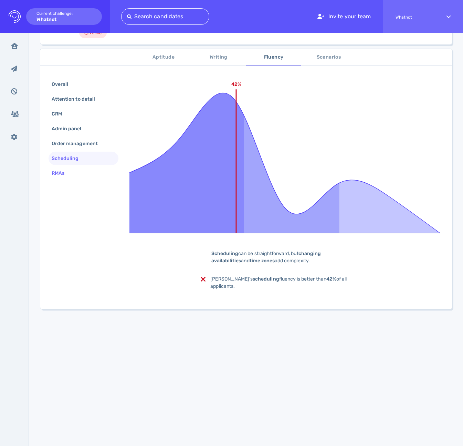
click at [66, 171] on div "RMAs" at bounding box center [61, 173] width 22 height 10
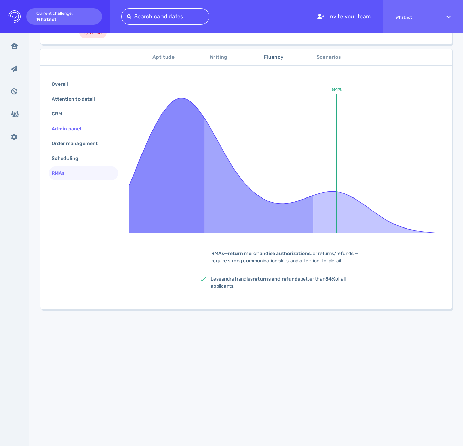
click at [57, 133] on div "Admin panel" at bounding box center [70, 129] width 40 height 10
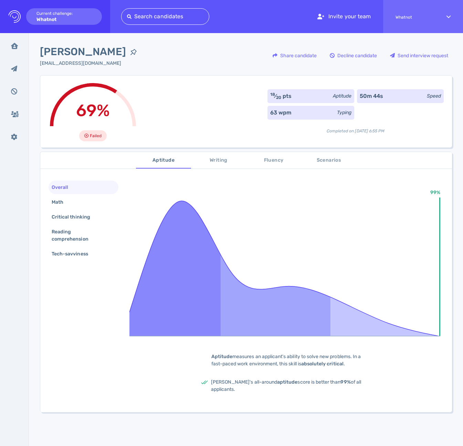
click at [213, 162] on span "Writing" at bounding box center [218, 160] width 47 height 9
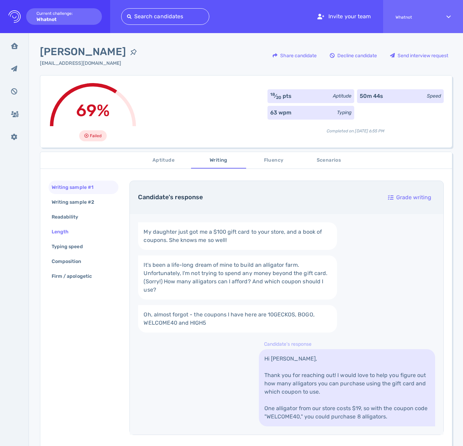
click at [70, 226] on div "Length" at bounding box center [84, 231] width 70 height 13
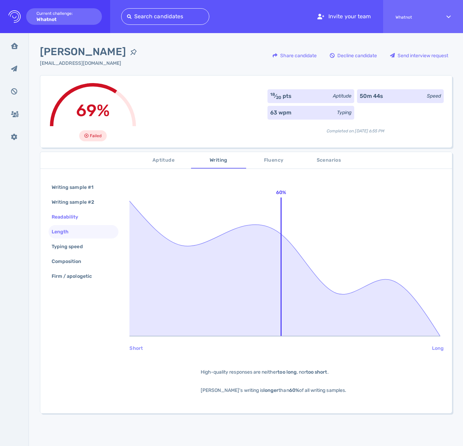
click at [70, 218] on div "Readability" at bounding box center [68, 217] width 37 height 10
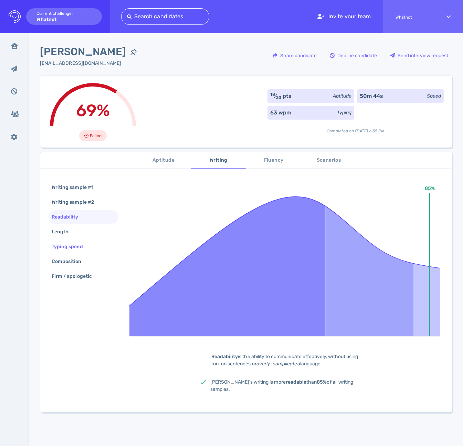
click at [74, 245] on div "Typing speed" at bounding box center [70, 246] width 41 height 10
